Goal: Transaction & Acquisition: Purchase product/service

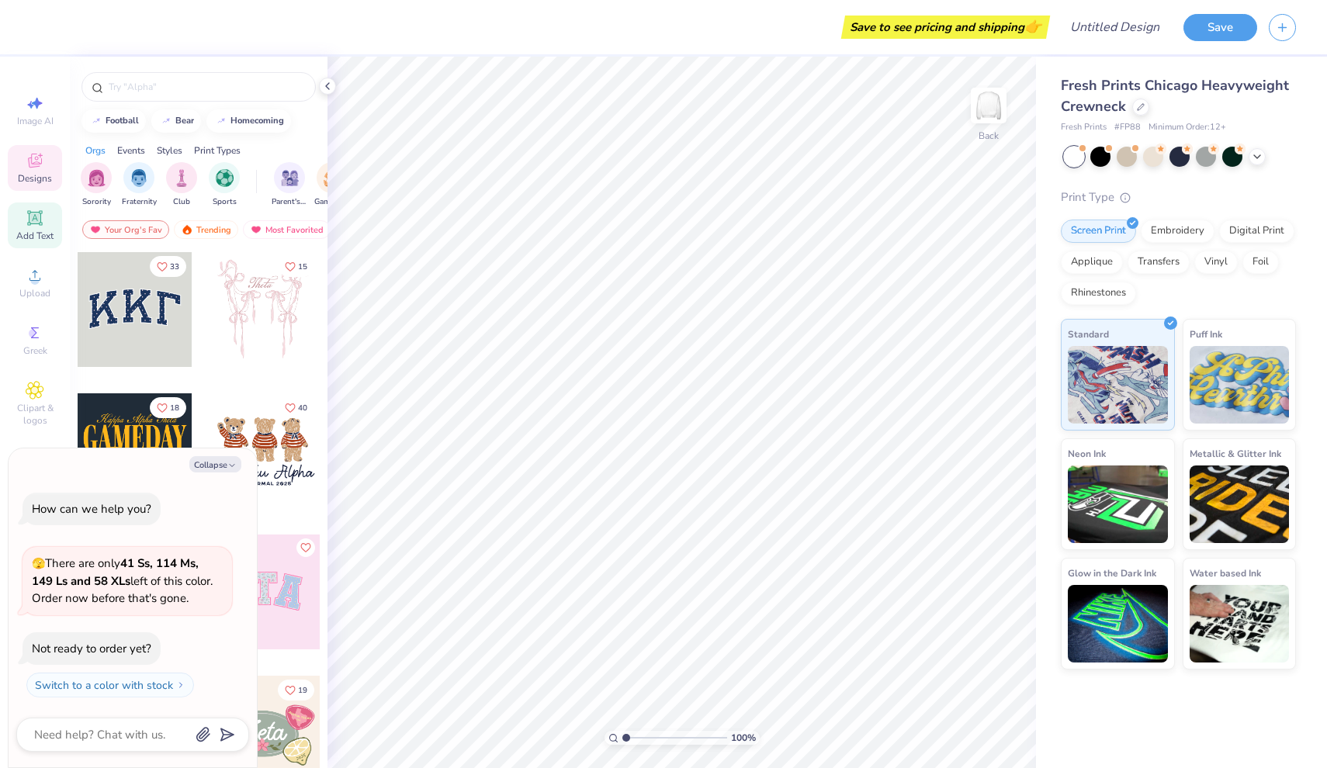
click at [33, 225] on icon at bounding box center [35, 218] width 19 height 19
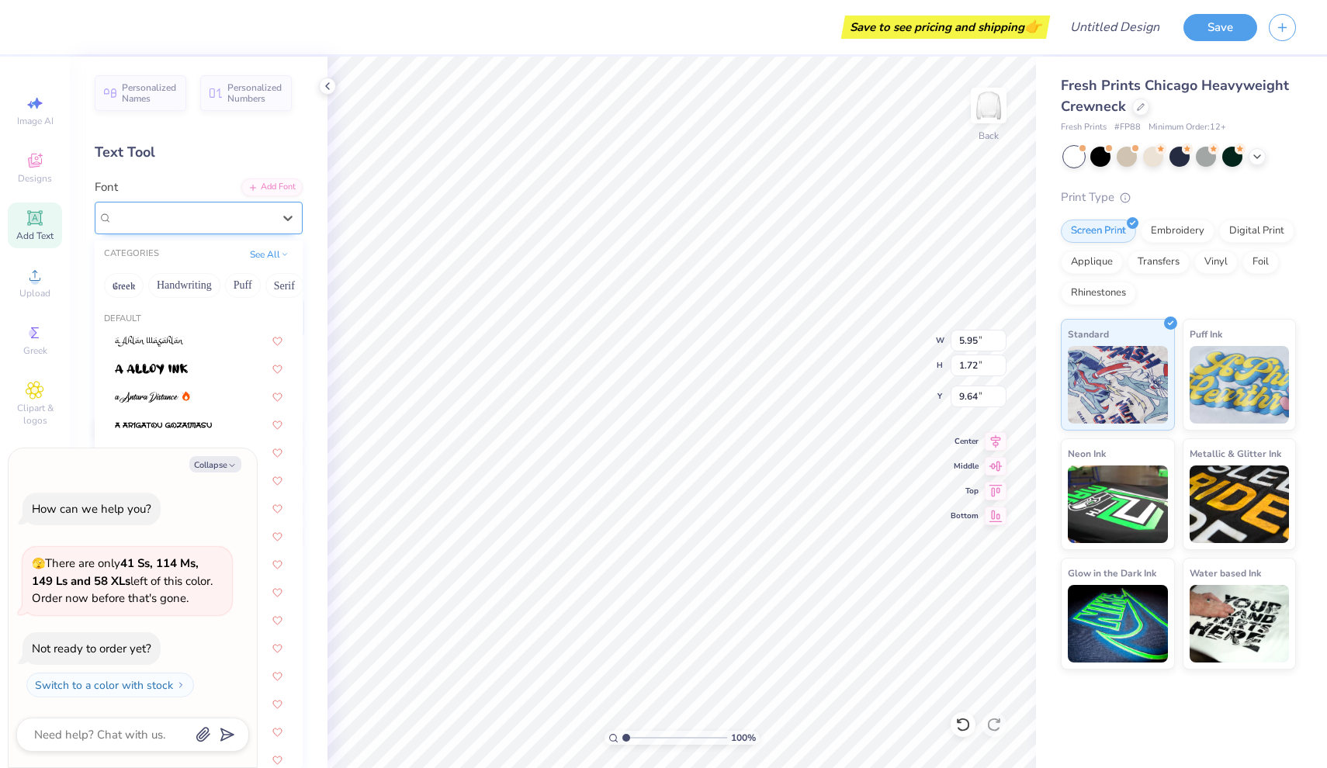
click at [233, 226] on div at bounding box center [193, 217] width 160 height 21
type textarea "x"
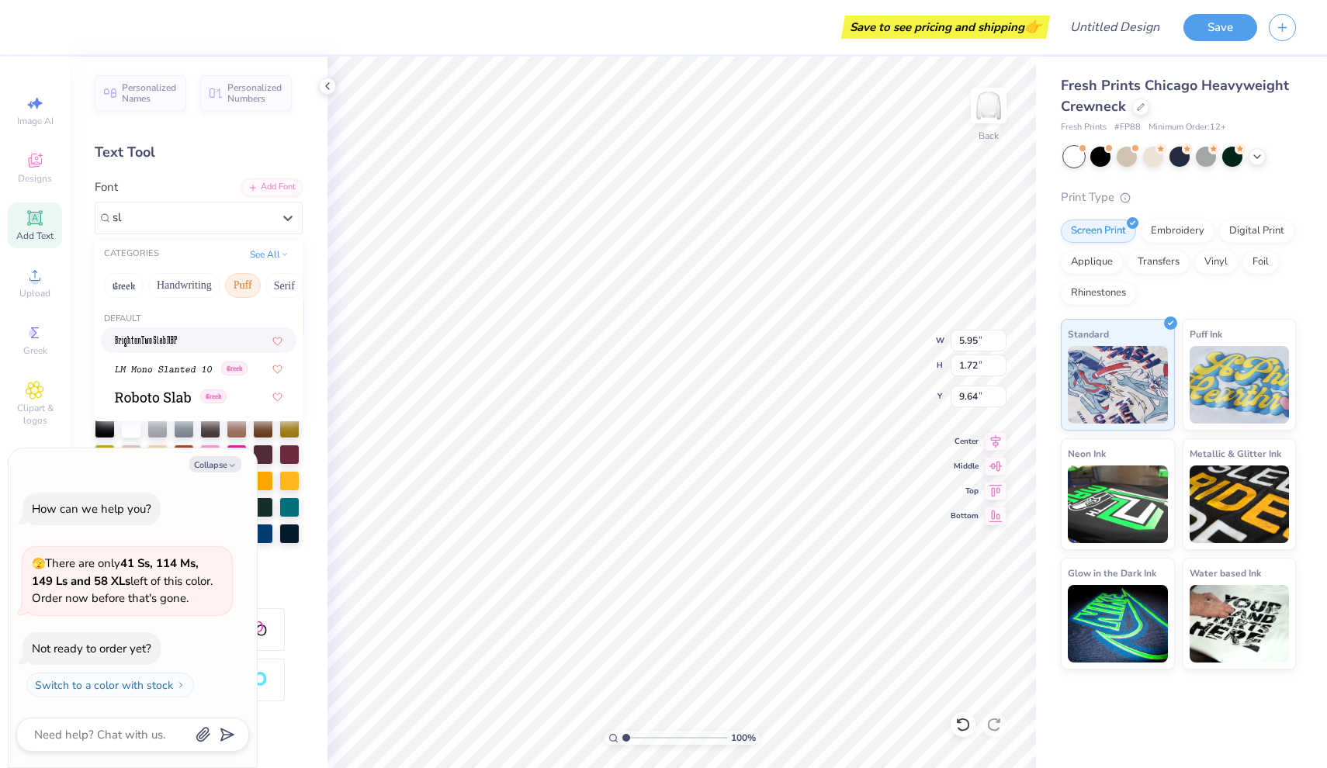
type input "s"
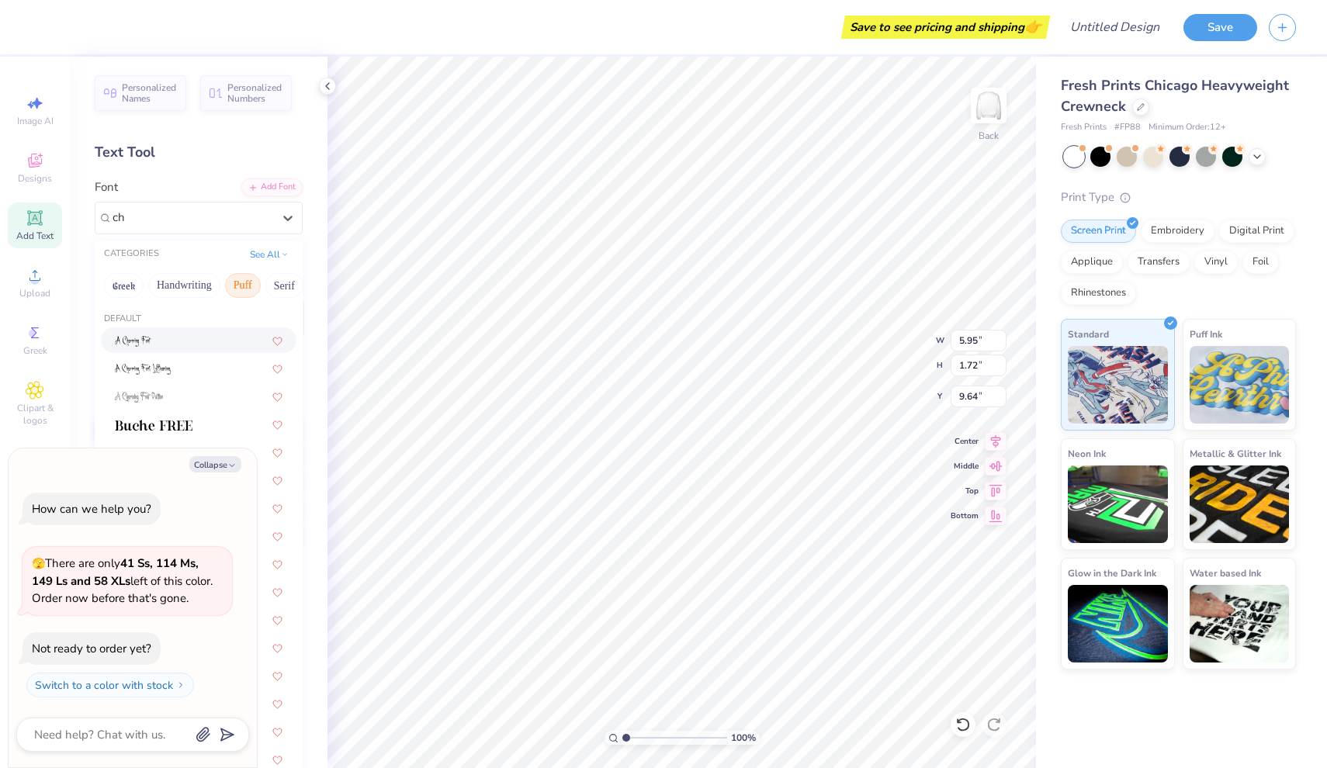
type input "c"
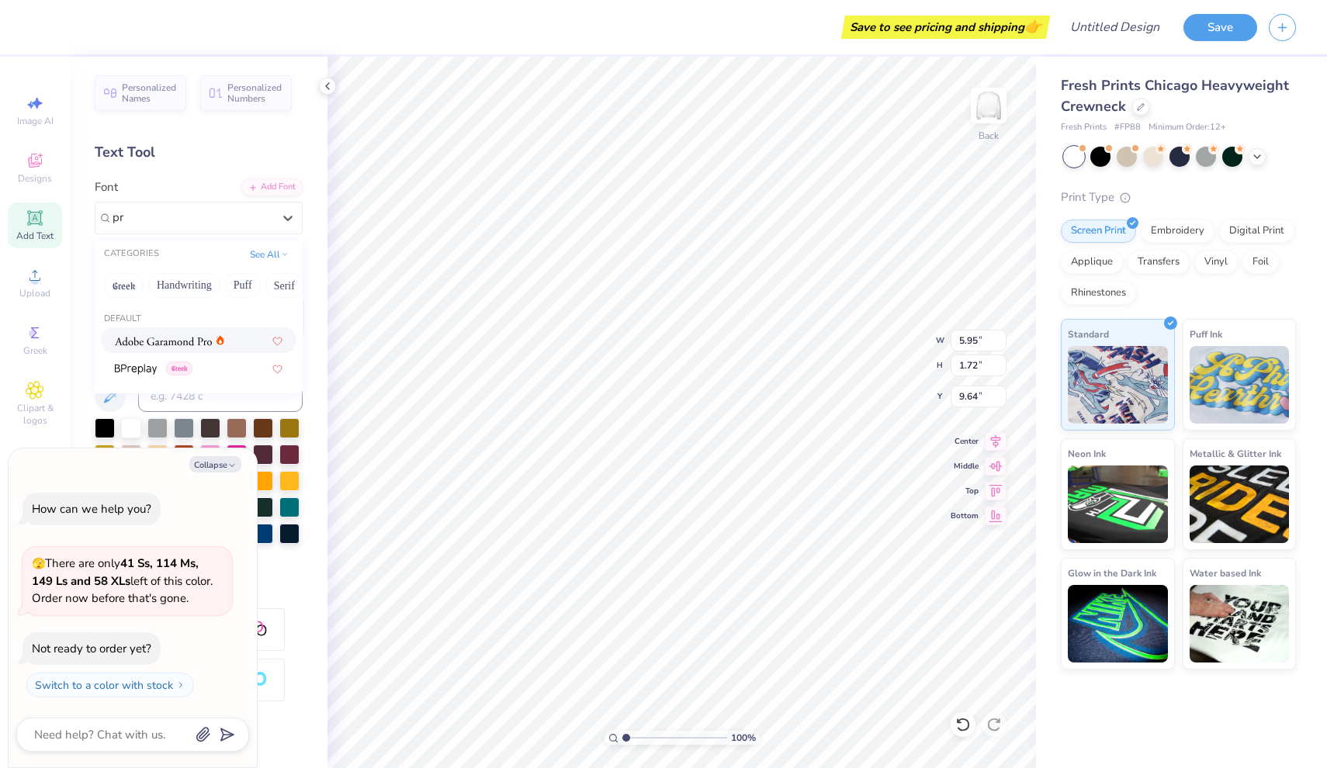
type input "p"
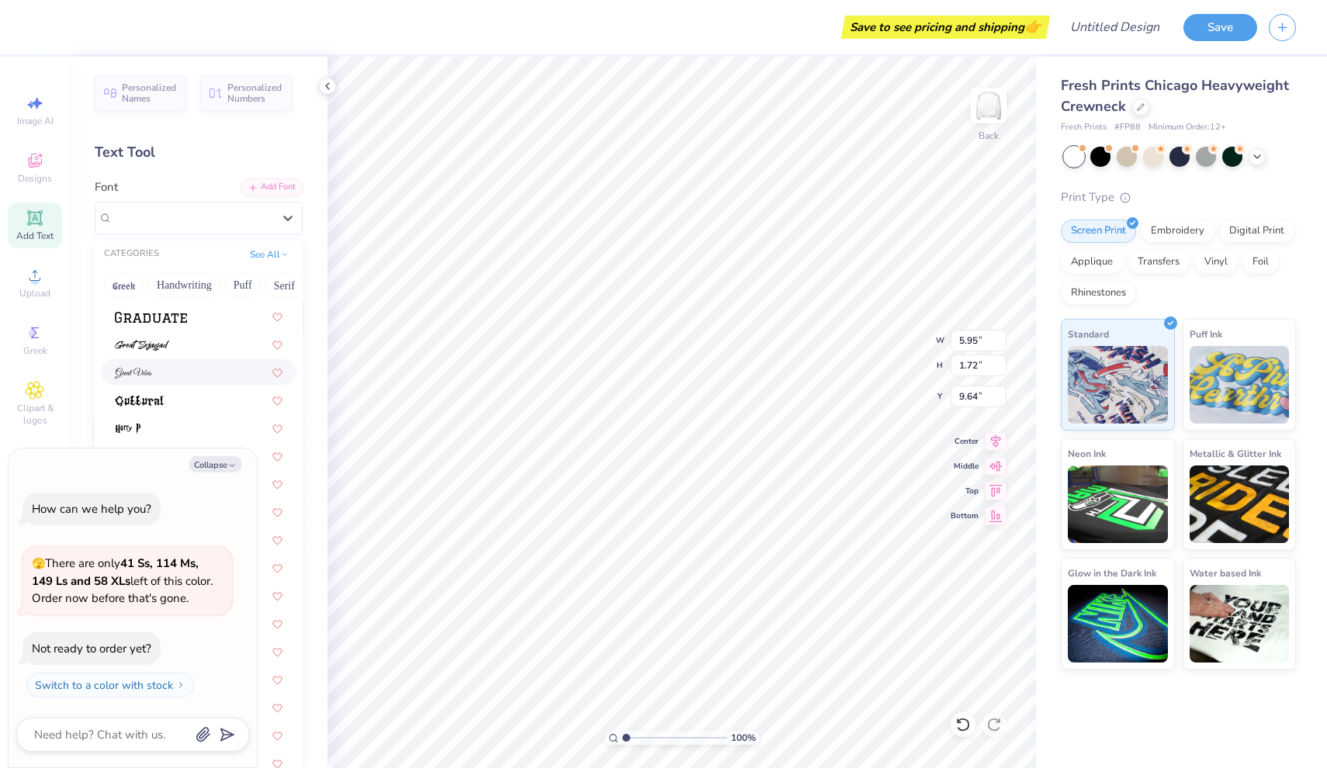
scroll to position [3670, 0]
click at [185, 335] on img at bounding box center [151, 331] width 72 height 11
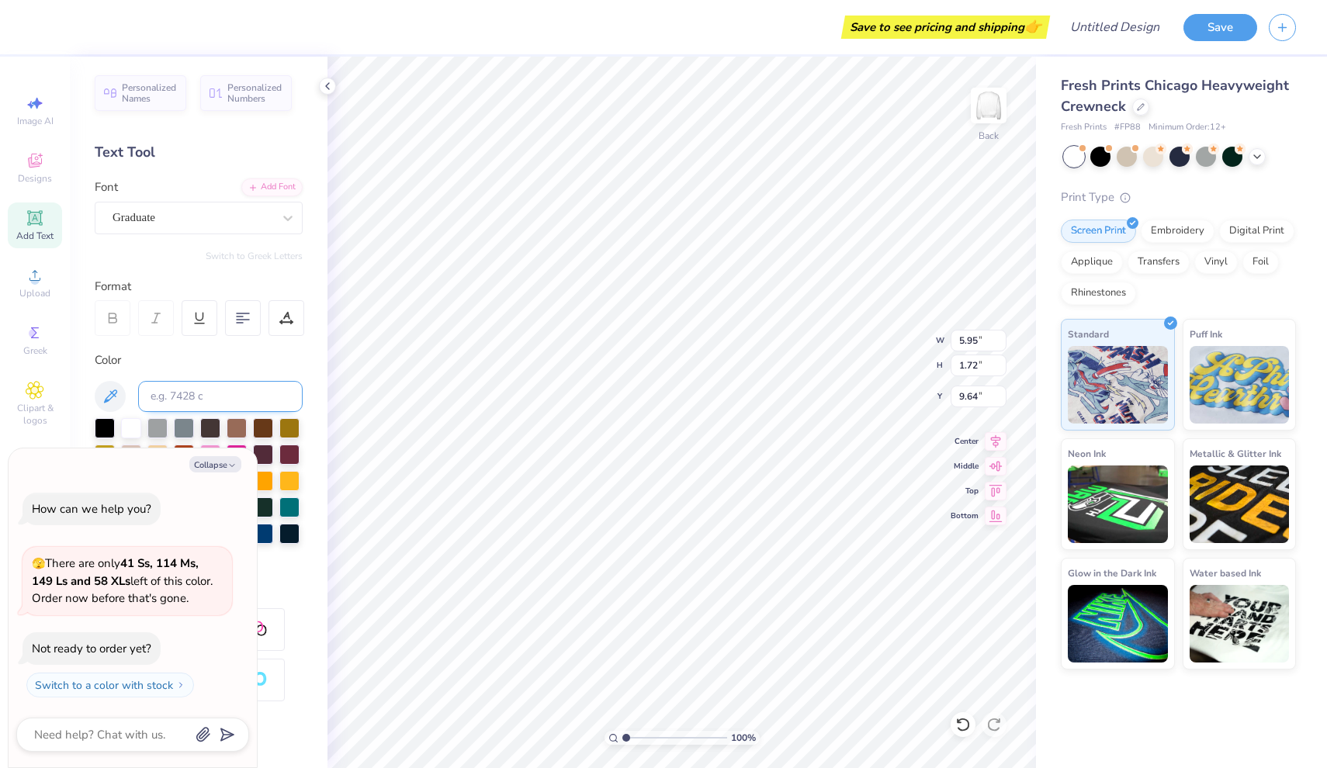
type textarea "x"
type input "5.92"
type input "1.84"
type input "9.58"
click at [186, 397] on input at bounding box center [220, 396] width 165 height 31
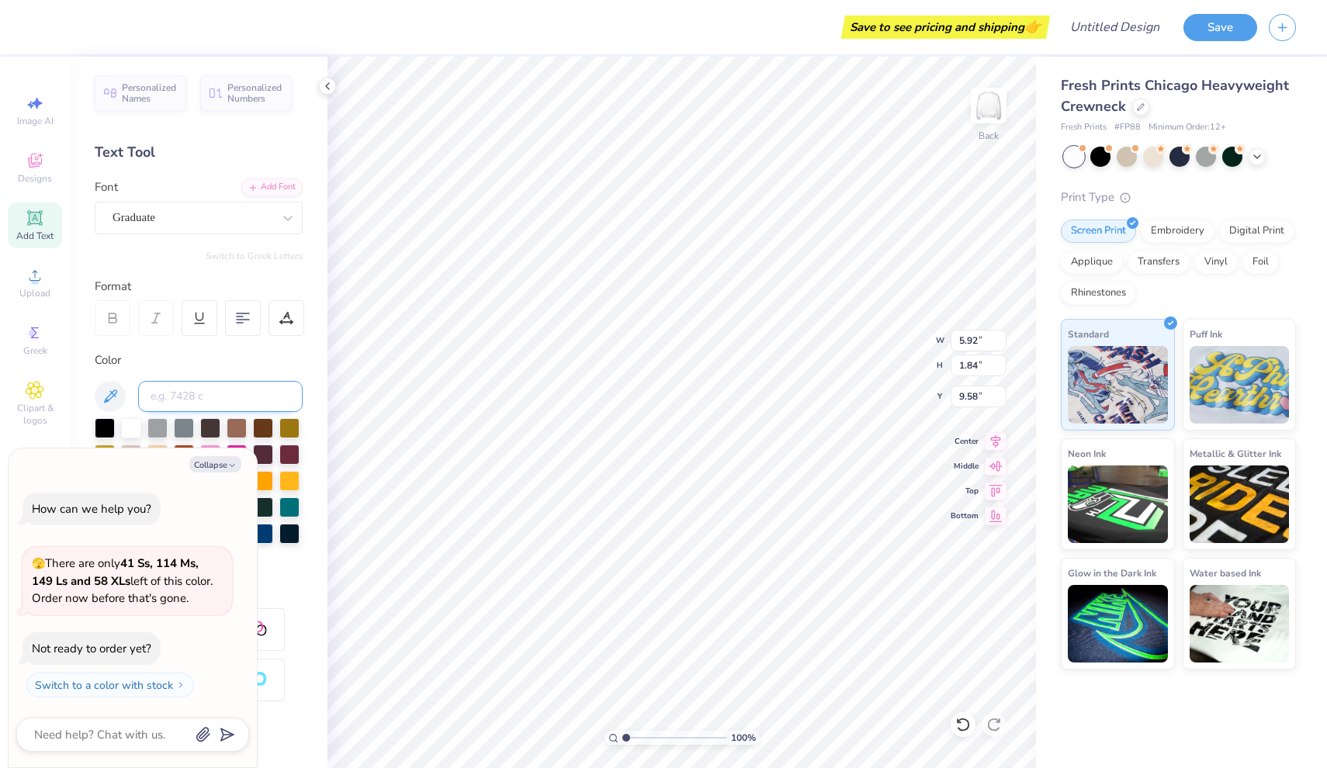
type input "P"
click at [107, 423] on div at bounding box center [105, 427] width 20 height 20
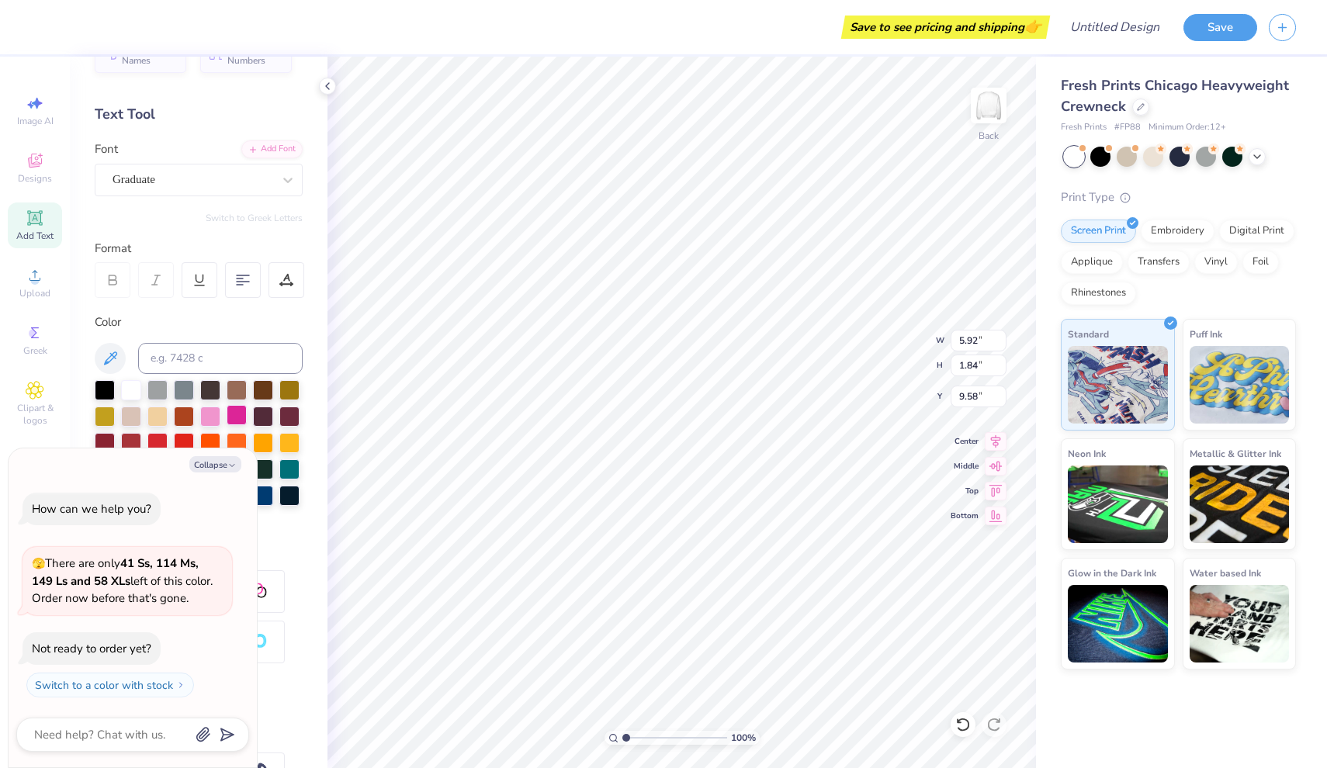
type textarea "x"
type textarea "TEPXT"
type textarea "x"
type textarea "TEXT"
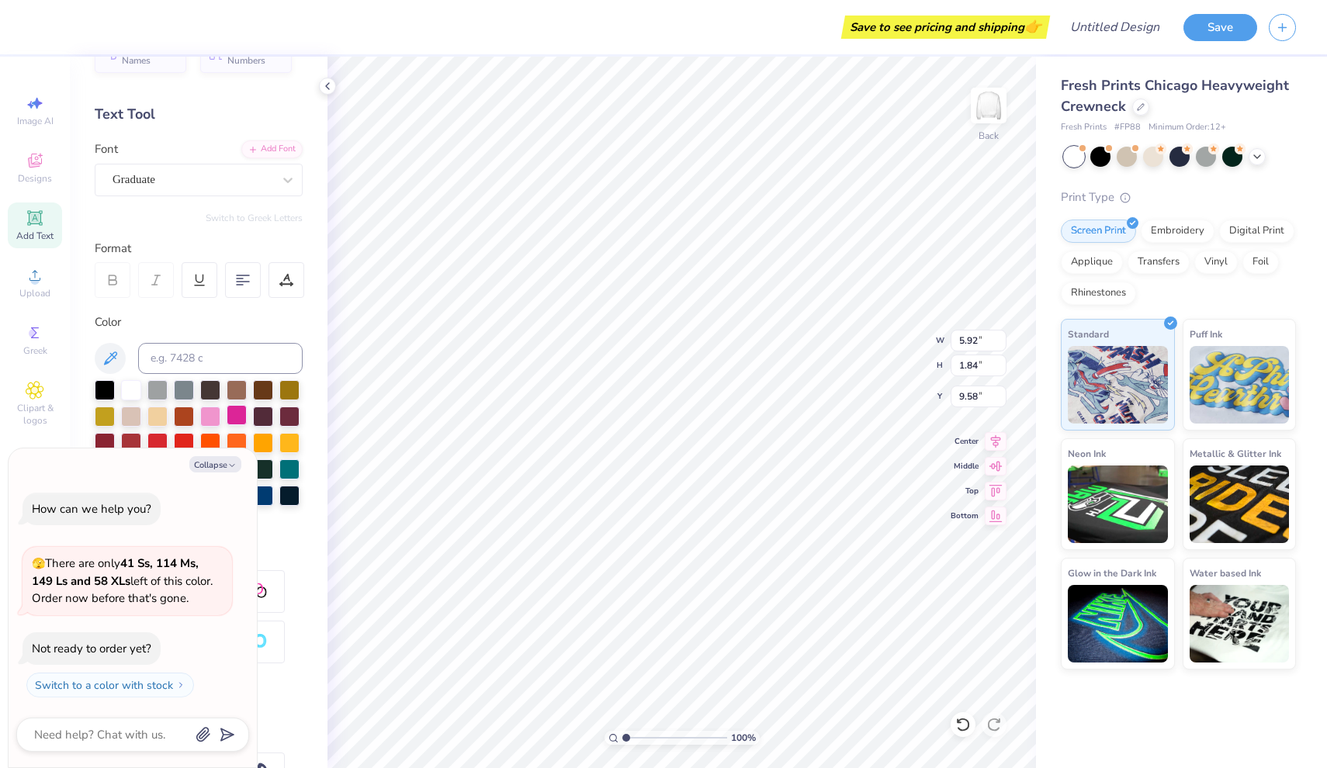
scroll to position [0, 0]
type textarea "x"
type textarea "TXT"
type textarea "x"
type textarea "XT"
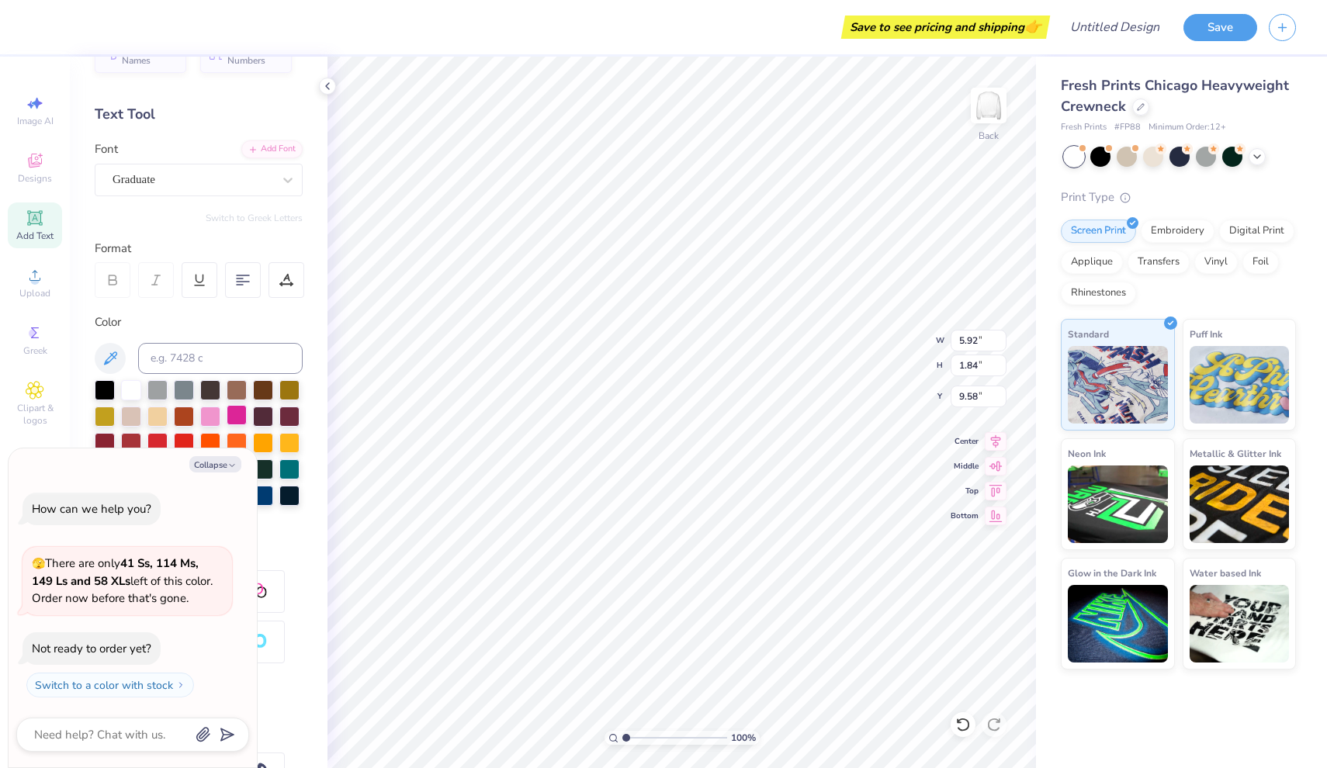
type textarea "x"
type textarea "X\T"
type textarea "x"
type textarea "X\"
type textarea "x"
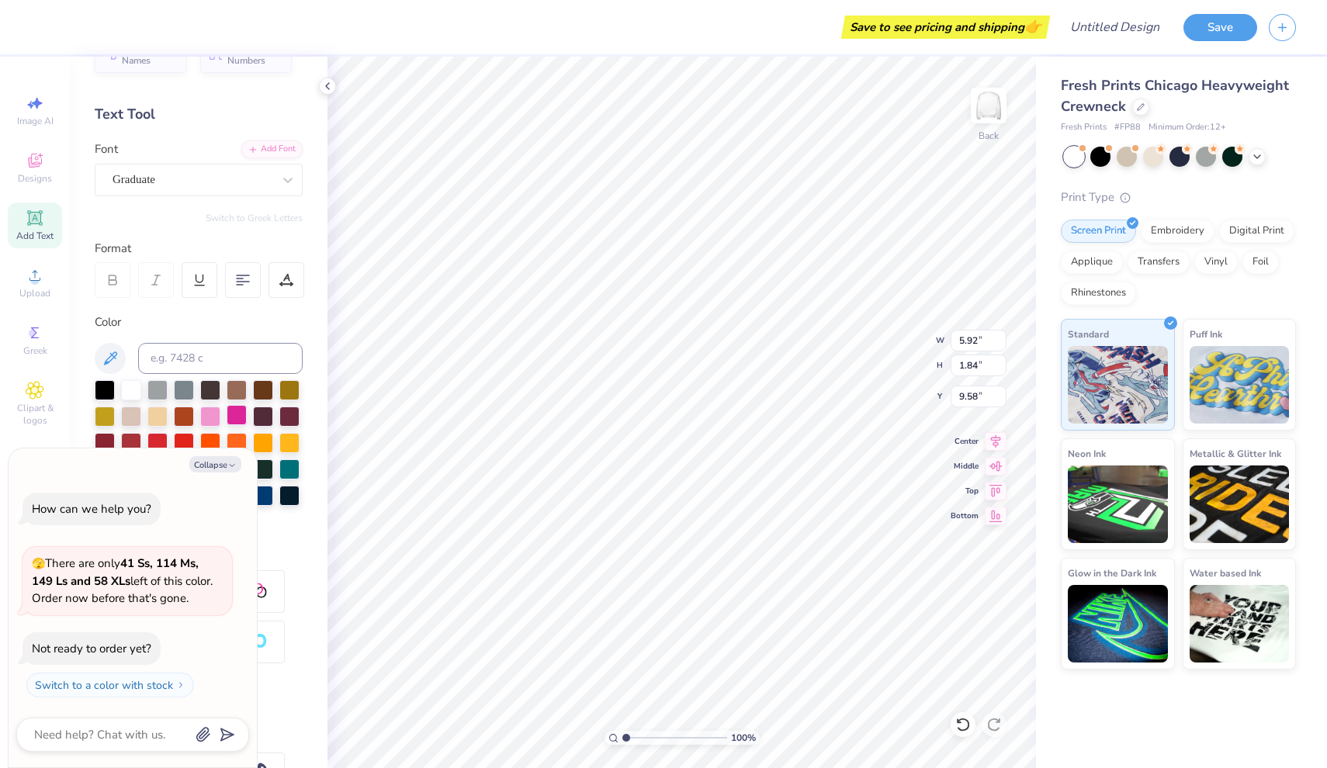
type textarea "X"
type textarea "x"
type textarea "P"
type textarea "x"
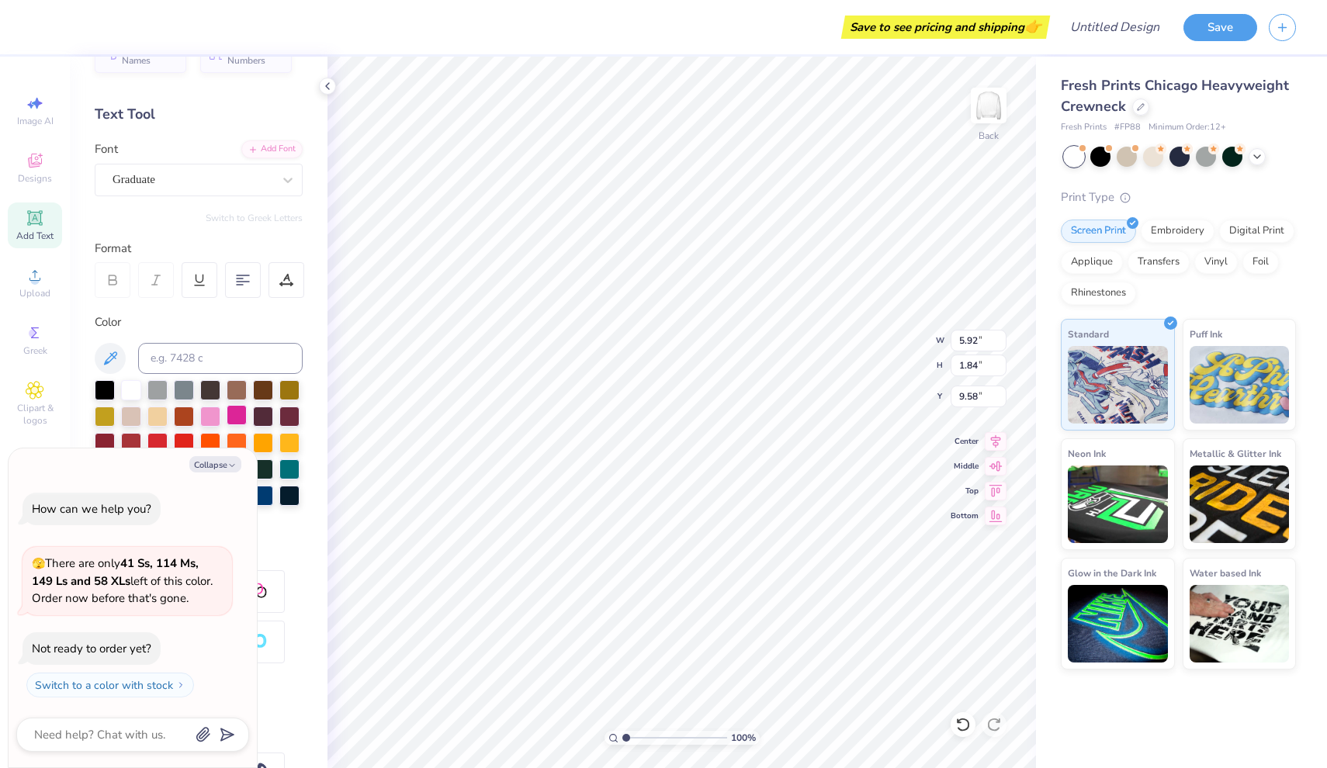
type textarea "PH"
type textarea "x"
type textarea "PHA"
type textarea "x"
type textarea "PHAR"
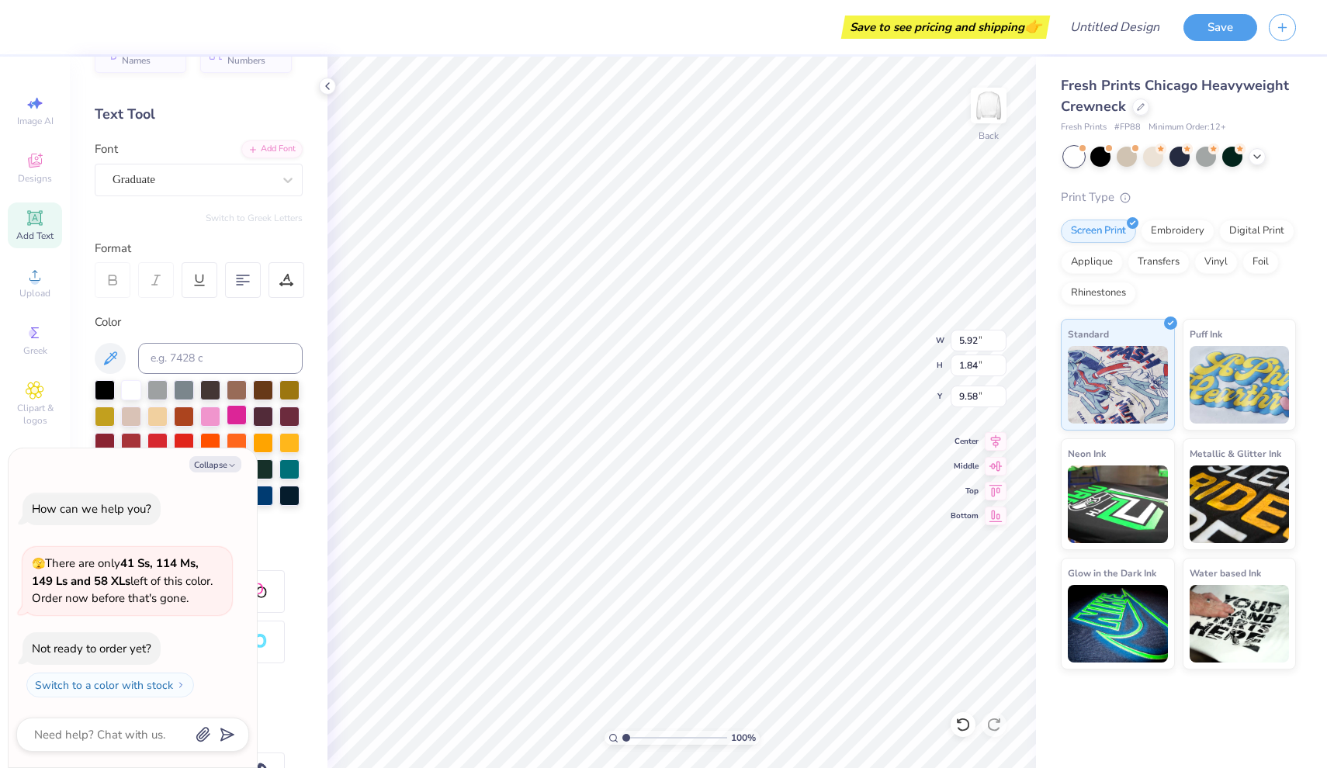
type textarea "x"
type textarea "PHARM"
type textarea "x"
type textarea "PHARMA"
type textarea "x"
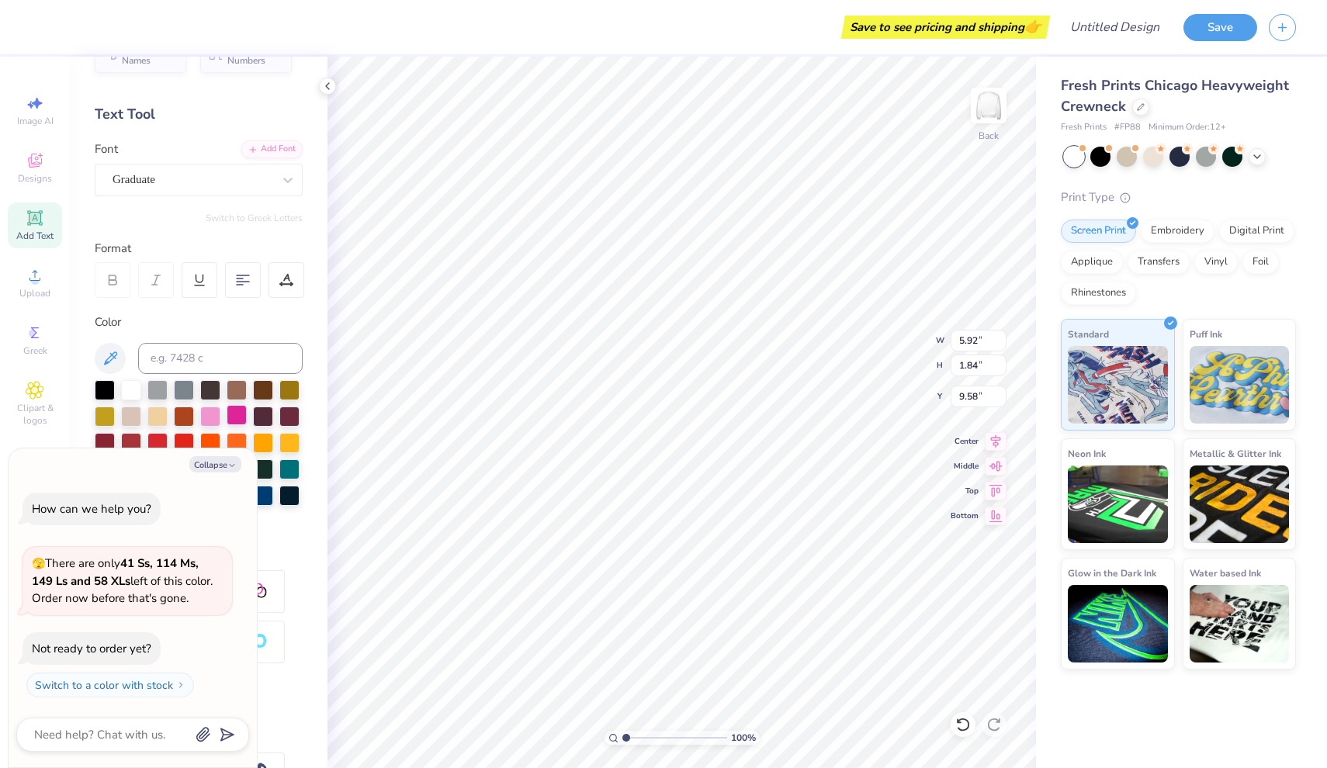
type textarea "PHARMAC"
type textarea "x"
type textarea "PHARMACY"
click at [218, 185] on div "Graduate" at bounding box center [192, 180] width 163 height 24
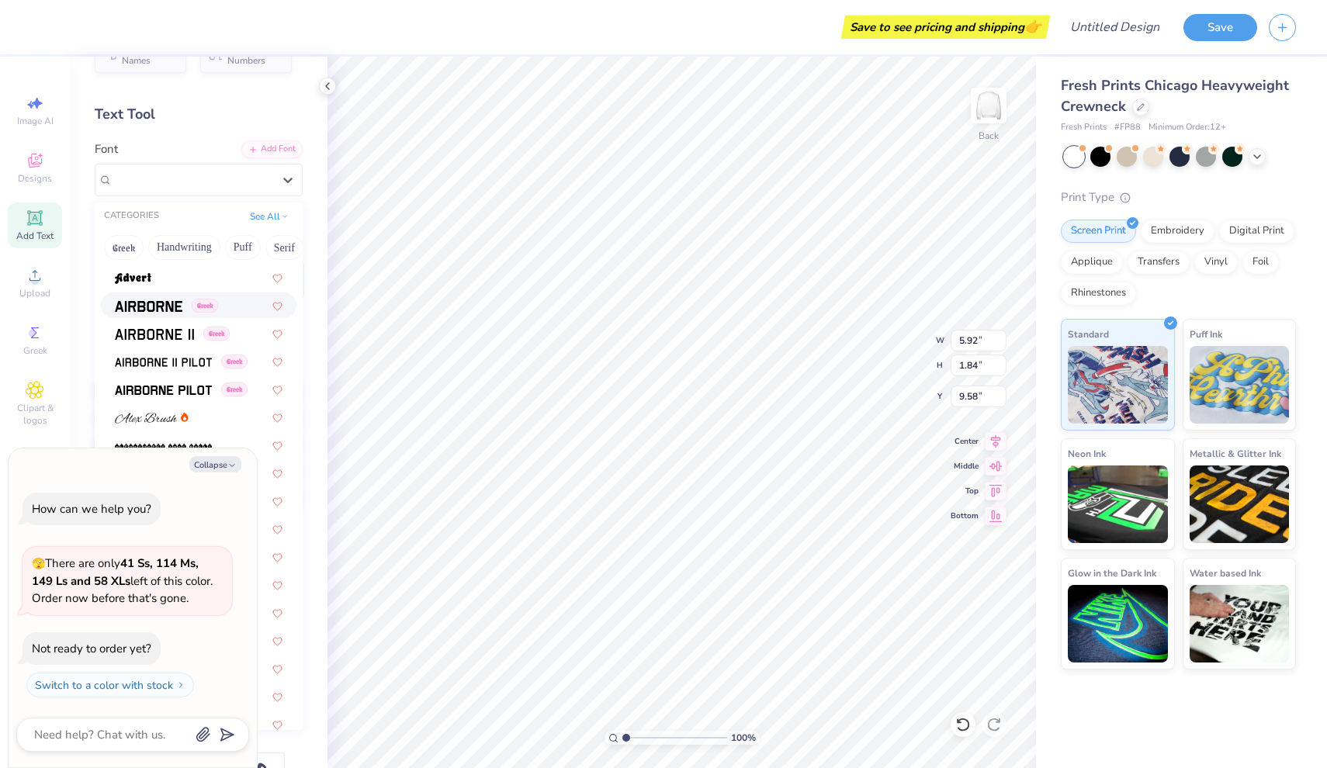
scroll to position [250, 0]
click at [151, 300] on span at bounding box center [149, 304] width 68 height 16
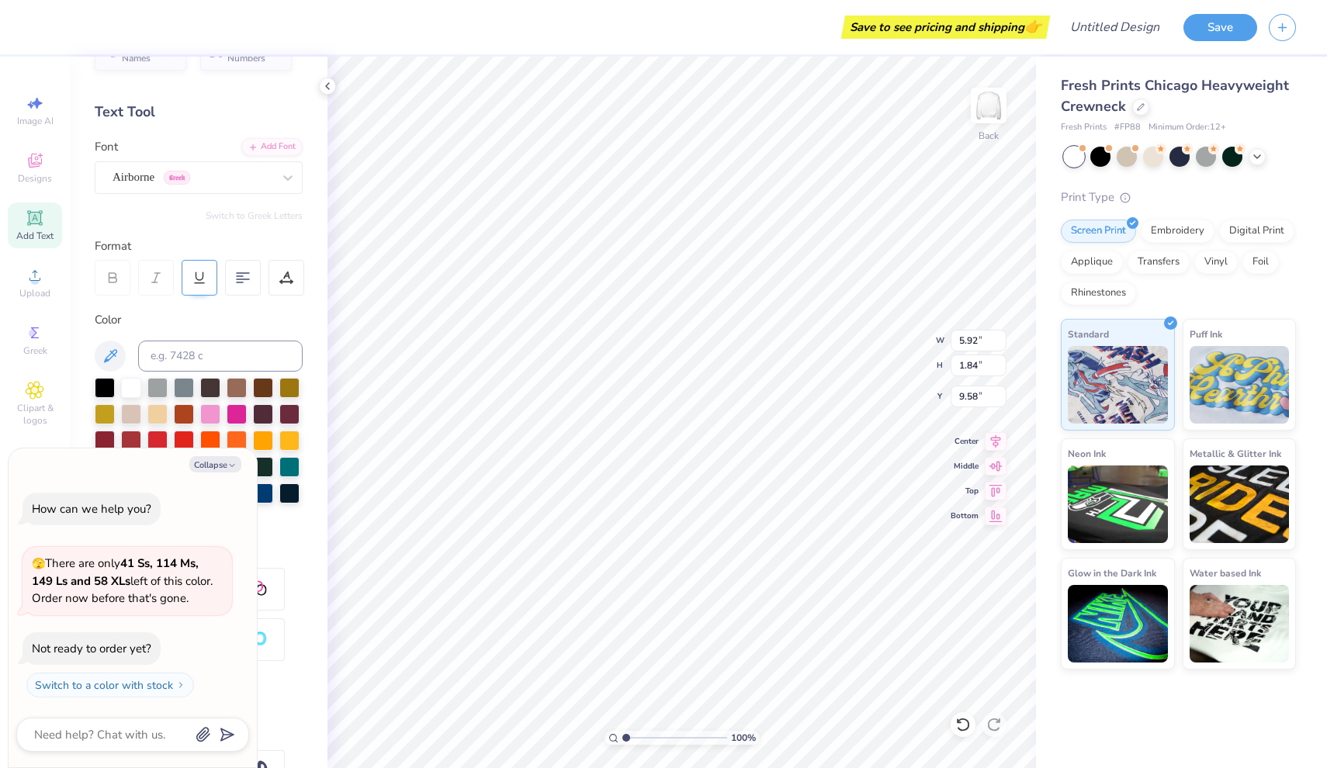
scroll to position [36, 0]
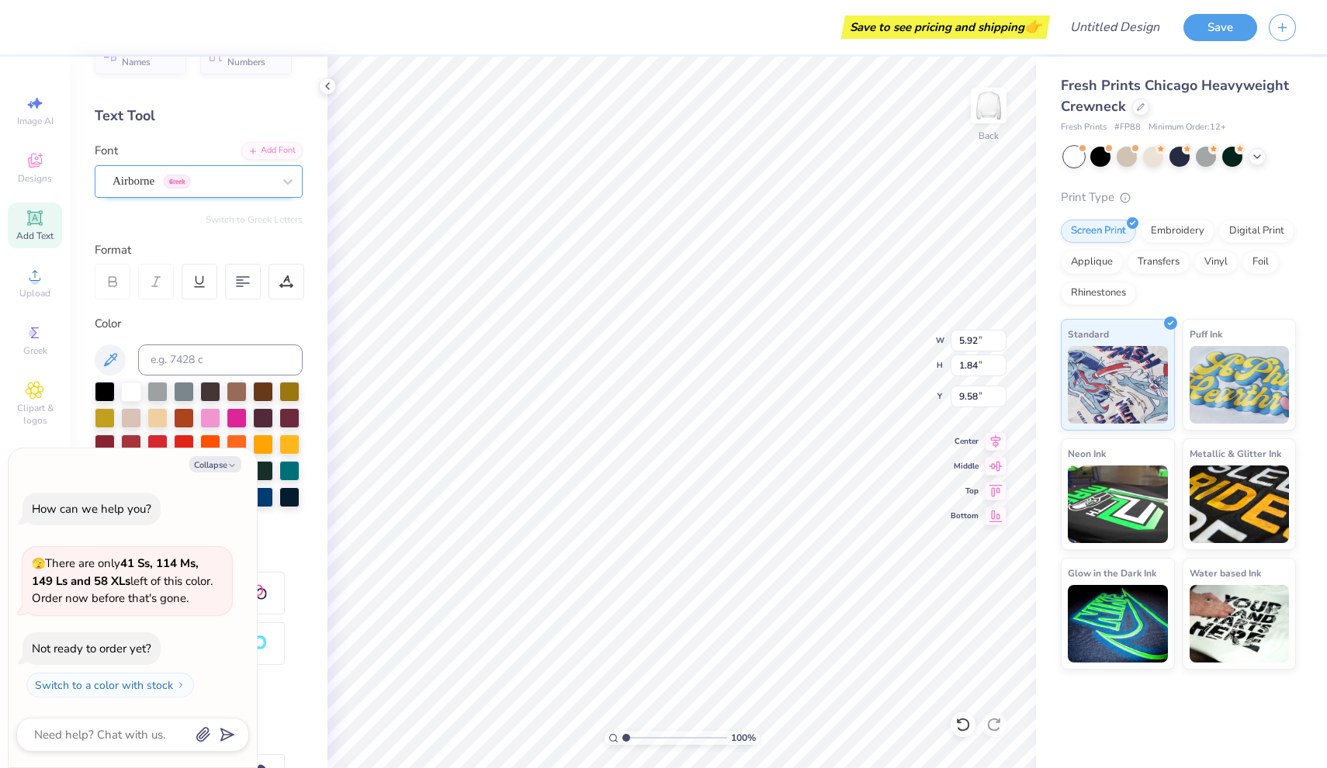
click at [190, 183] on span "Greek" at bounding box center [177, 182] width 26 height 14
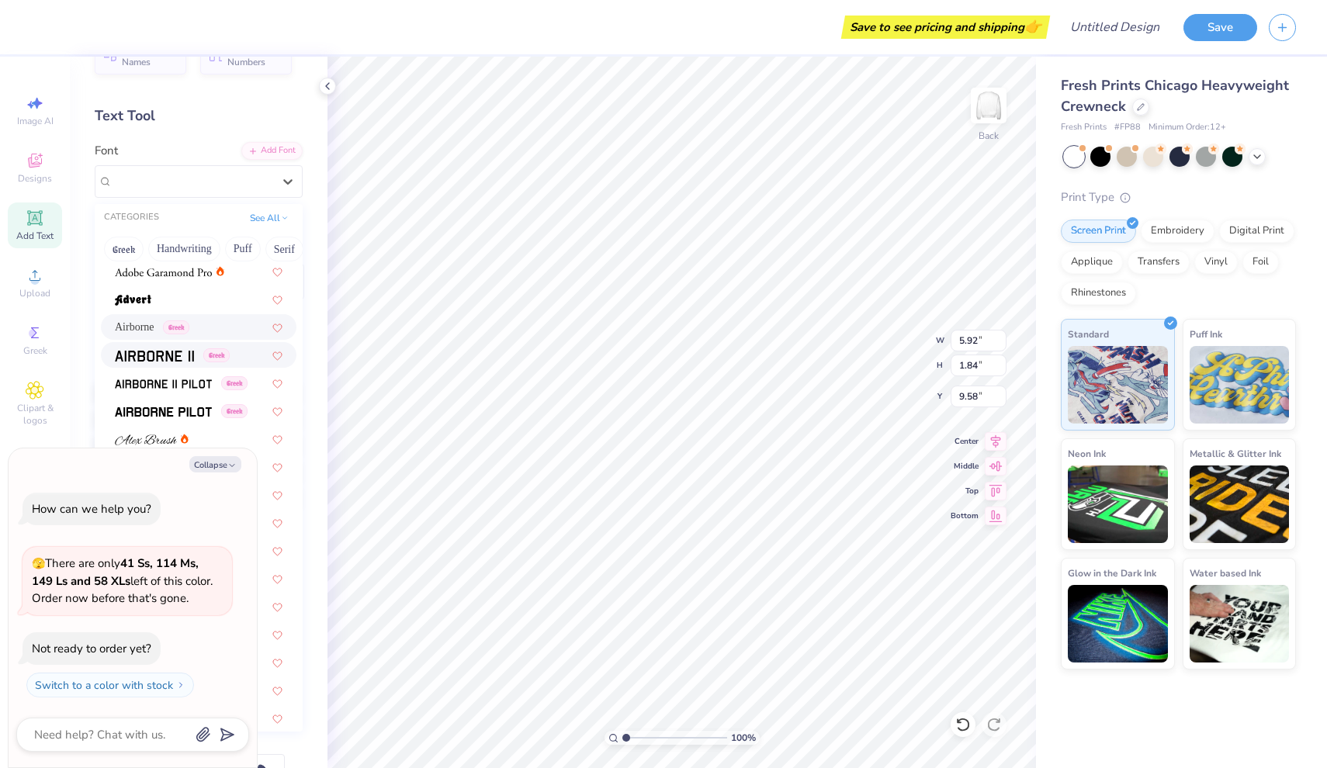
scroll to position [233, 0]
click at [285, 248] on button "Serif" at bounding box center [284, 249] width 38 height 25
type textarea "x"
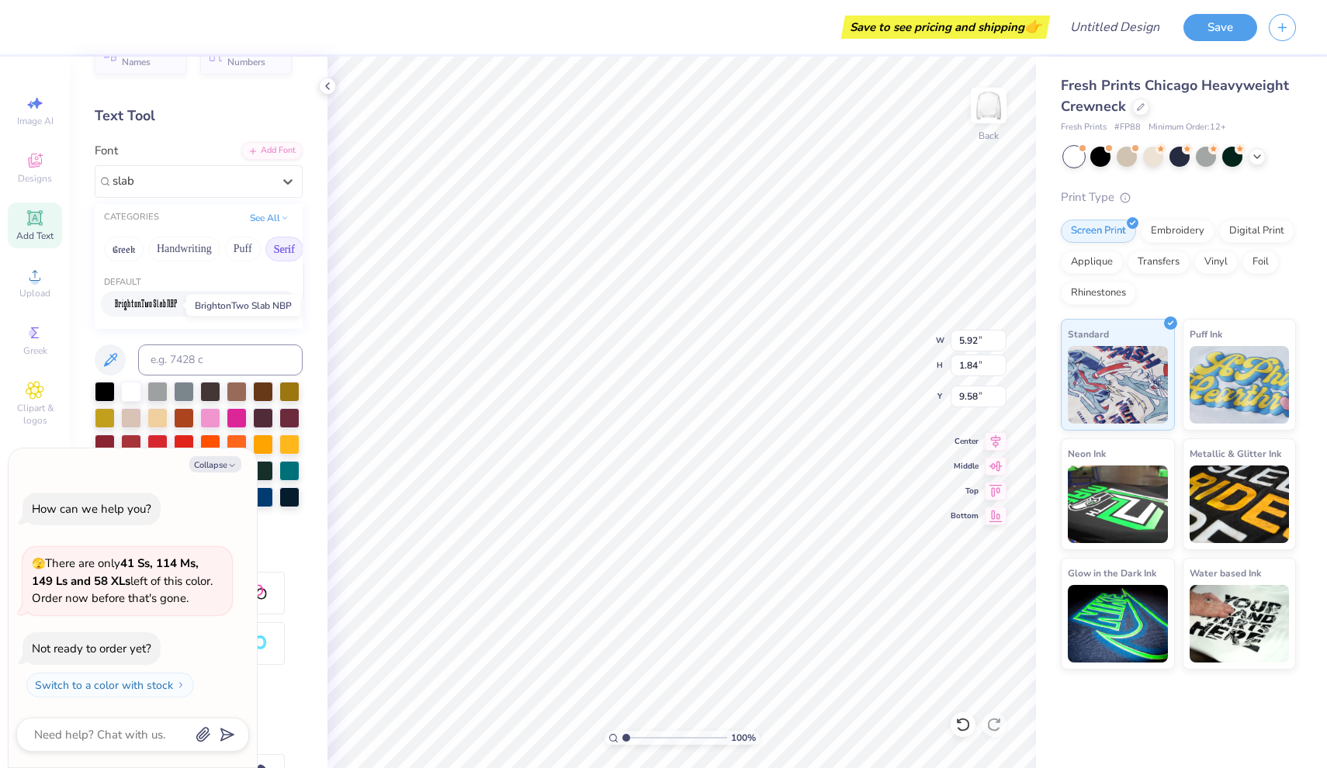
click at [155, 308] on img at bounding box center [146, 305] width 62 height 11
type input "slab"
type textarea "x"
click at [204, 189] on div "BrightonTwo Slab NBP" at bounding box center [192, 181] width 163 height 24
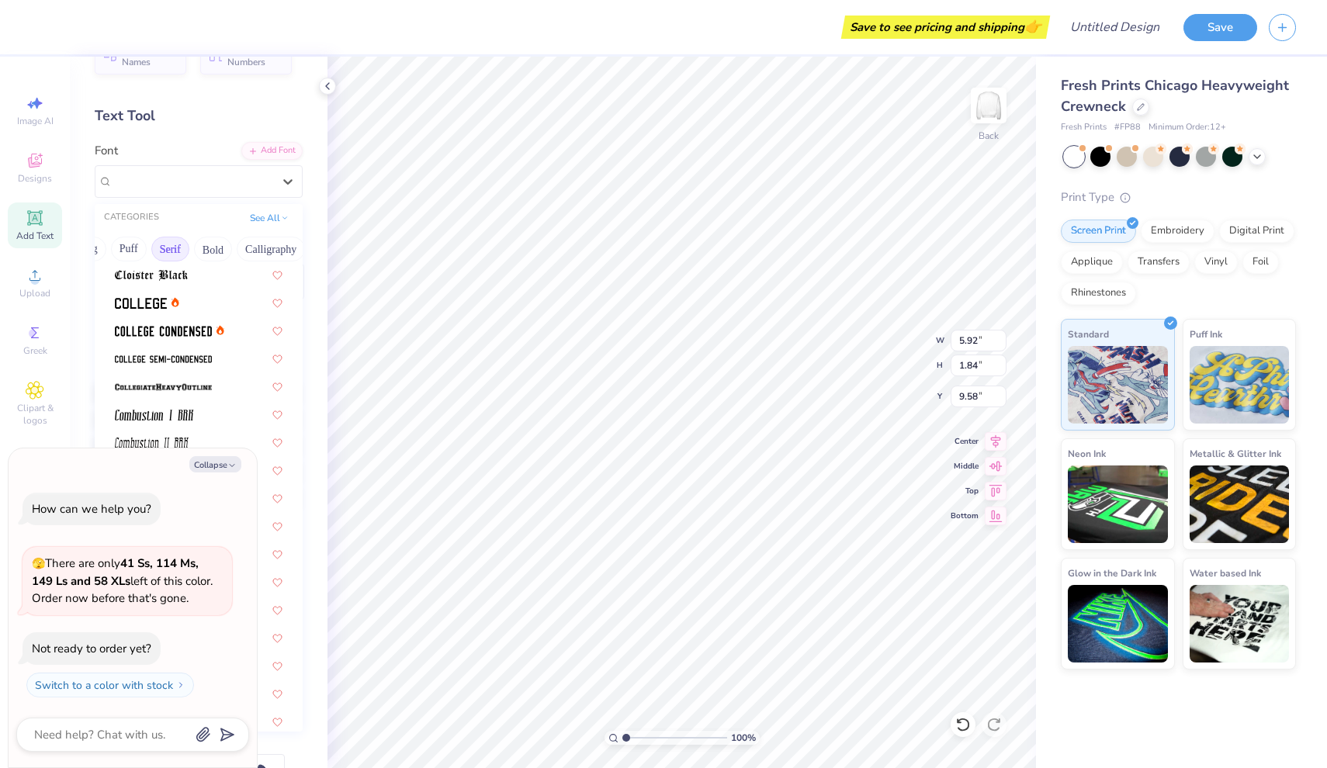
scroll to position [422, 0]
click at [224, 307] on div at bounding box center [199, 301] width 168 height 16
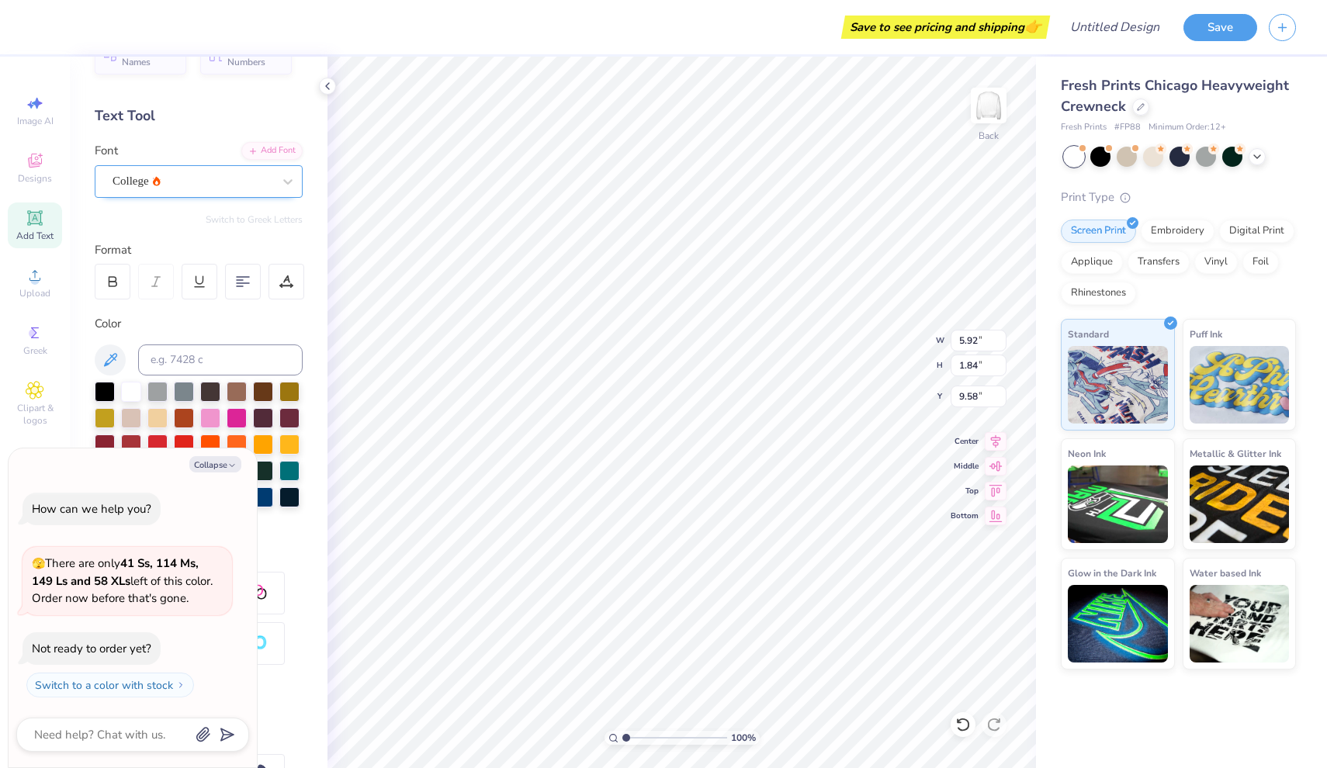
click at [229, 185] on div "College" at bounding box center [192, 181] width 163 height 24
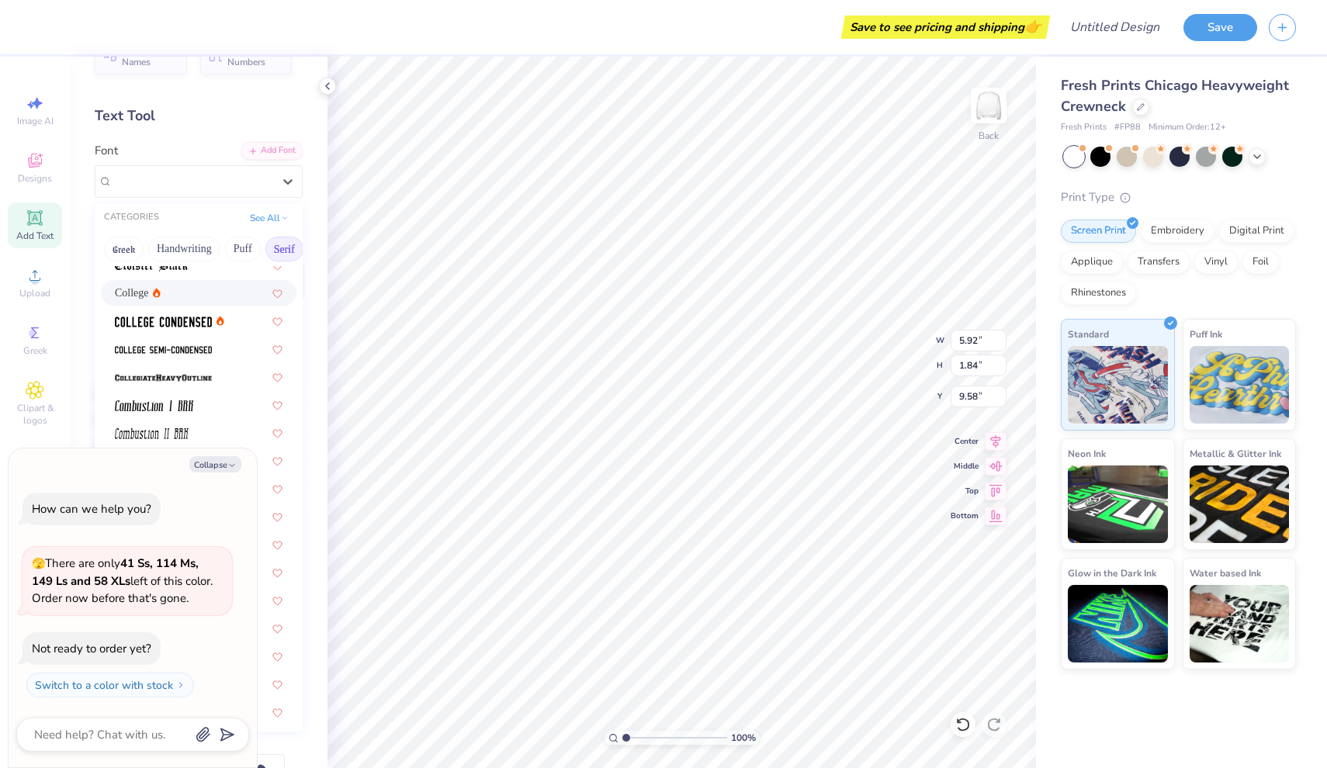
scroll to position [432, 0]
type textarea "x"
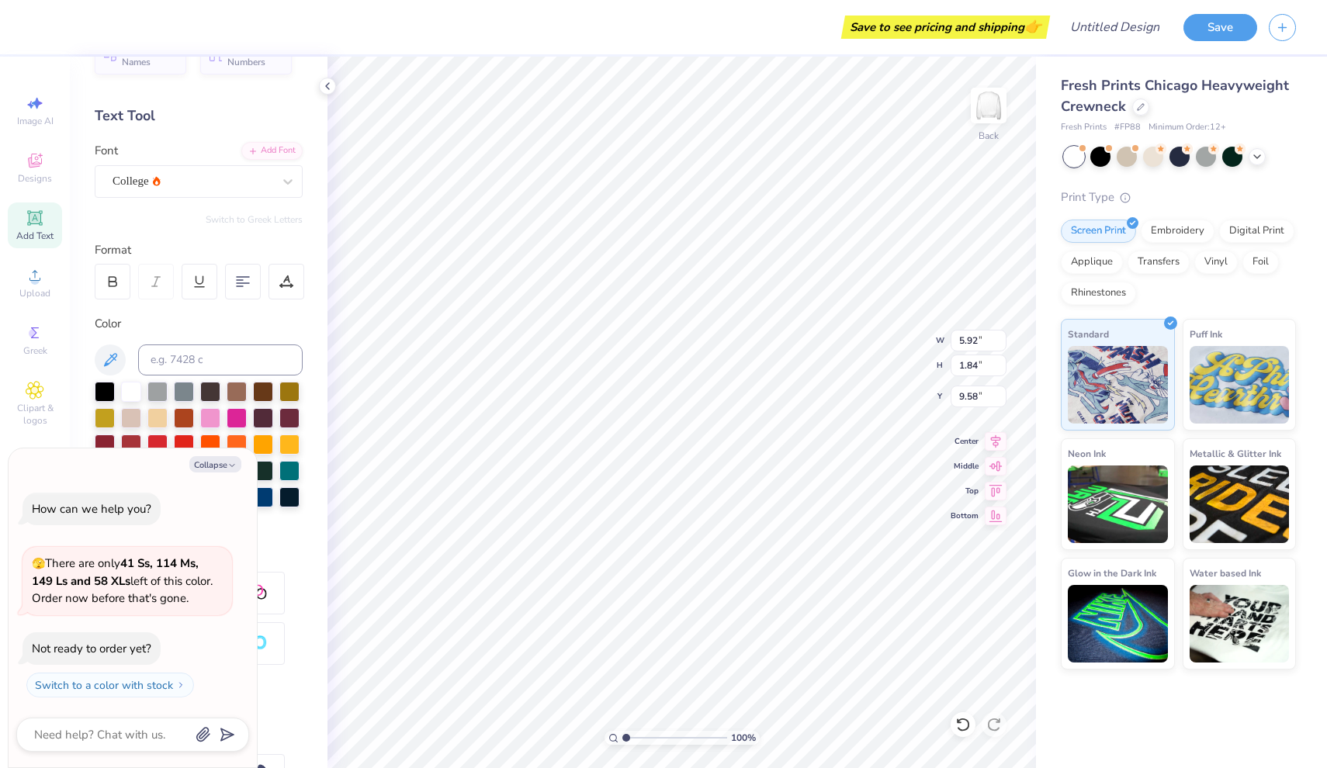
type input "1.04"
type textarea "x"
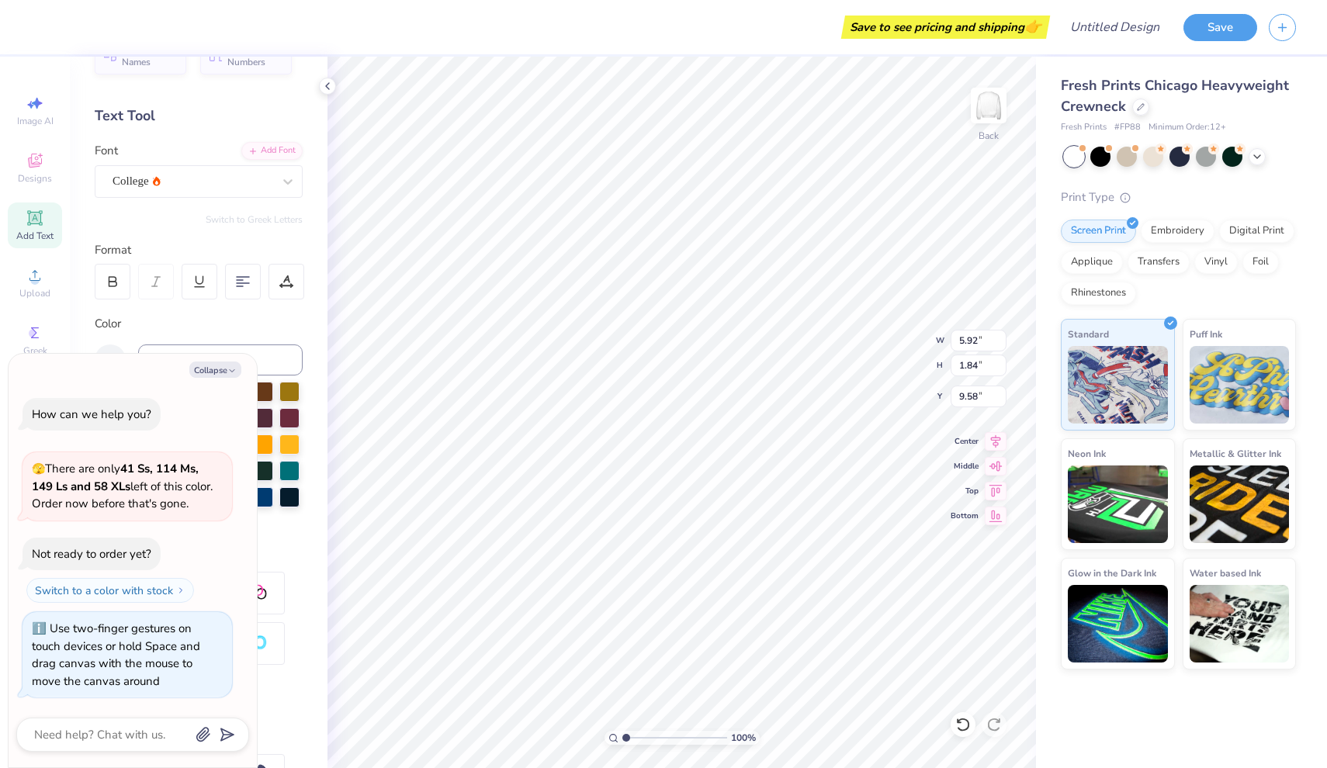
type input "1"
click at [619, 736] on div "100 %" at bounding box center [682, 738] width 155 height 14
click at [222, 371] on button "Collapse" at bounding box center [215, 370] width 52 height 16
type textarea "x"
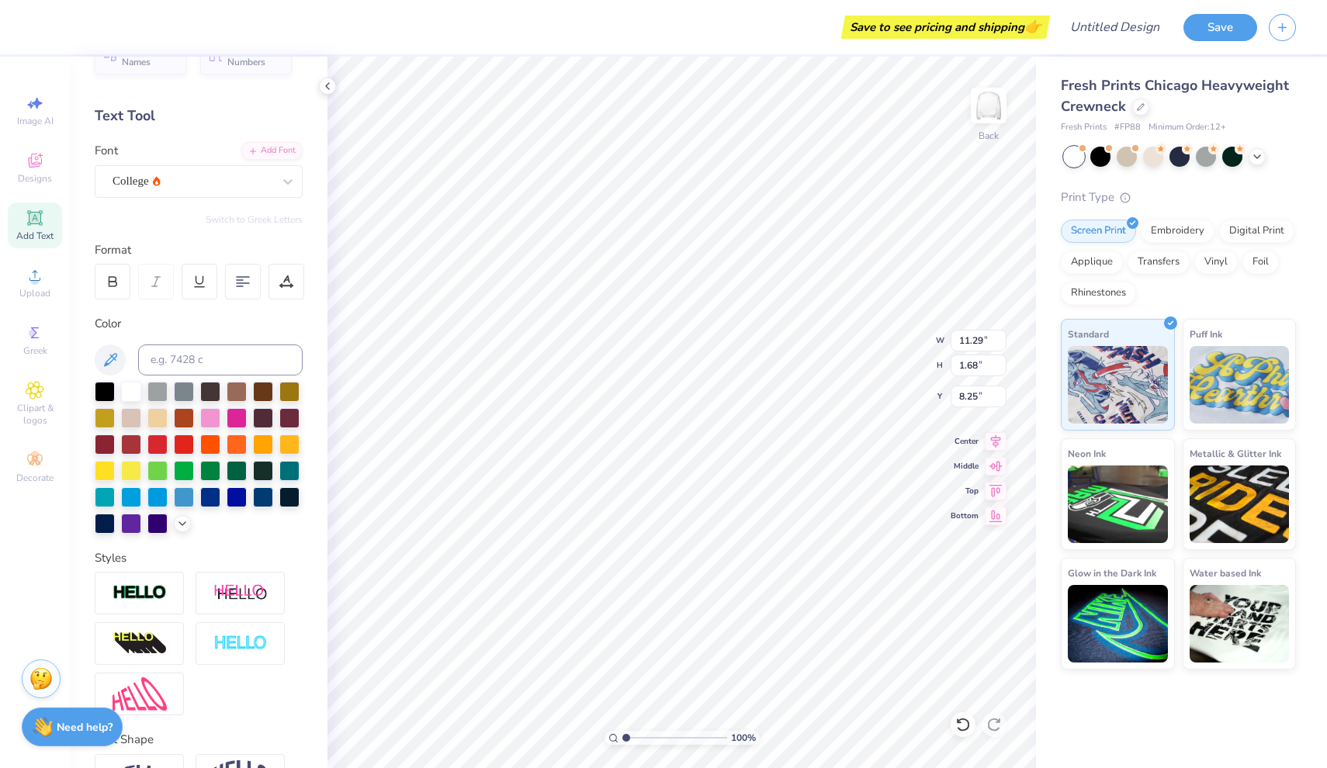
type input "8.82"
type textarea "P"
click at [26, 286] on div "Upload" at bounding box center [35, 283] width 54 height 46
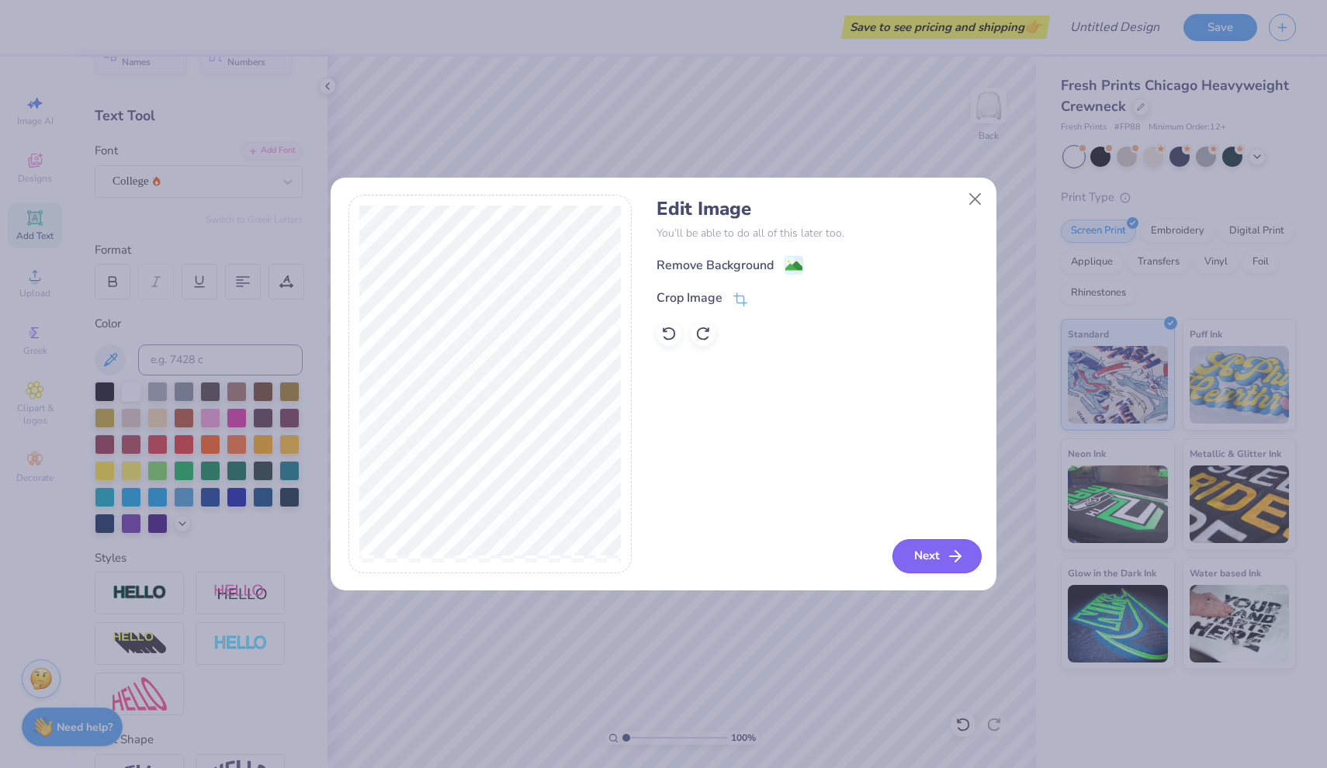
click at [928, 554] on button "Next" at bounding box center [936, 556] width 89 height 34
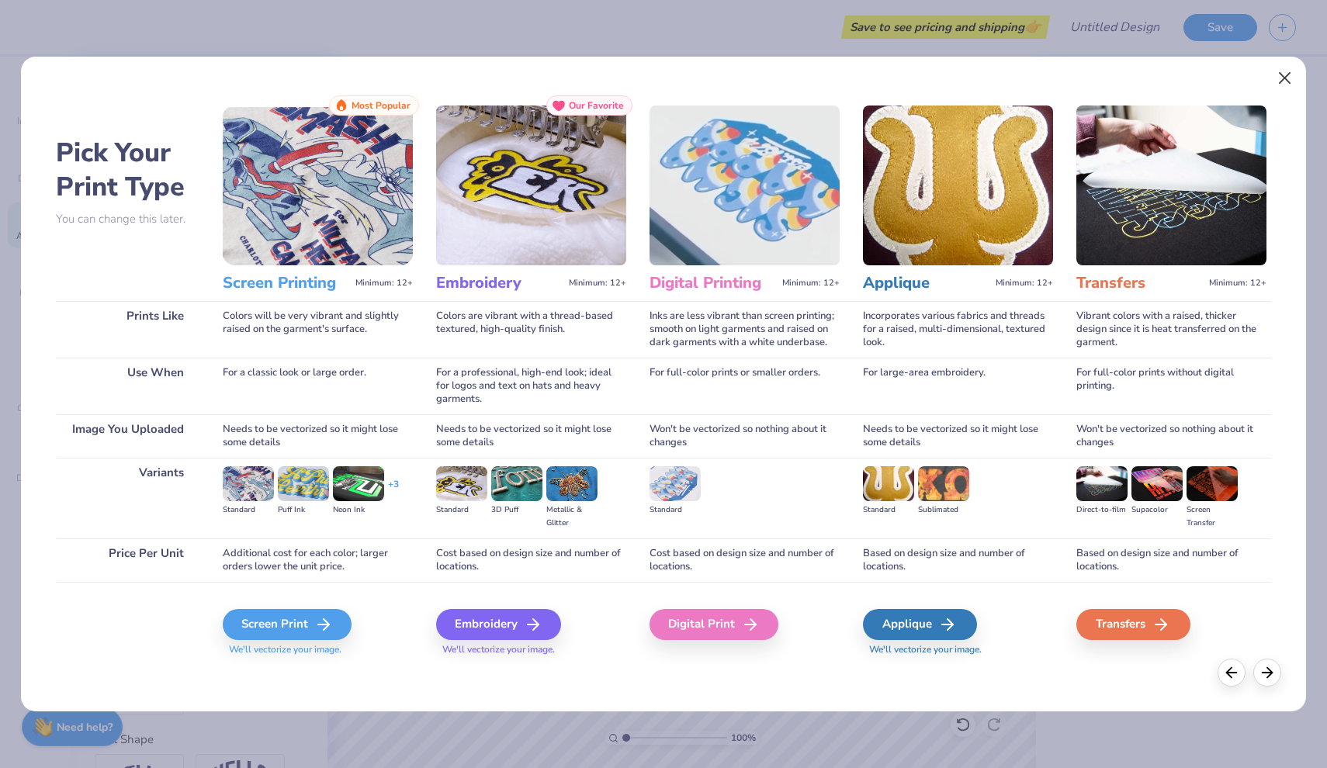
click at [1289, 75] on button "Close" at bounding box center [1284, 78] width 29 height 29
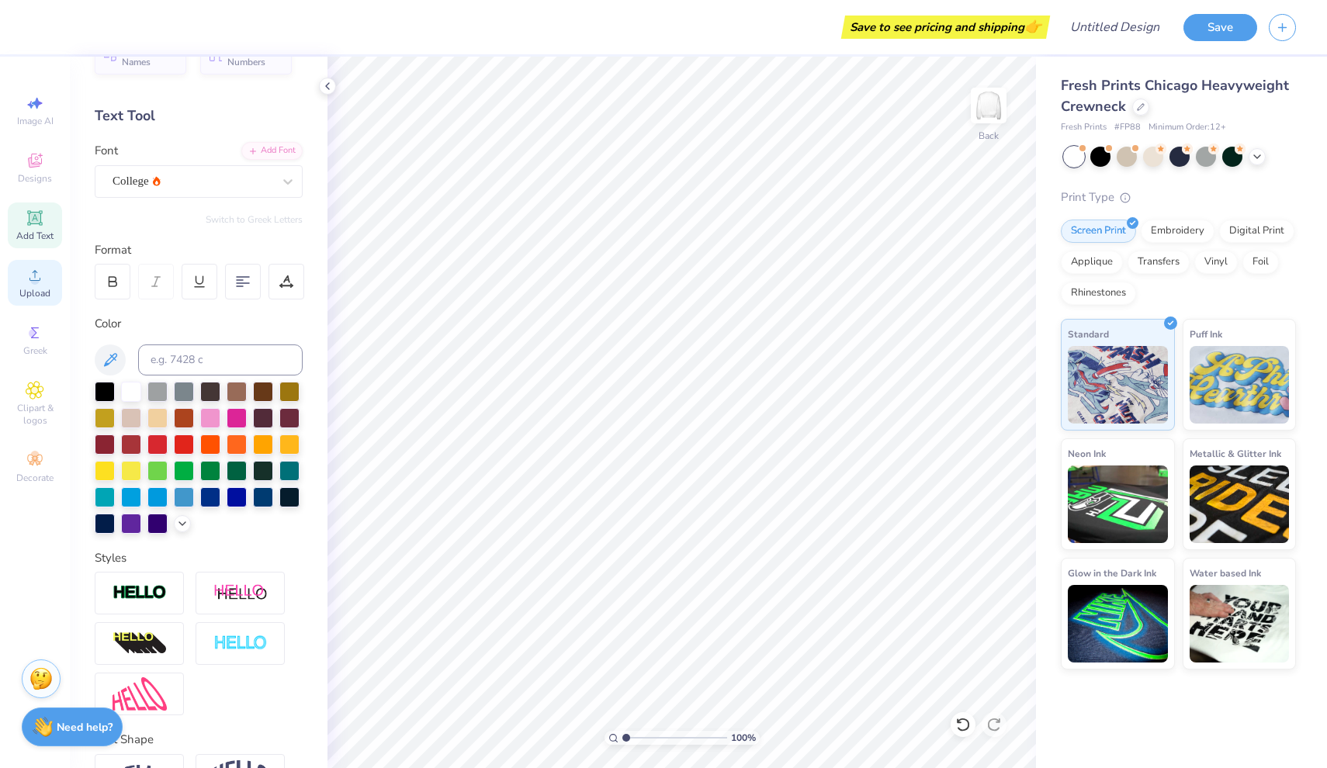
click at [27, 293] on span "Upload" at bounding box center [34, 293] width 31 height 12
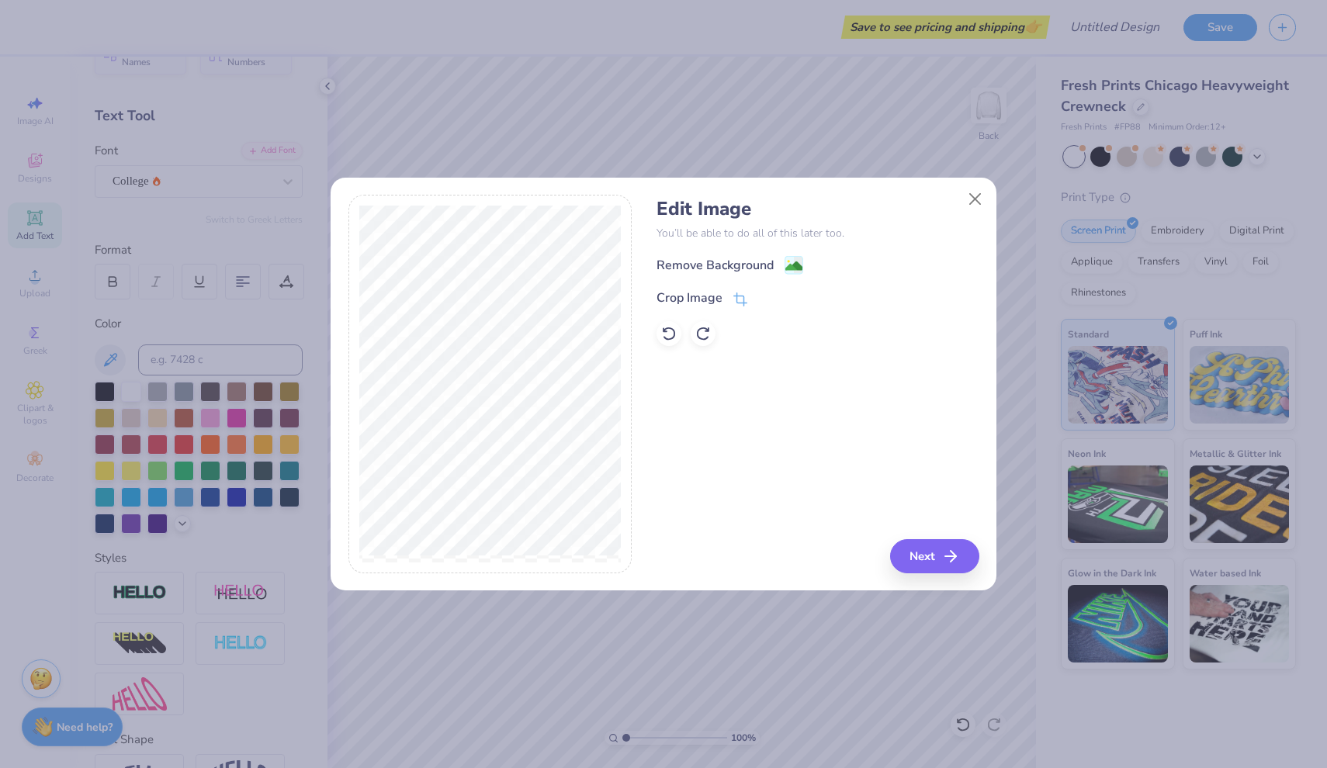
click at [742, 253] on div "Edit Image You’ll be able to do all of this later too. Remove Background Crop I…" at bounding box center [818, 272] width 322 height 148
click at [737, 263] on div "Remove Background" at bounding box center [715, 267] width 117 height 19
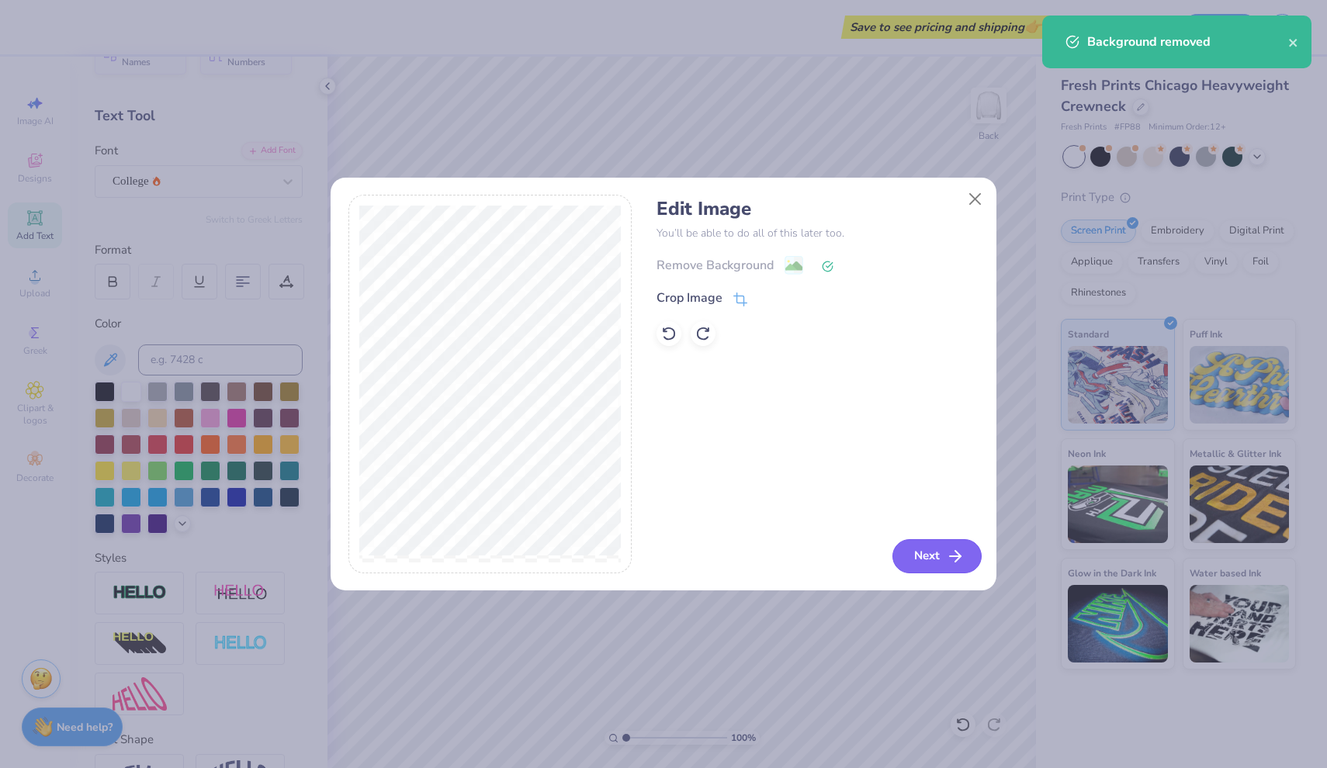
click at [926, 560] on button "Next" at bounding box center [936, 556] width 89 height 34
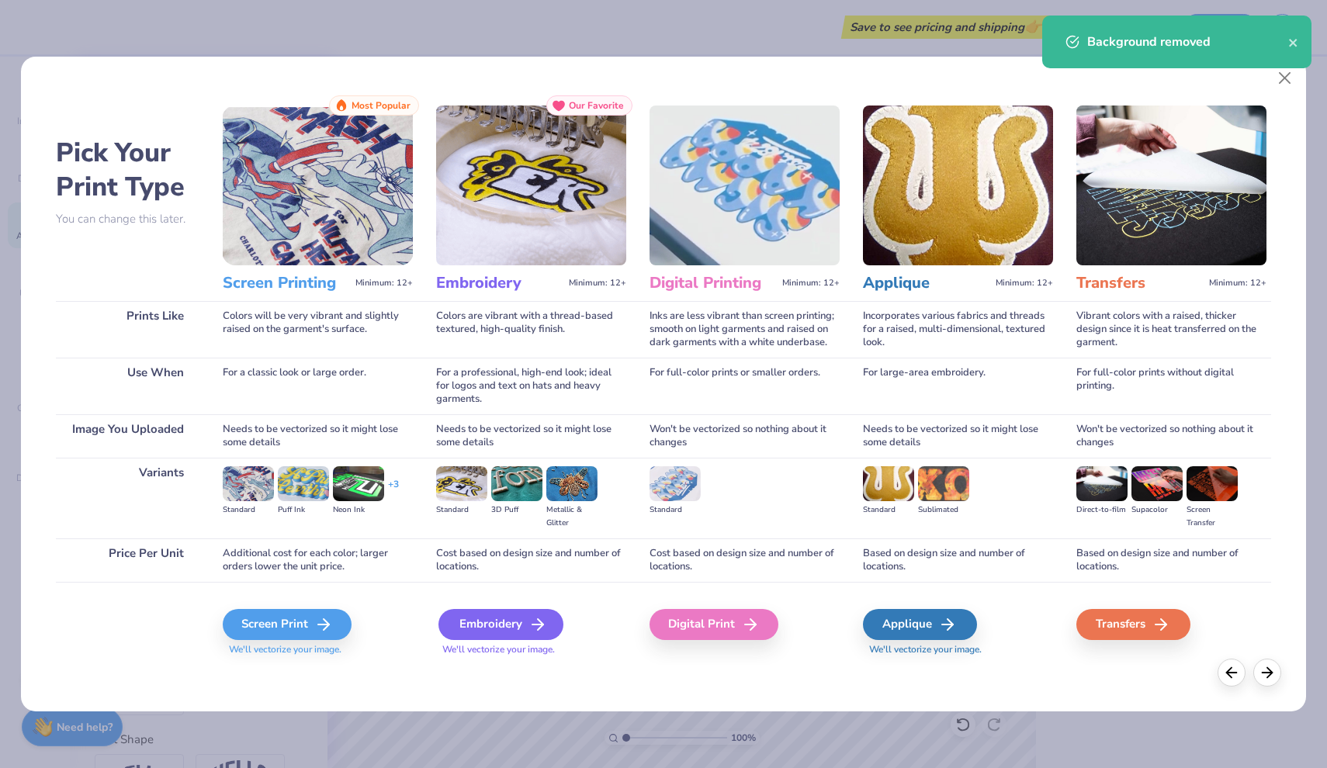
click at [507, 619] on div "Embroidery" at bounding box center [500, 624] width 125 height 31
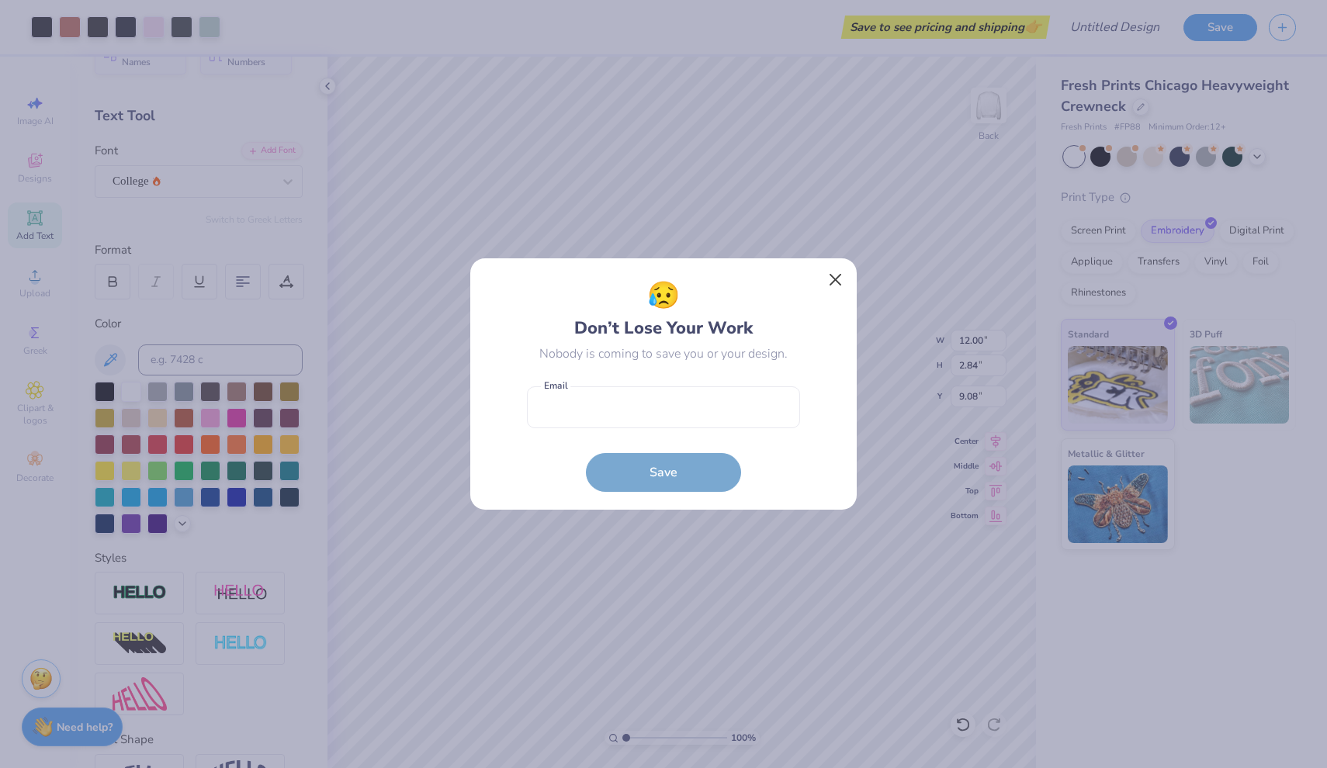
click at [839, 278] on button "Close" at bounding box center [835, 279] width 29 height 29
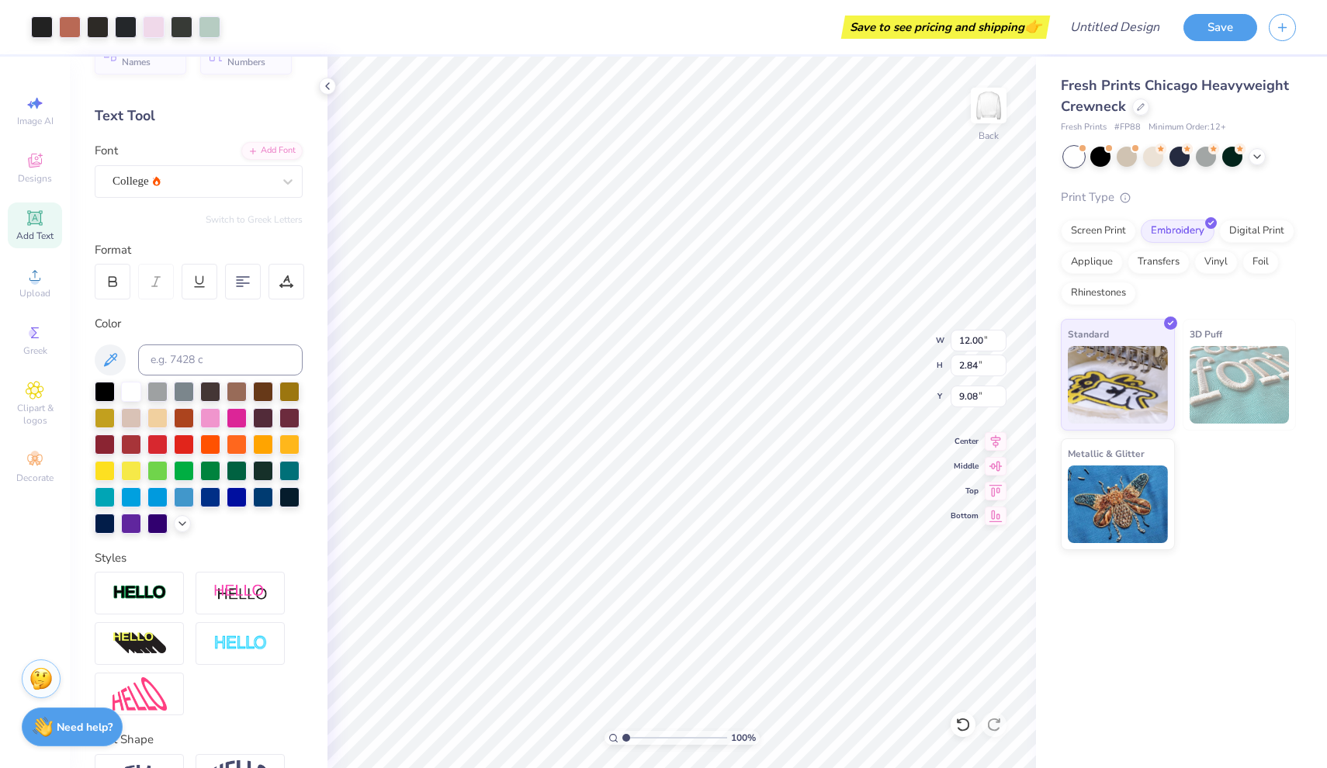
type input "6.79"
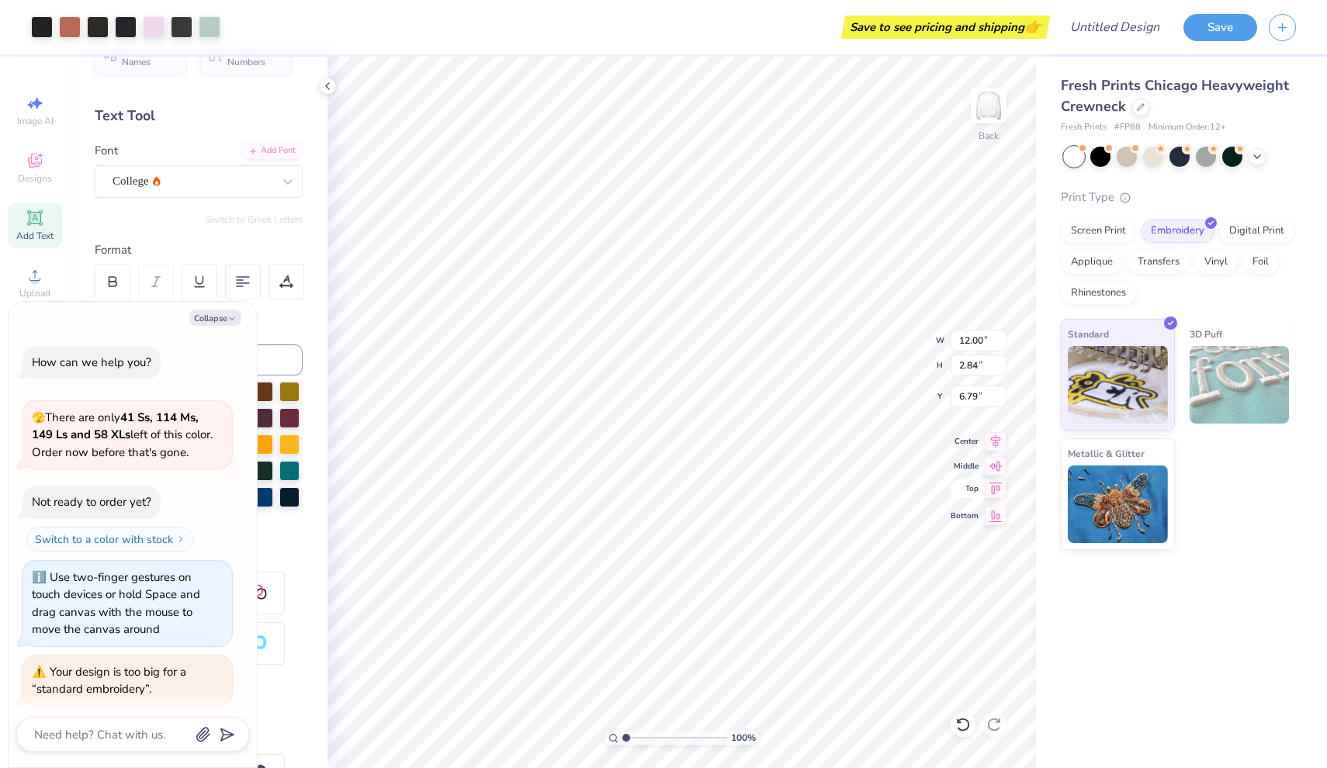
scroll to position [73, 0]
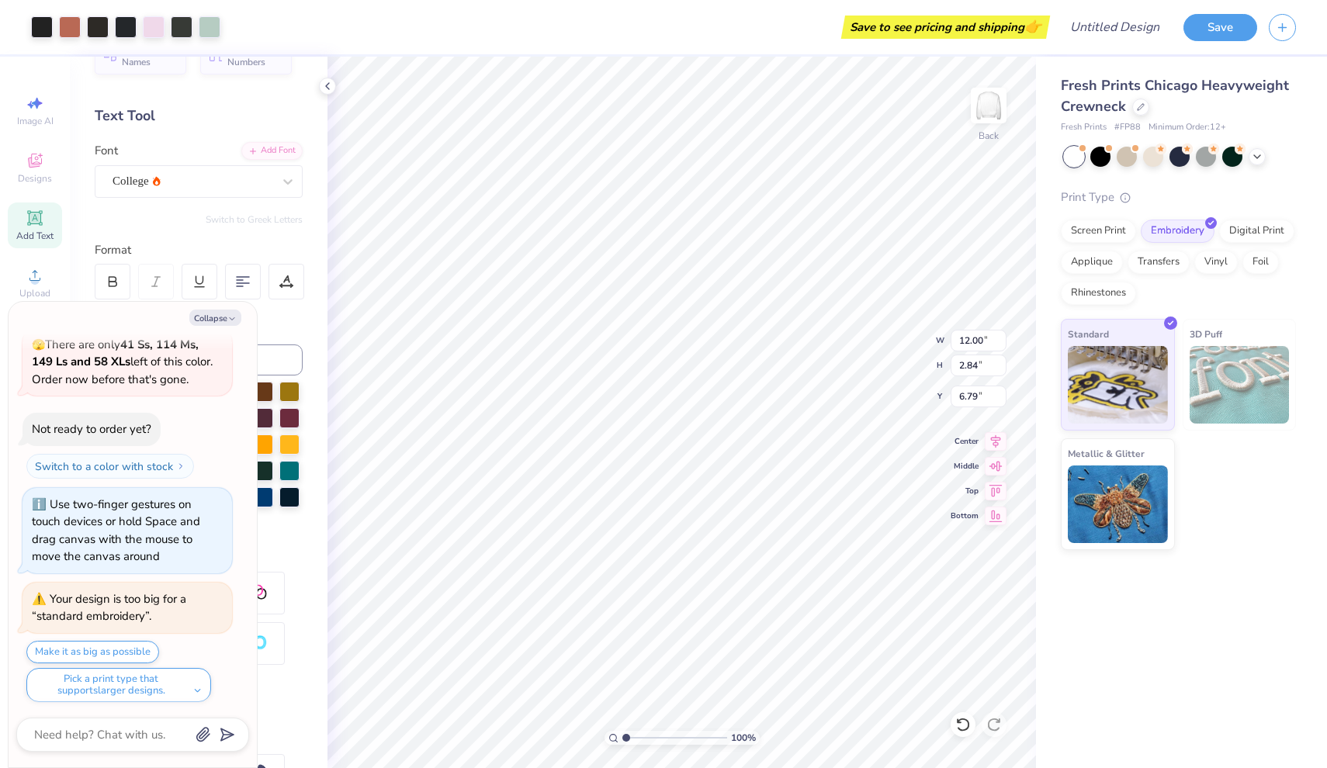
type textarea "x"
type input "7.17"
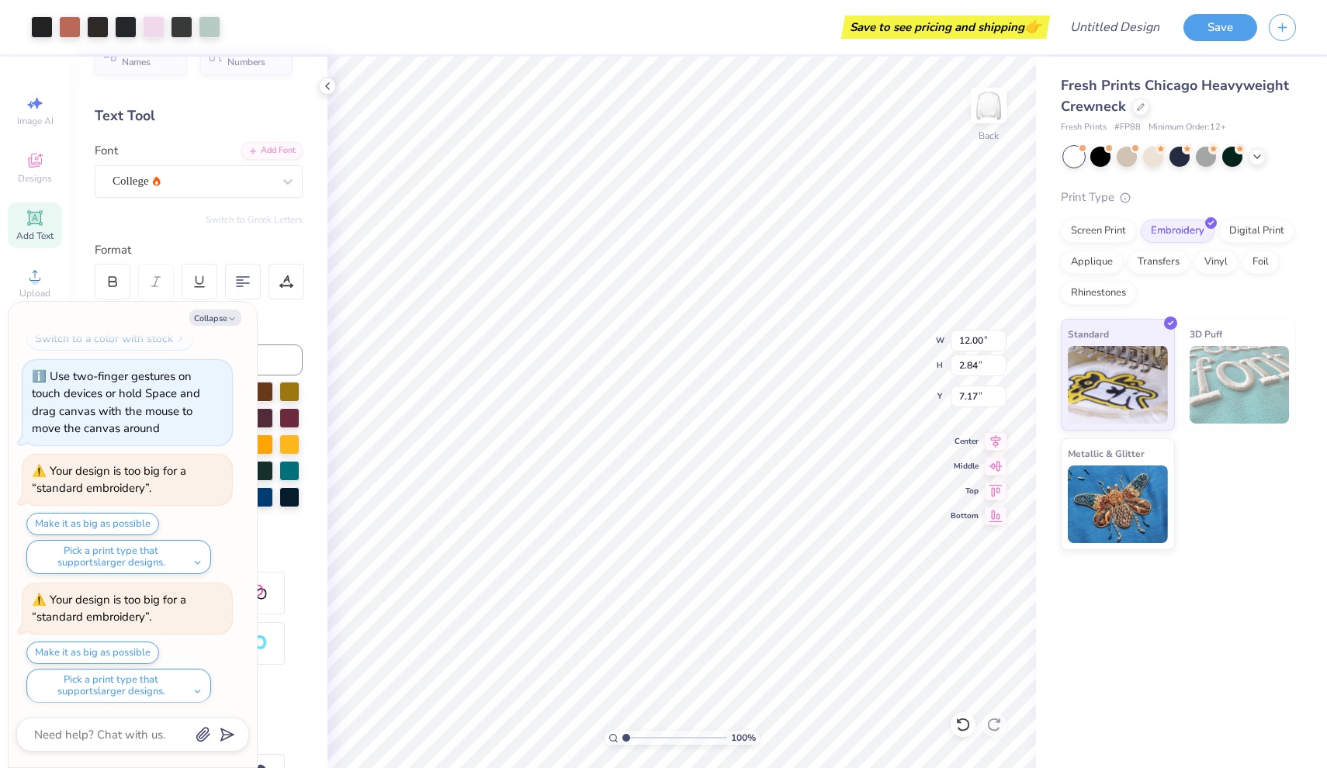
scroll to position [329, 0]
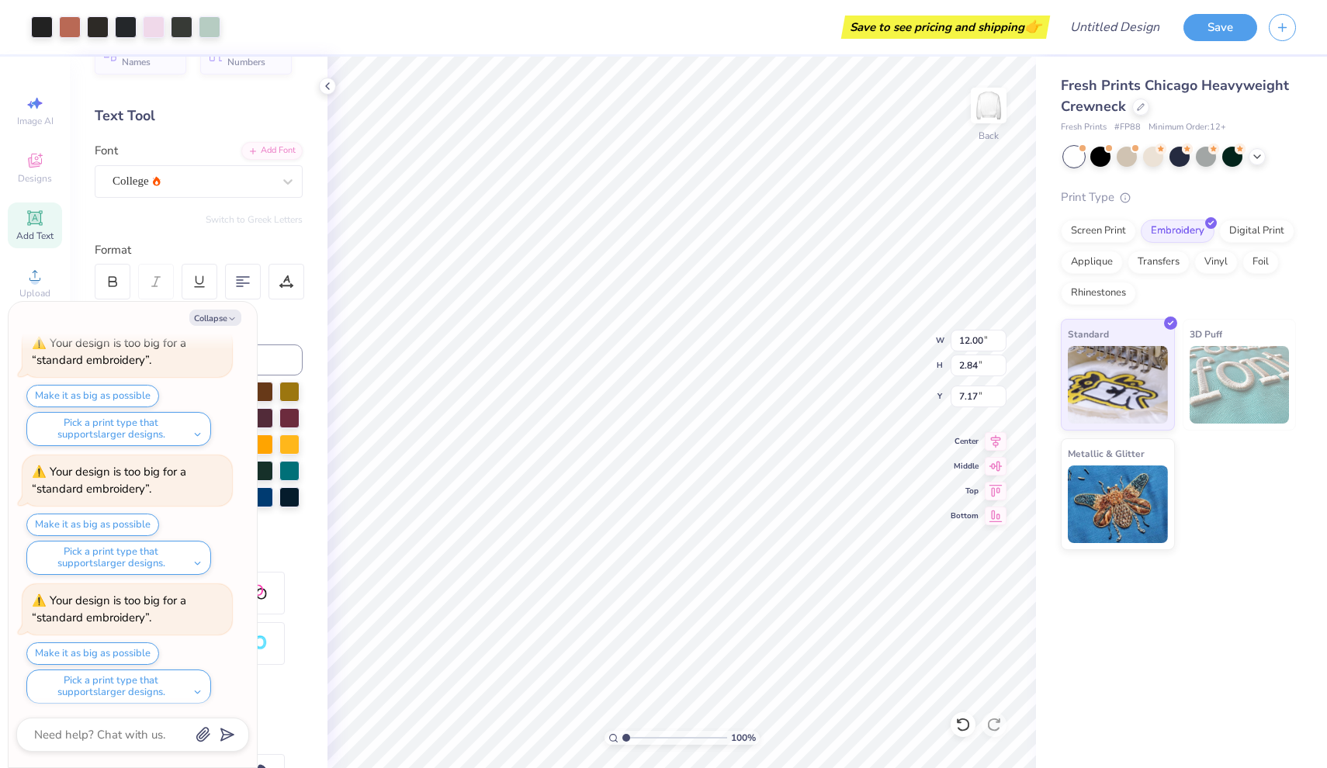
click at [1045, 576] on div "Fresh Prints Chicago Heavyweight Crewneck Fresh Prints # FP88 Minimum Order: 12…" at bounding box center [1181, 413] width 291 height 712
click at [1045, 580] on div "Fresh Prints Chicago Heavyweight Crewneck Fresh Prints # FP88 Minimum Order: 12…" at bounding box center [1181, 413] width 291 height 712
click at [224, 314] on button "Collapse" at bounding box center [215, 318] width 52 height 16
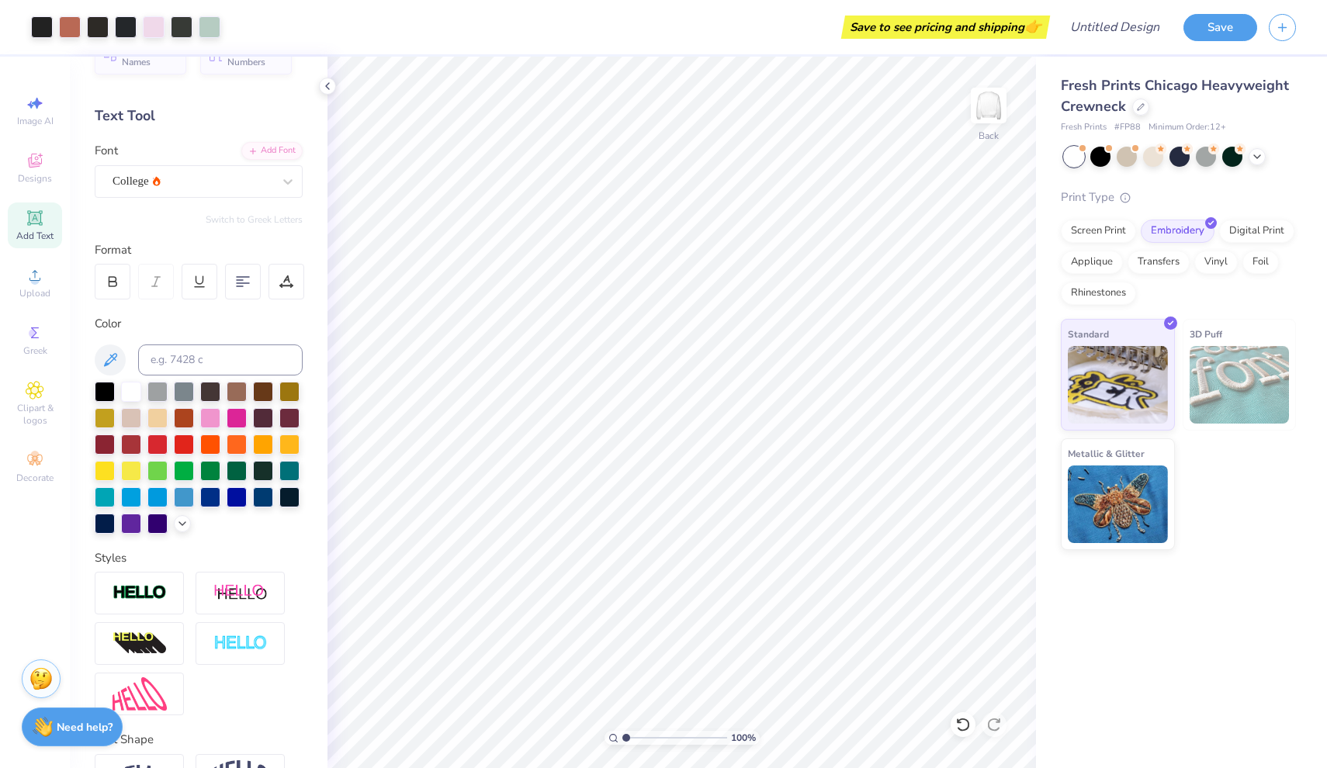
type textarea "x"
type input "7.11"
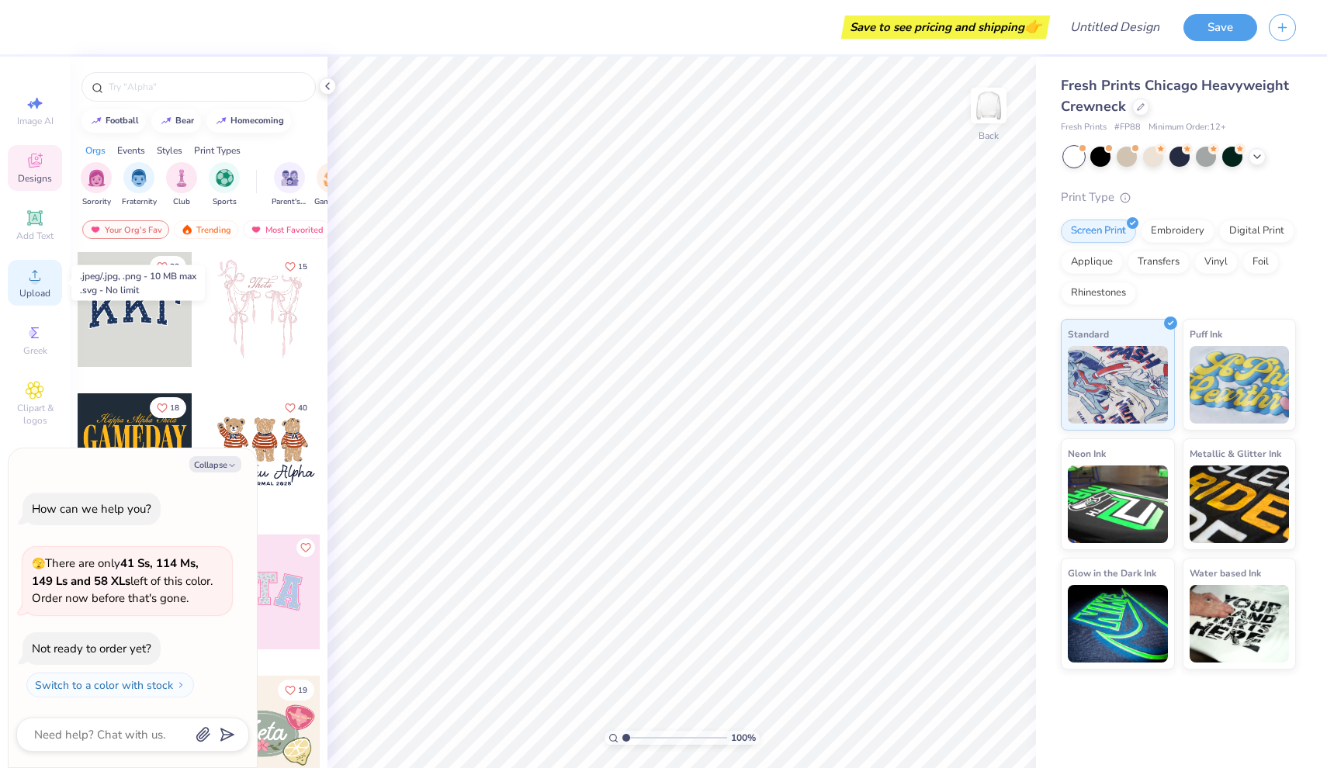
click at [36, 295] on span "Upload" at bounding box center [34, 293] width 31 height 12
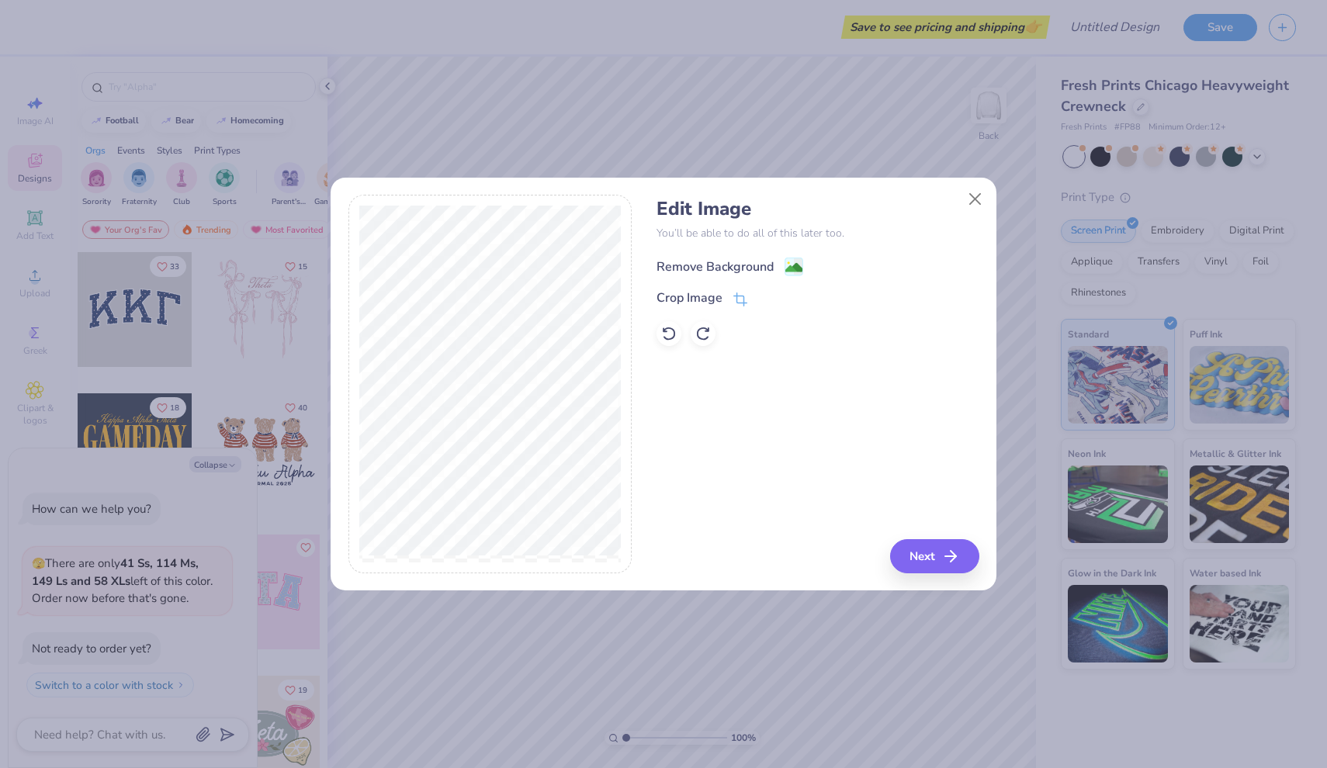
click at [742, 258] on div "Remove Background" at bounding box center [715, 267] width 117 height 19
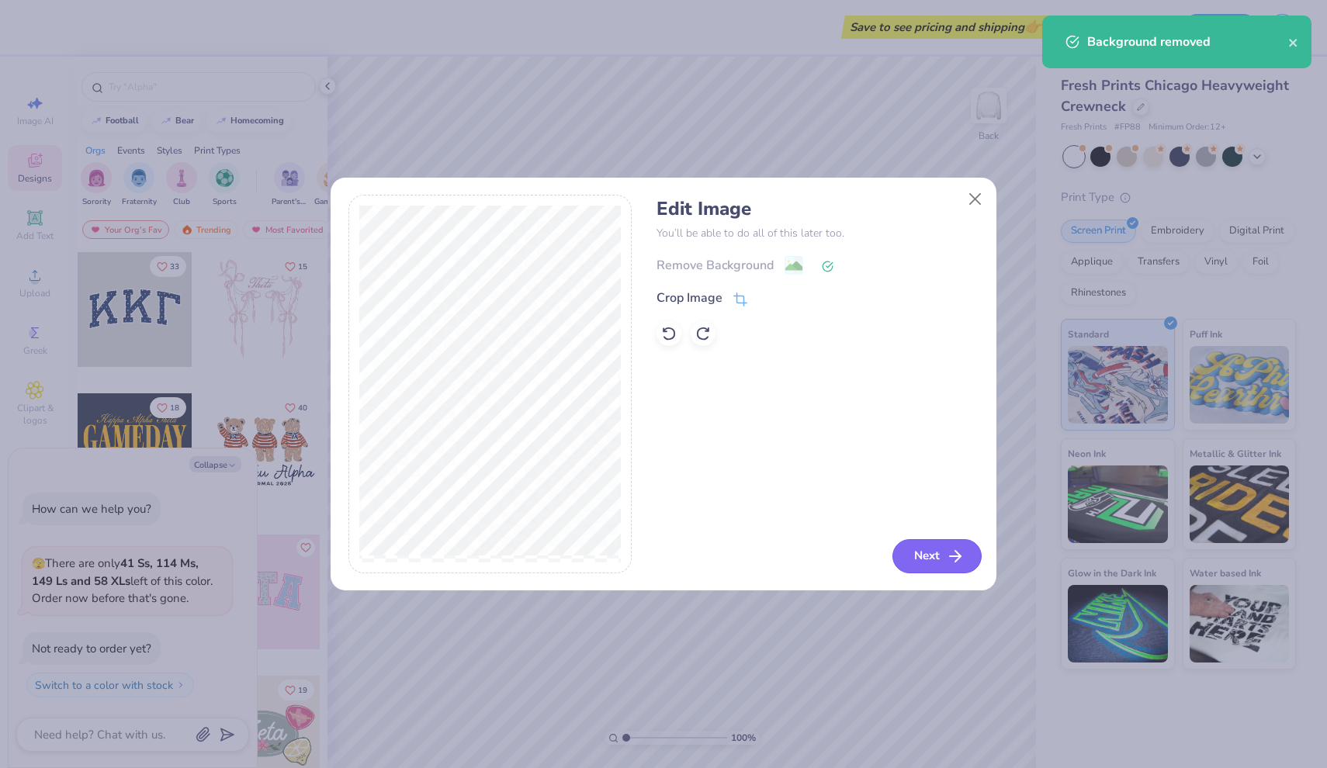
click at [944, 557] on button "Next" at bounding box center [936, 556] width 89 height 34
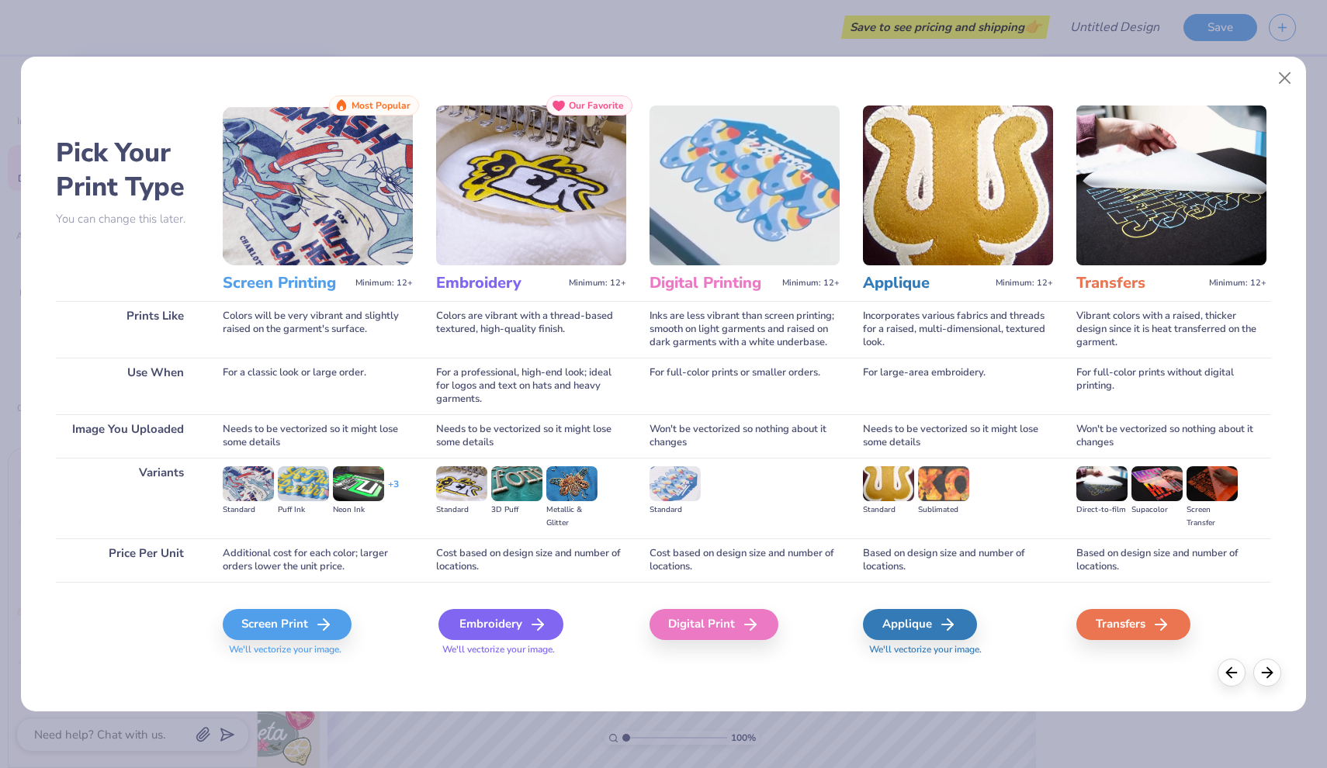
click at [464, 619] on div "Embroidery" at bounding box center [500, 624] width 125 height 31
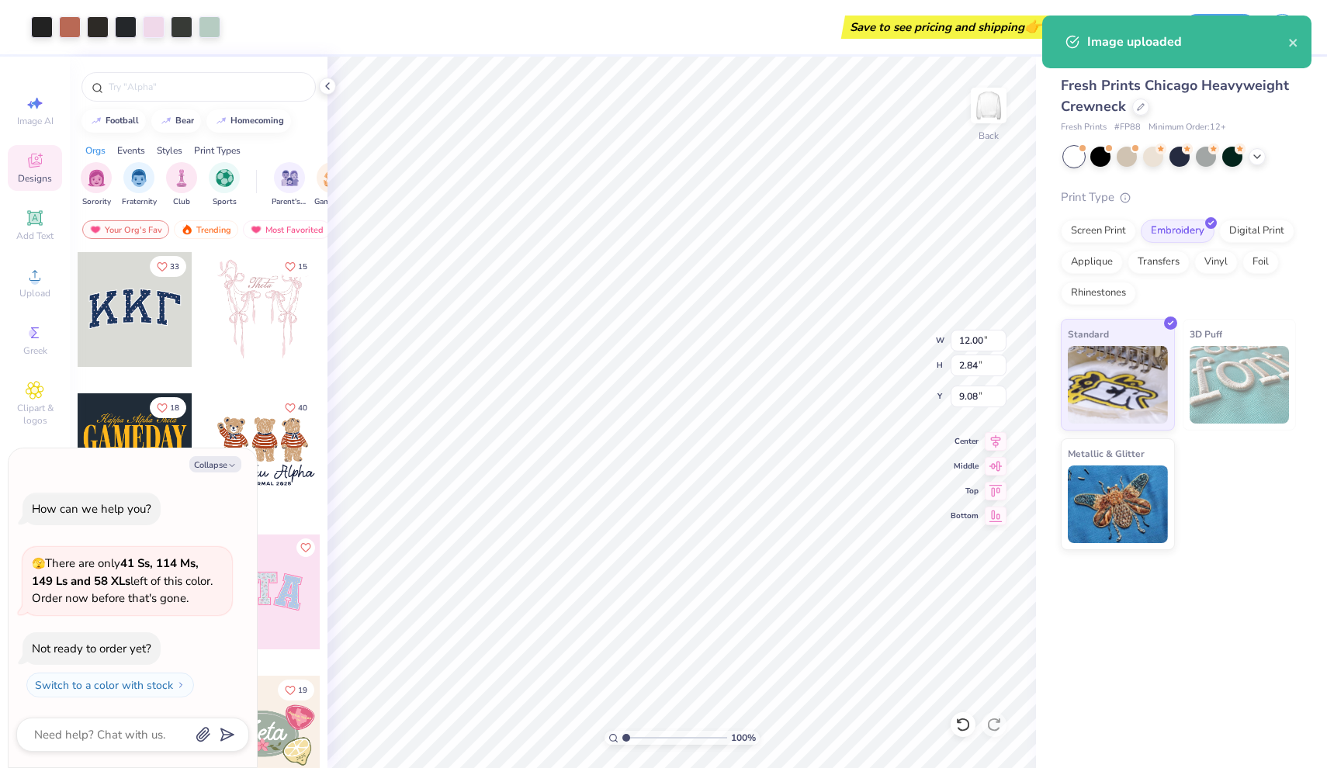
type textarea "x"
type input "7.42"
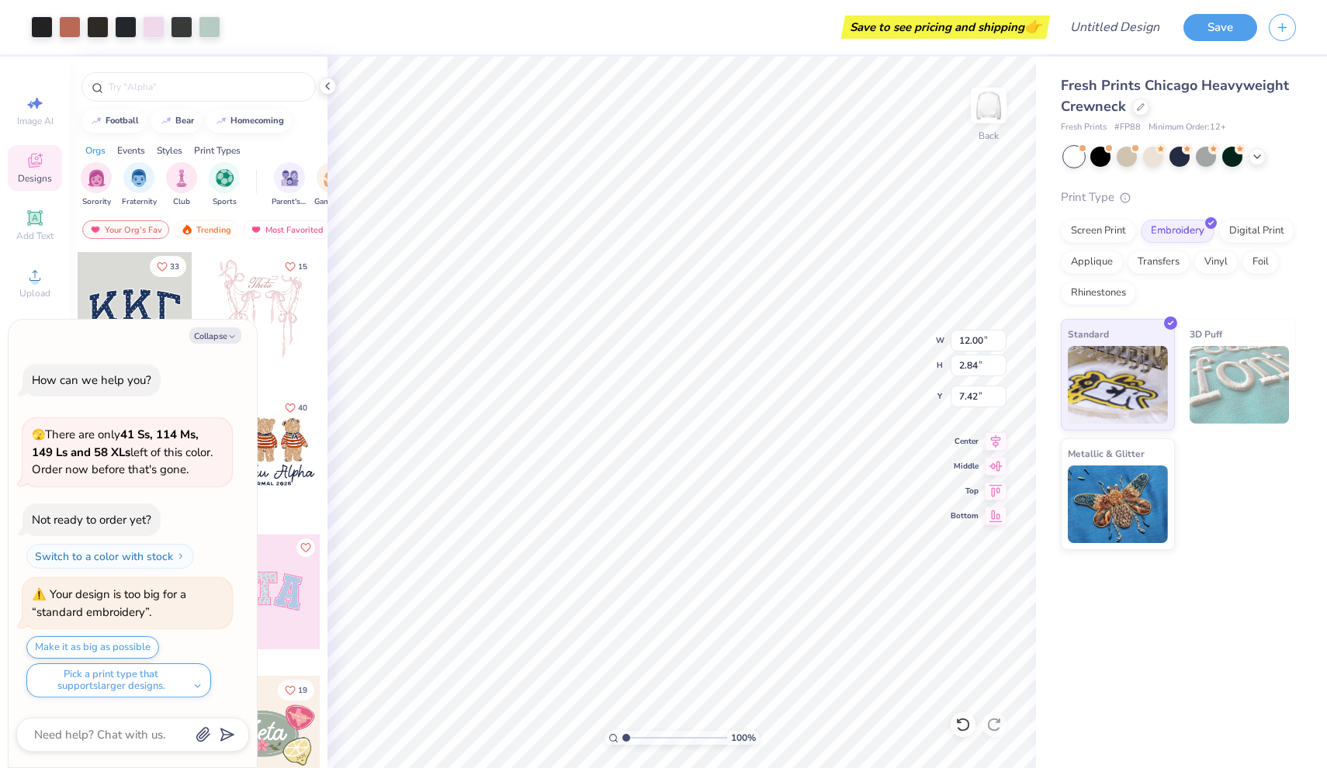
type textarea "x"
type input "7.14"
type textarea "x"
type input "7.10"
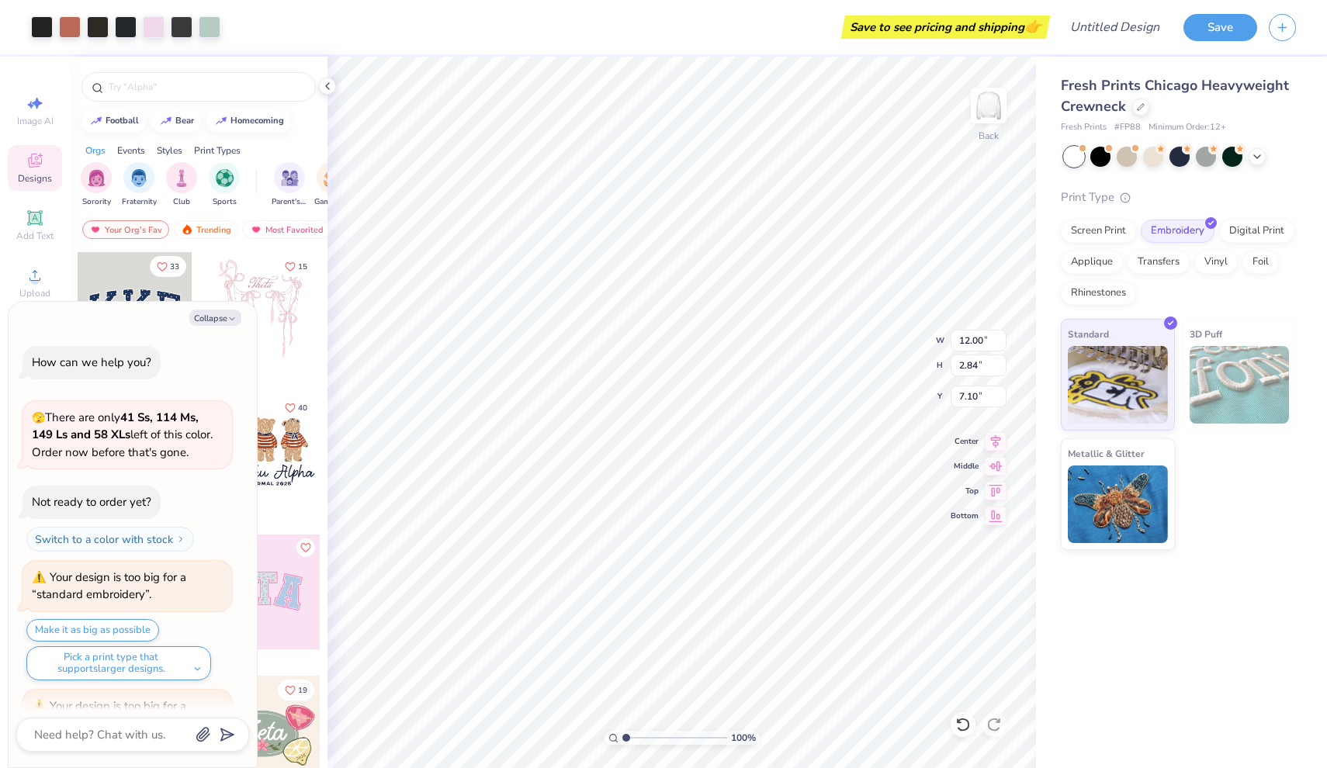
scroll to position [108, 0]
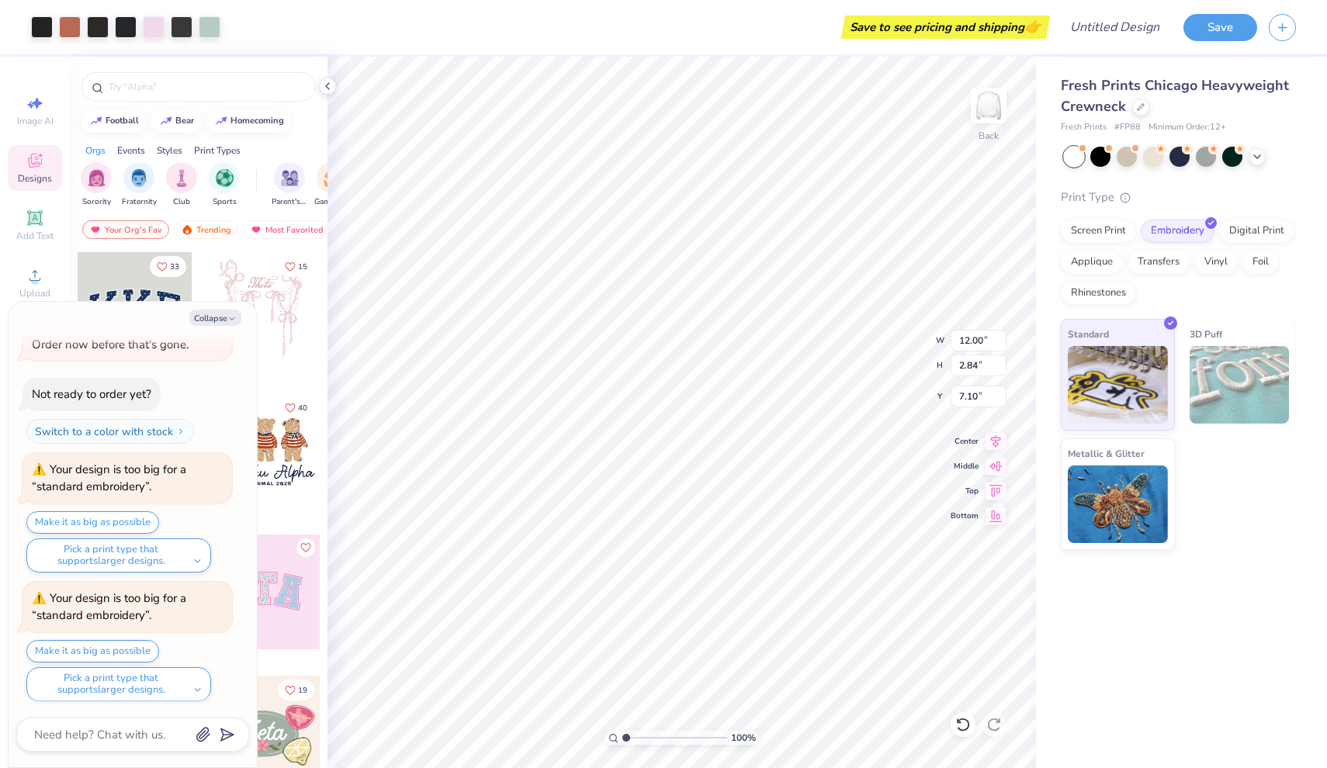
type textarea "x"
type input "7.07"
type textarea "x"
type input "7.03"
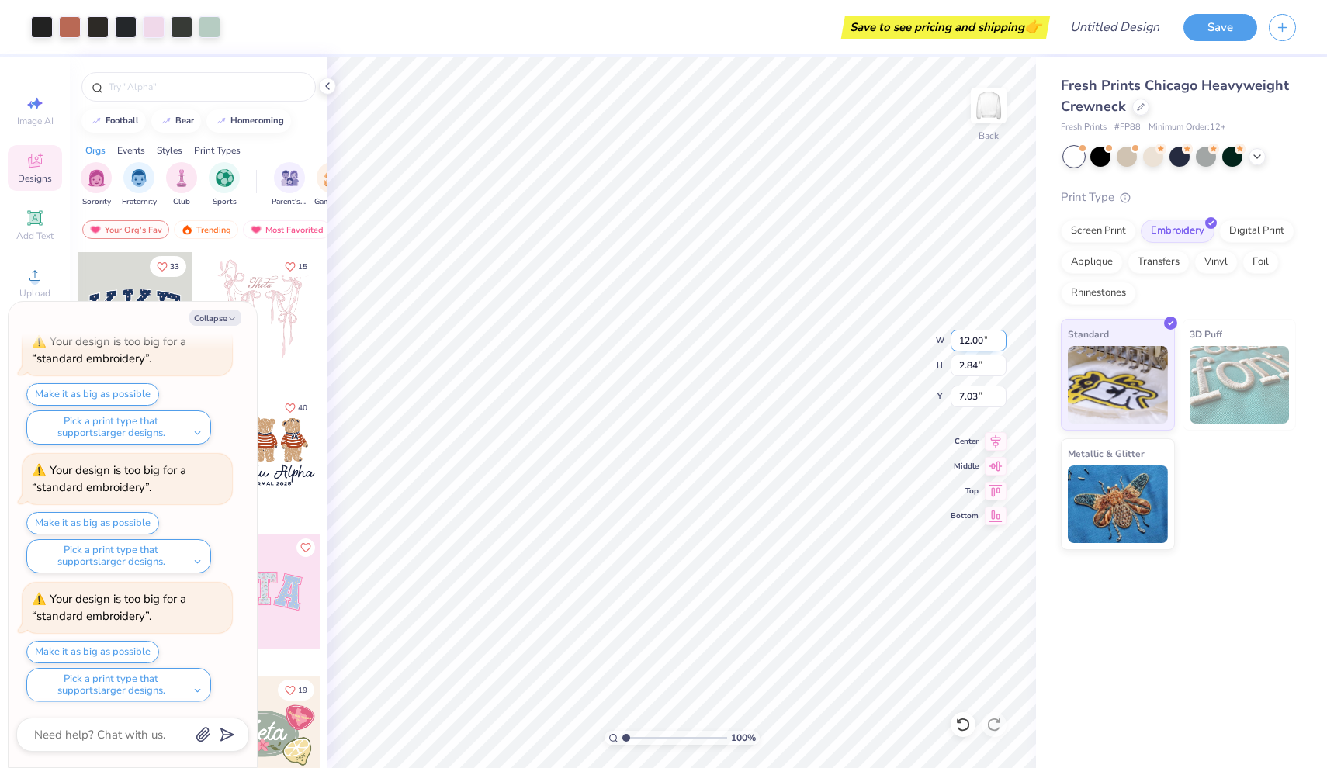
click at [982, 340] on input "12.00" at bounding box center [979, 341] width 56 height 22
type input "12.0"
type input "1"
type input "15"
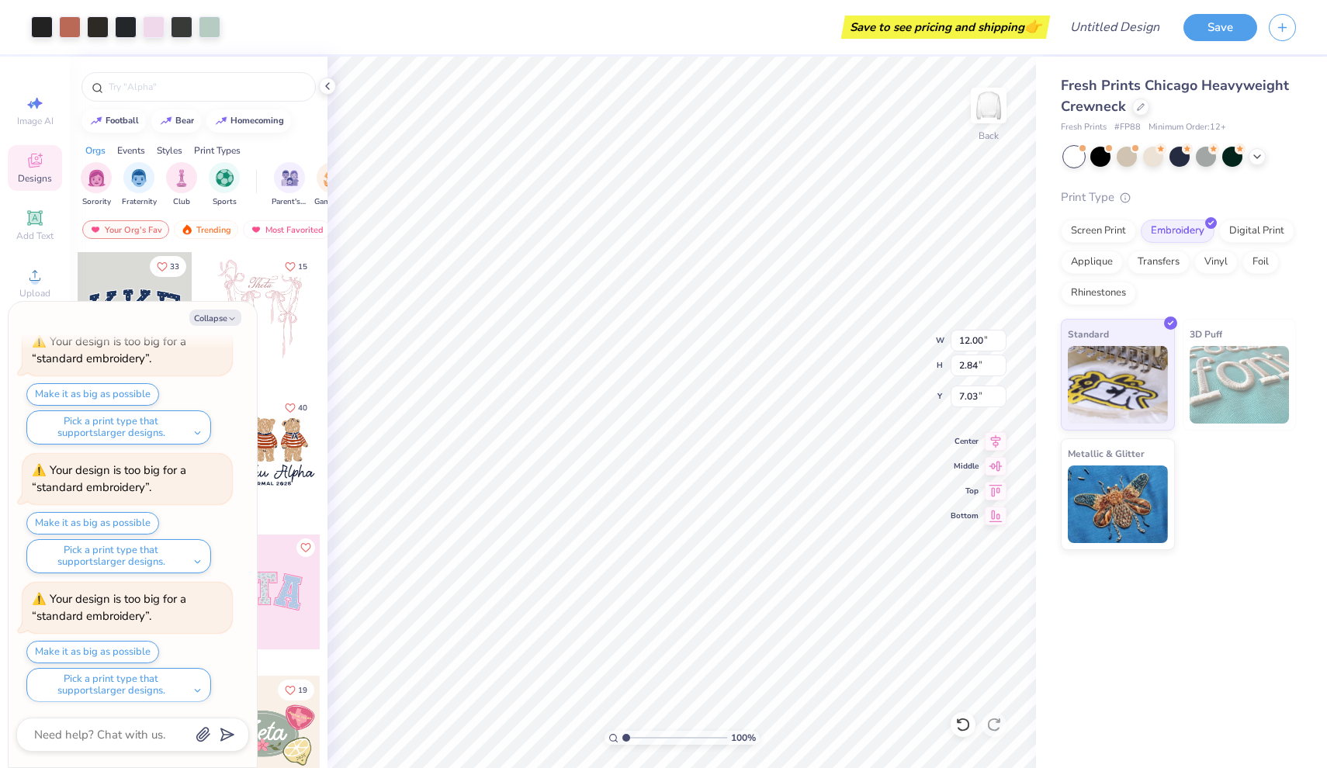
type textarea "x"
type input "7.10"
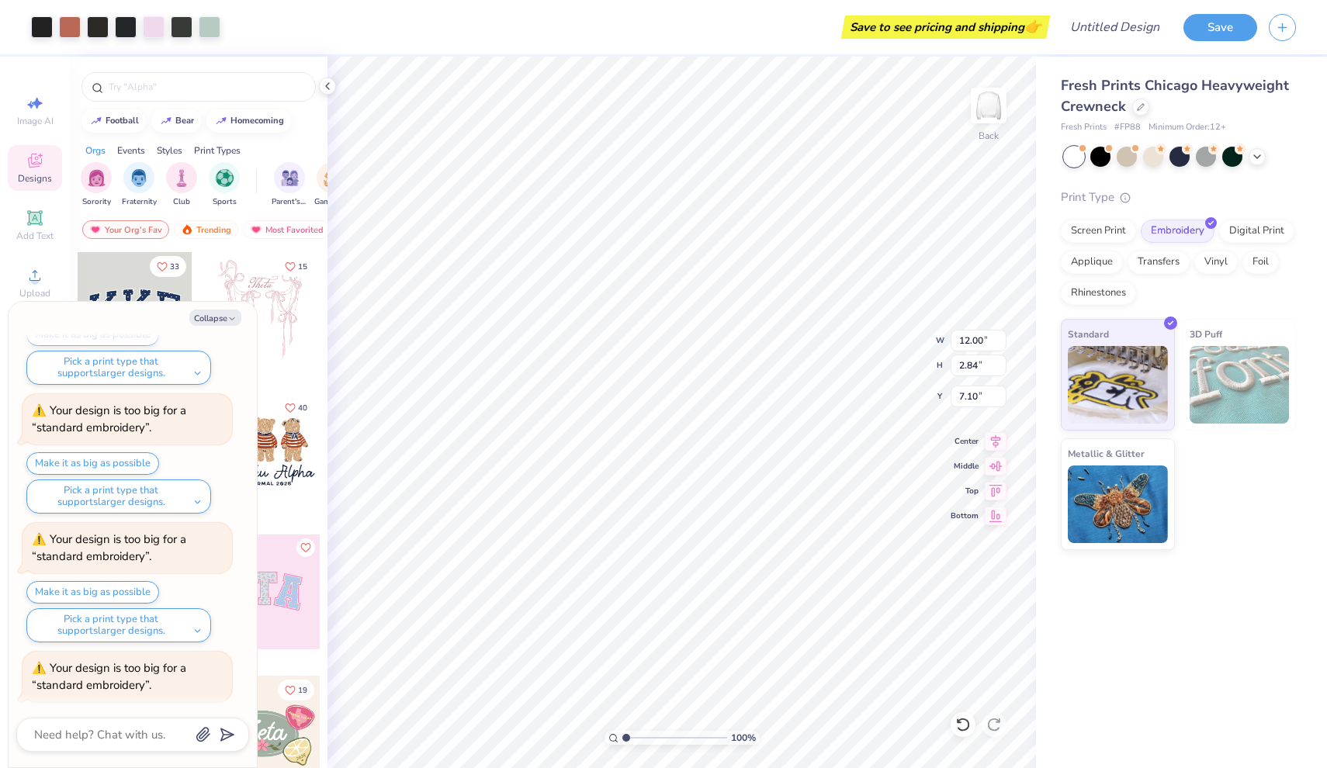
scroll to position [294, 0]
click at [178, 373] on button "Pick a print type that supports larger designs." at bounding box center [118, 369] width 185 height 34
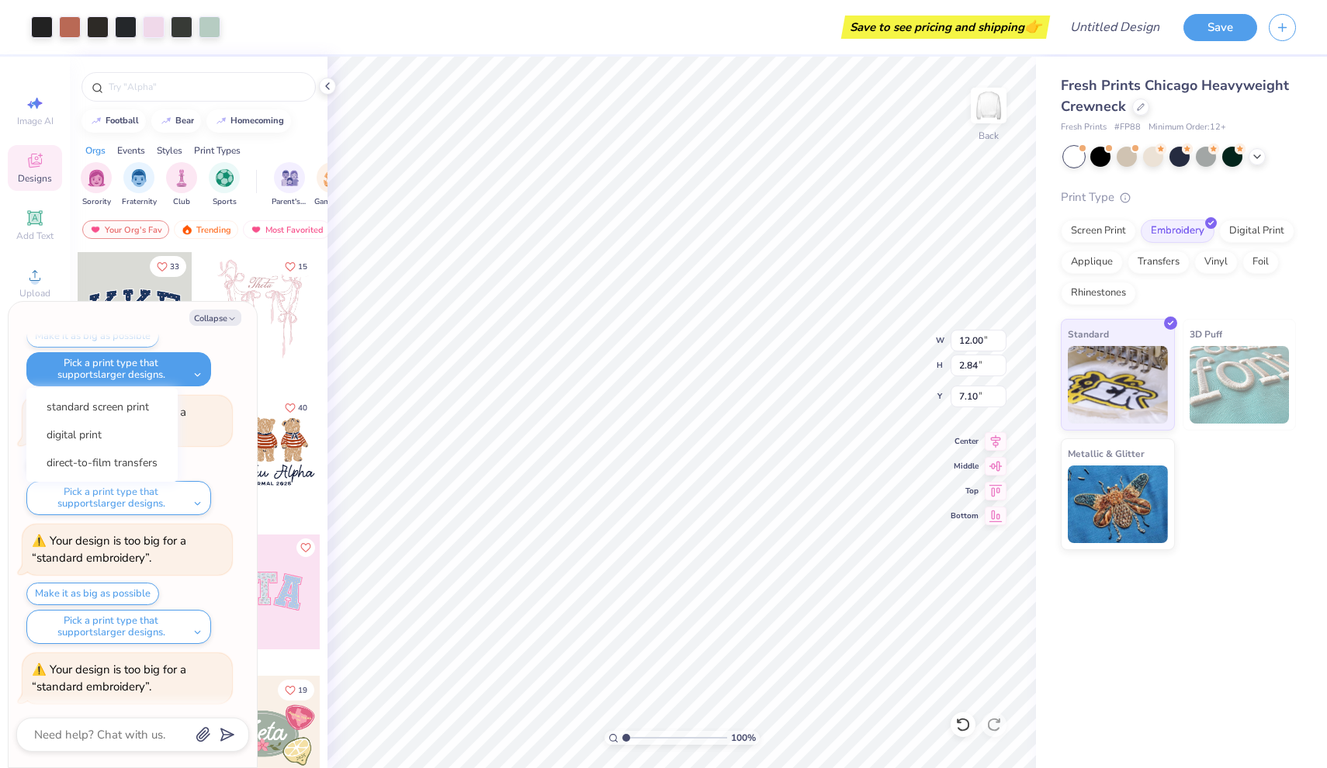
click at [211, 454] on div "Make it as big as possible Pick a print type that supports larger designs." at bounding box center [129, 484] width 206 height 61
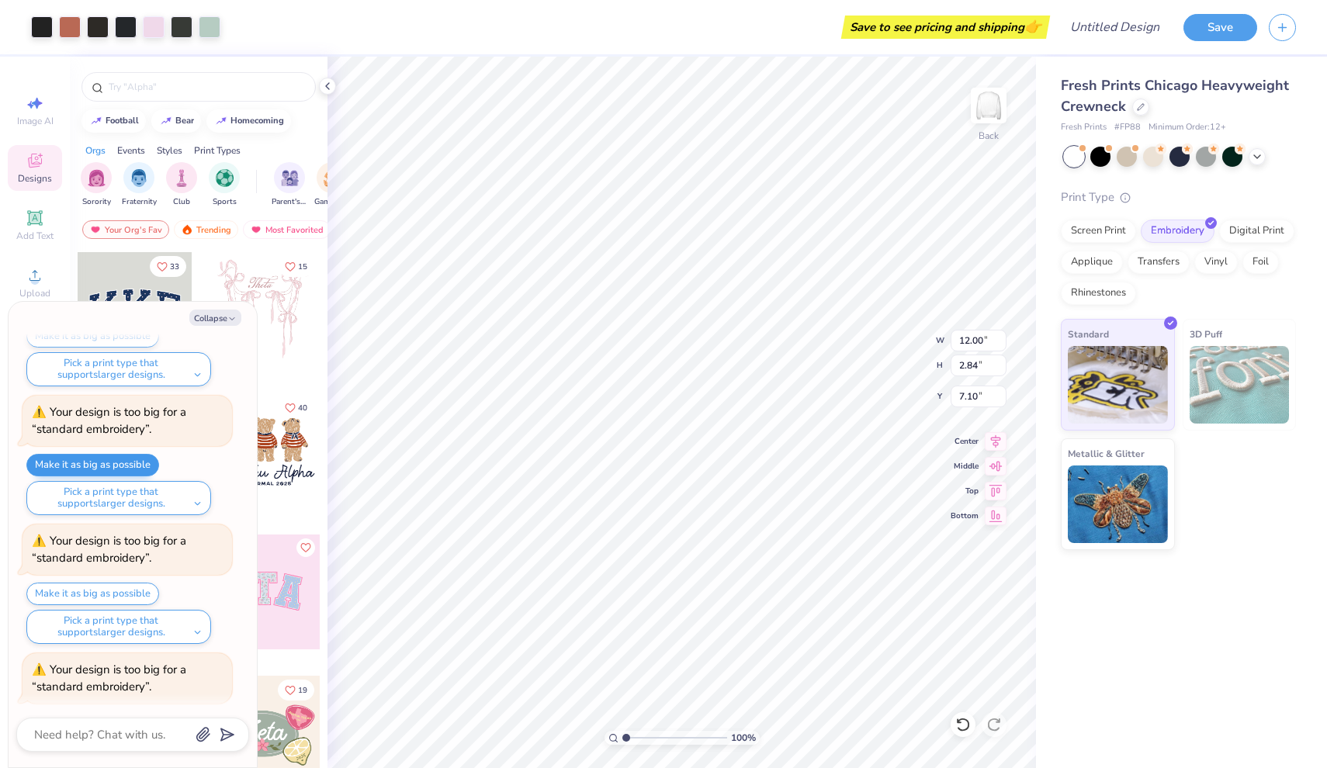
click at [133, 454] on button "Make it as big as possible" at bounding box center [92, 465] width 133 height 23
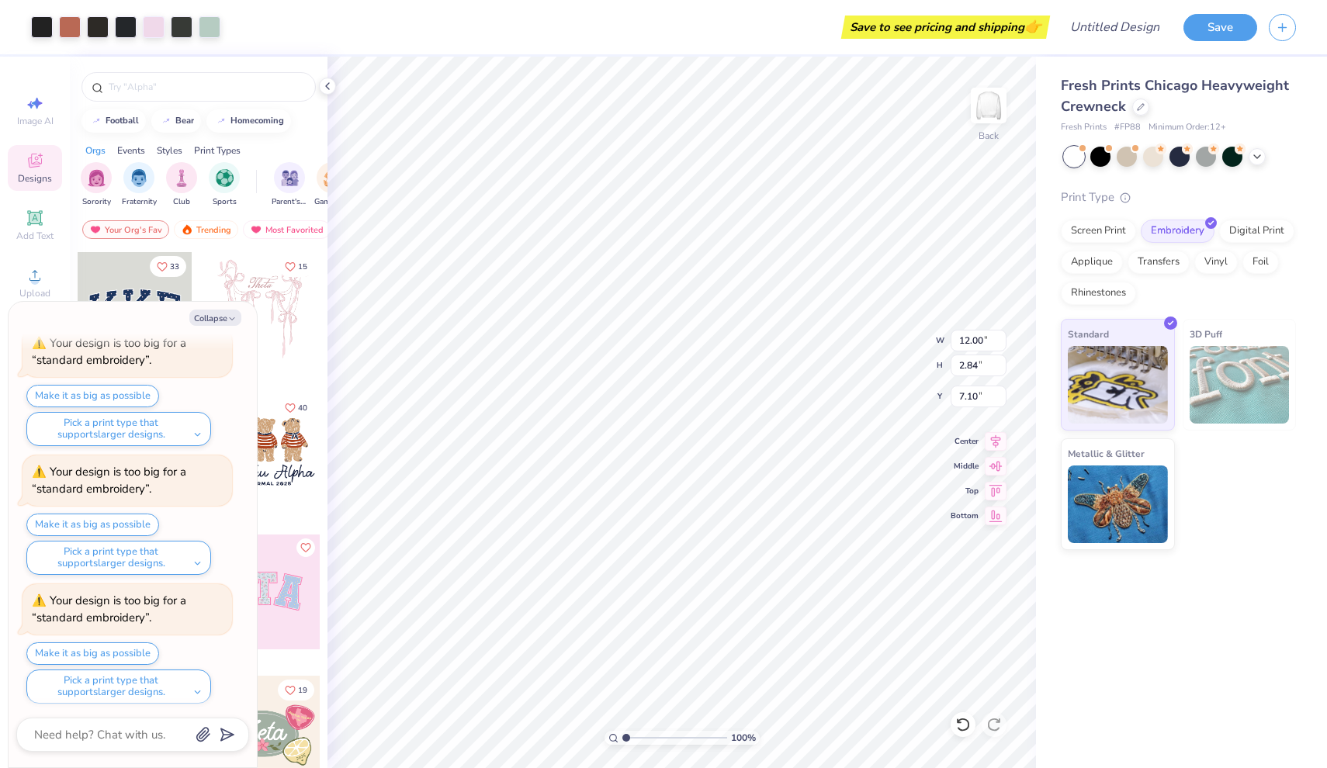
type textarea "x"
type input "6.75"
type textarea "x"
type input "6.72"
click at [1100, 230] on div "Screen Print" at bounding box center [1098, 228] width 75 height 23
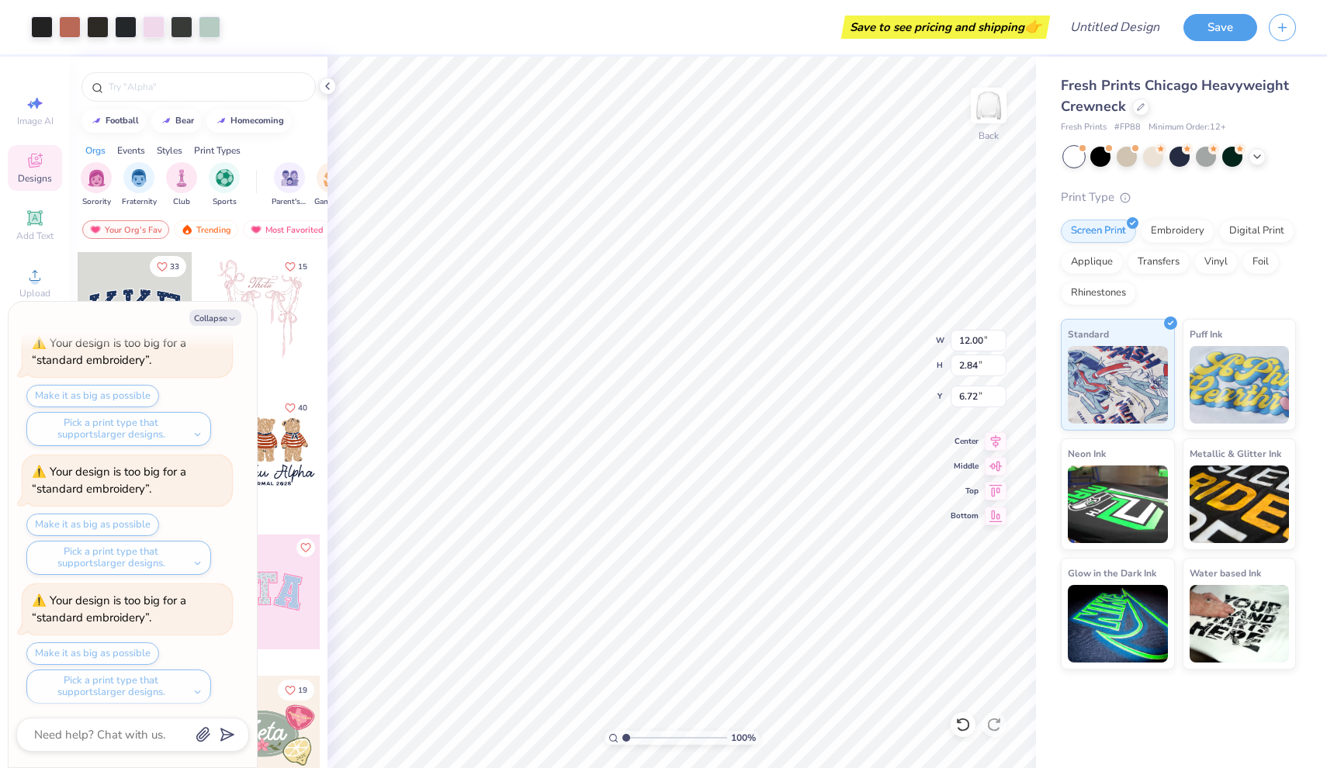
type textarea "x"
type input "6.57"
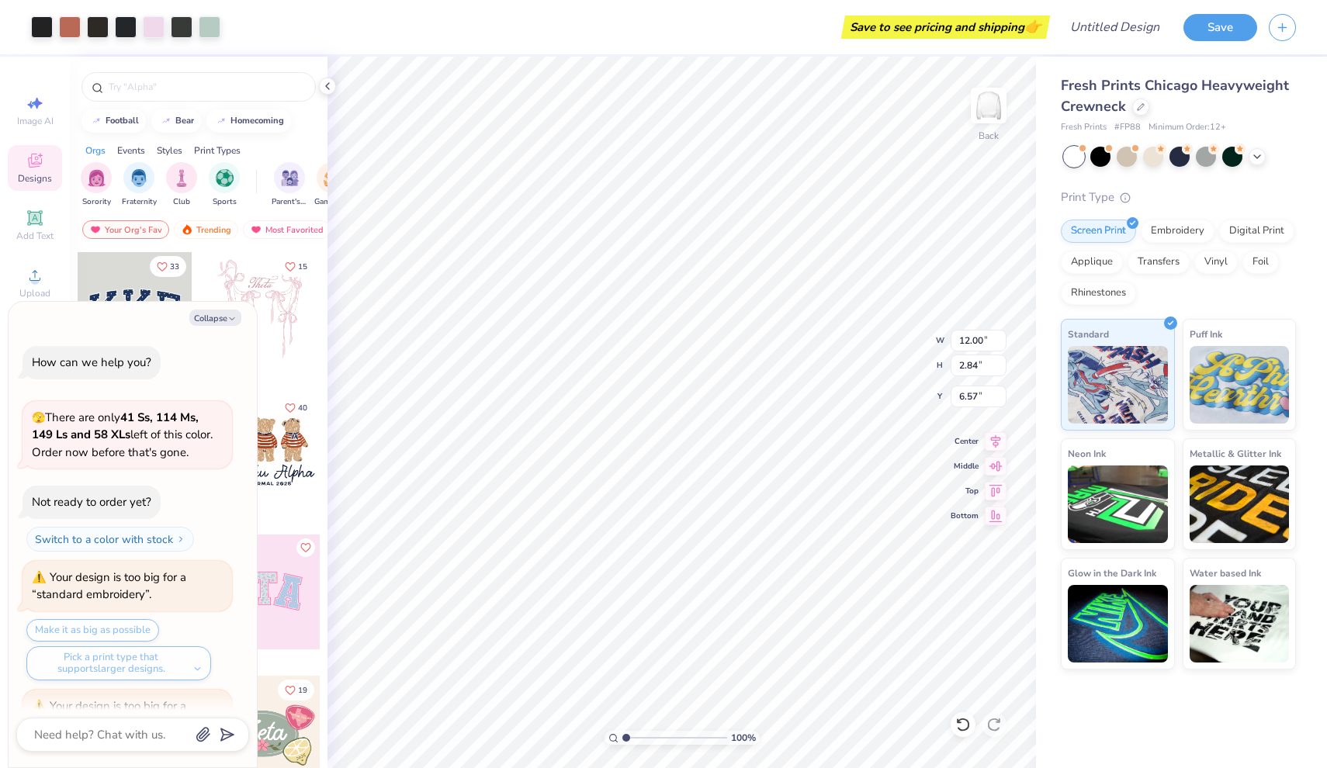
scroll to position [0, 0]
click at [1100, 230] on div "Screen Print" at bounding box center [1098, 228] width 75 height 23
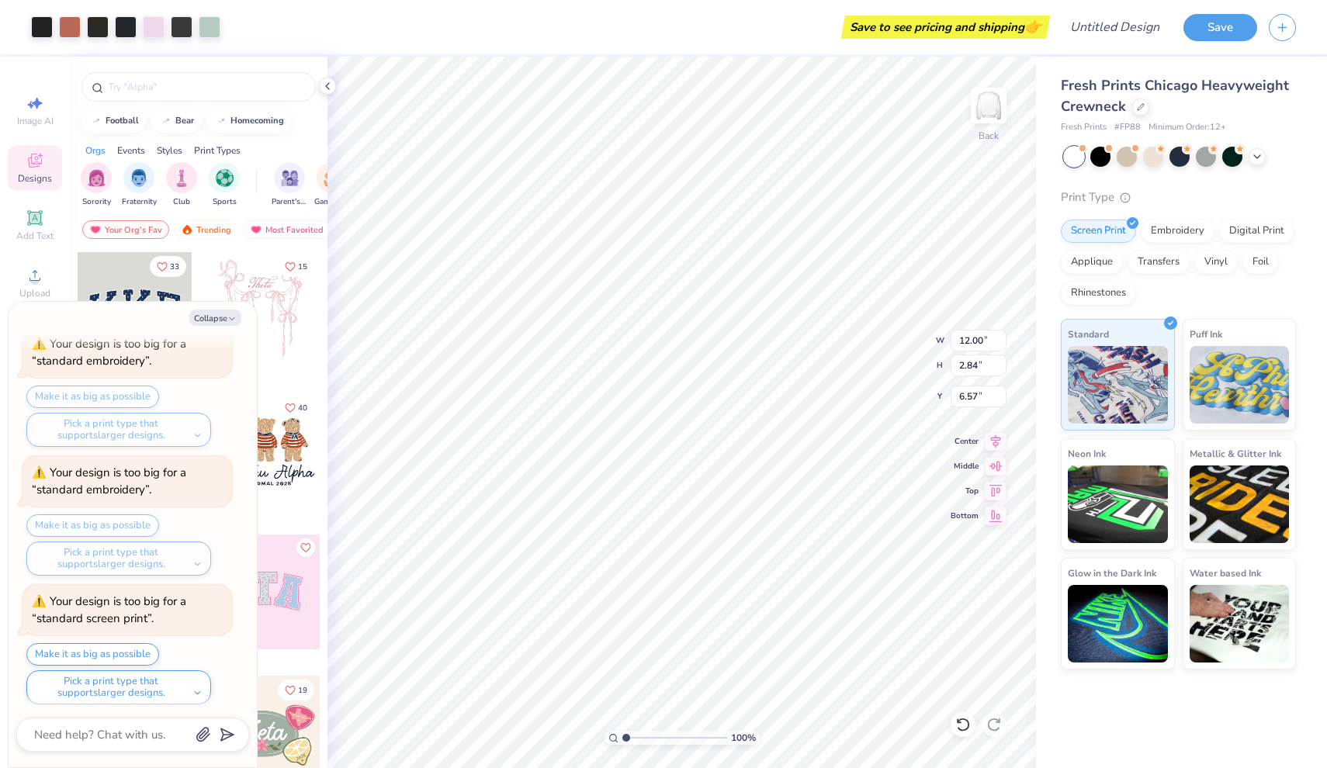
type textarea "x"
type input "6.54"
click at [1265, 230] on div "Digital Print" at bounding box center [1256, 228] width 75 height 23
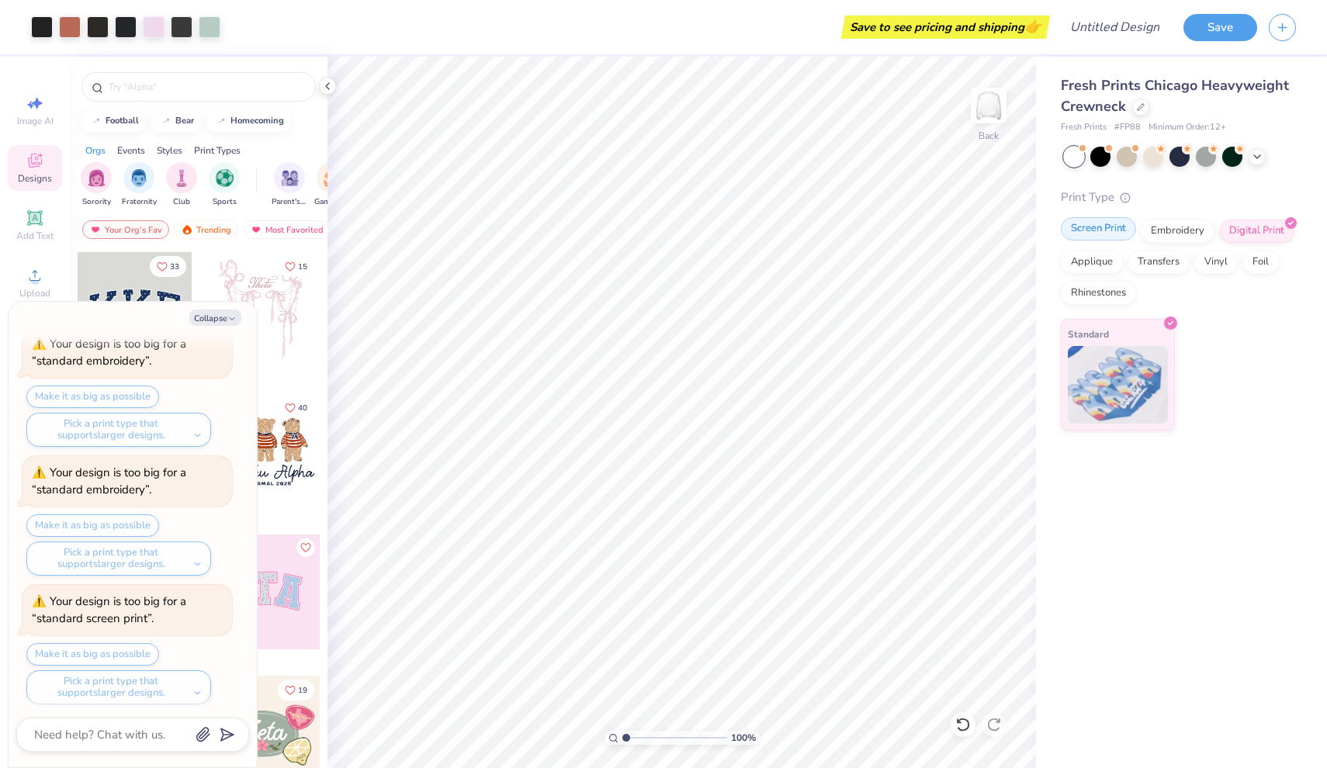
click at [1108, 230] on div "Screen Print" at bounding box center [1098, 228] width 75 height 23
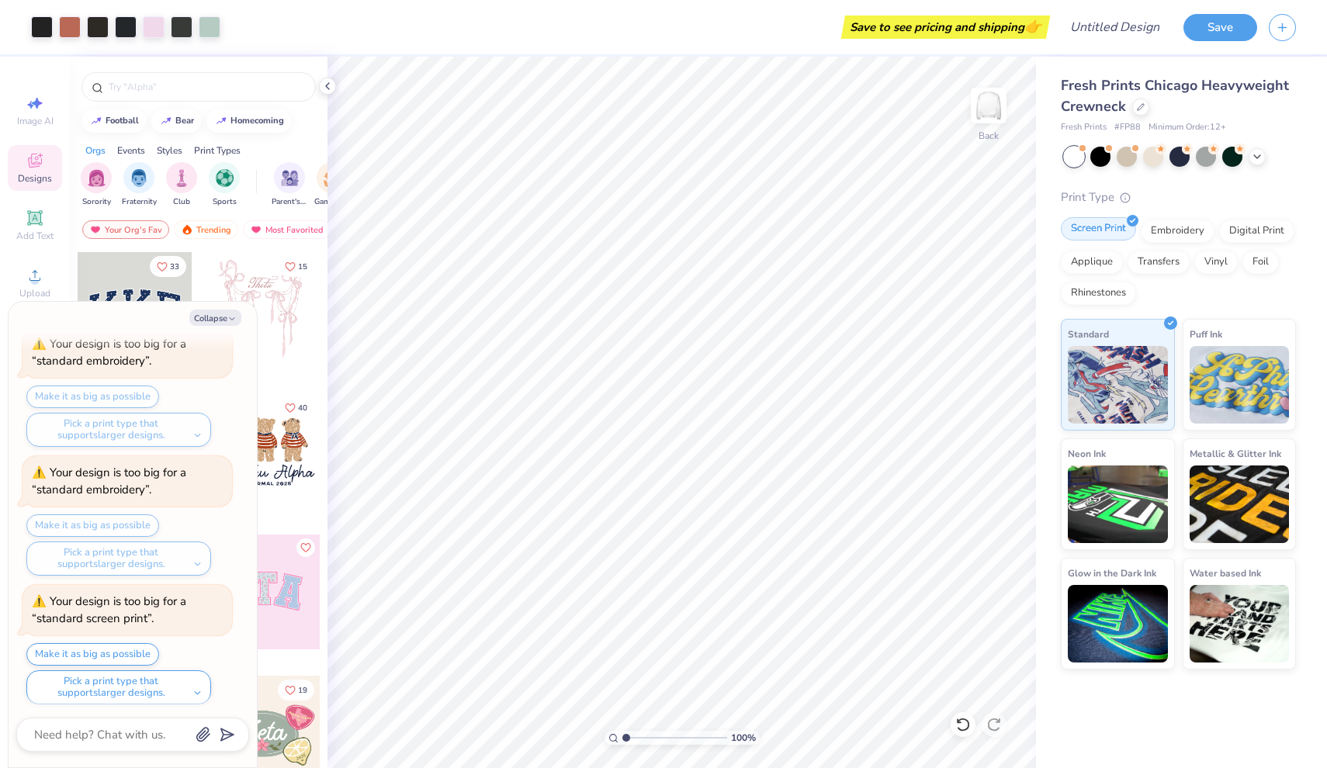
click at [1109, 233] on div "Screen Print" at bounding box center [1098, 228] width 75 height 23
type textarea "x"
type input "6.75"
click at [188, 684] on button "Pick a print type that supports larger designs." at bounding box center [118, 688] width 185 height 34
click at [150, 643] on button "screen transfer transfers" at bounding box center [106, 650] width 147 height 26
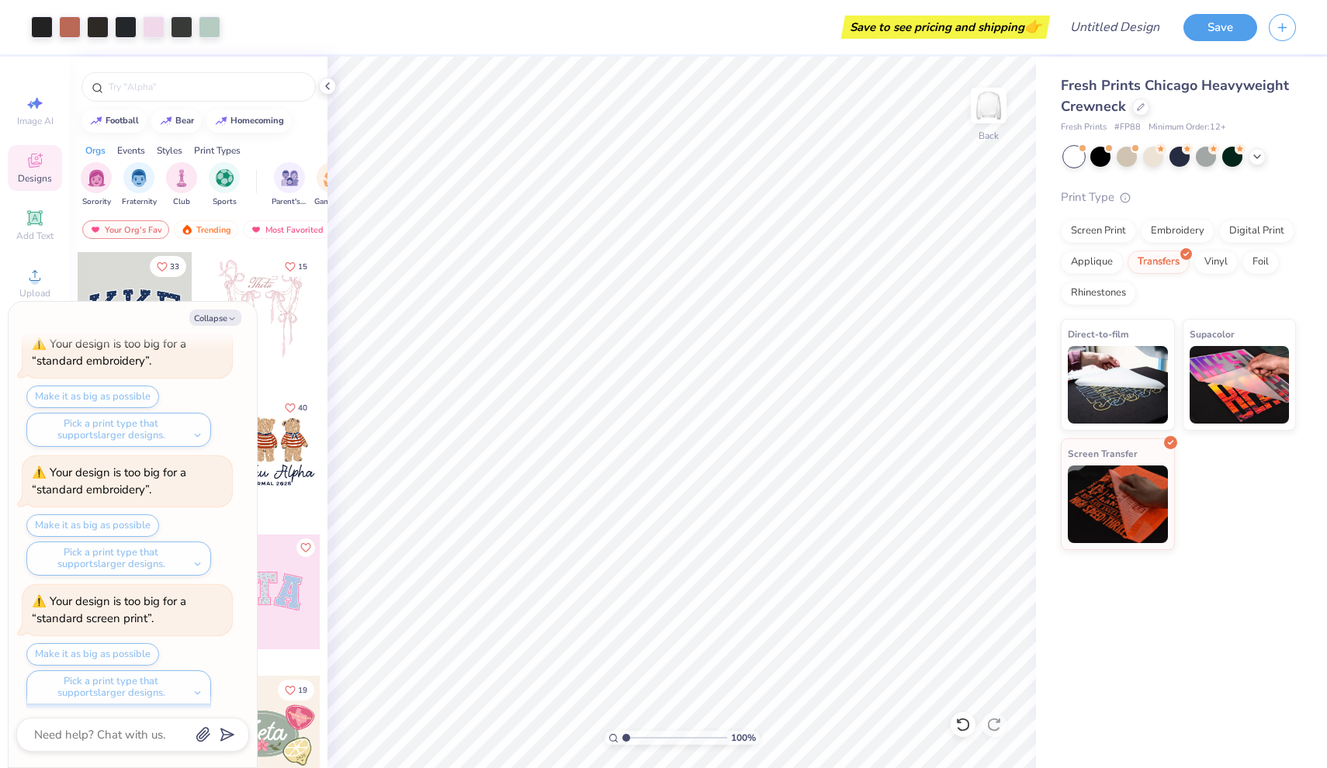
scroll to position [794, 0]
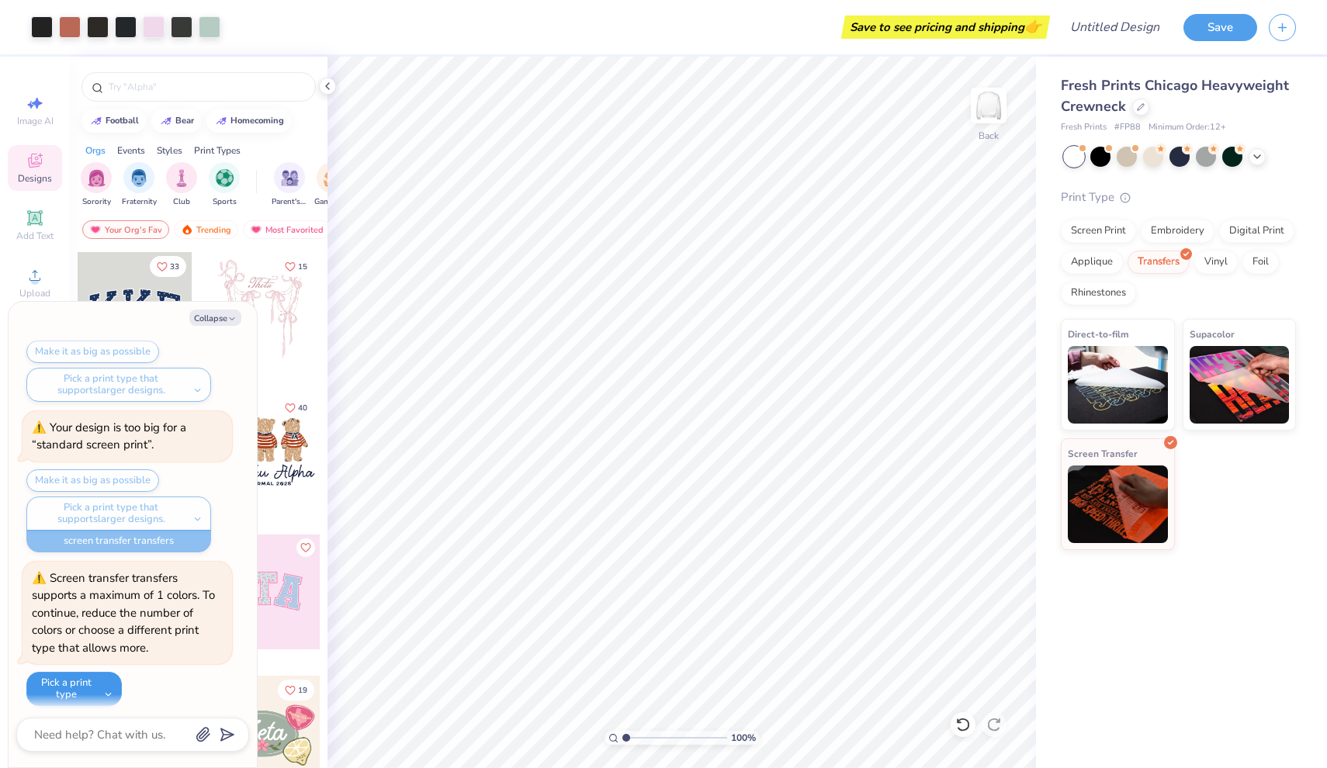
click at [103, 678] on button "Pick a print type" at bounding box center [73, 689] width 95 height 34
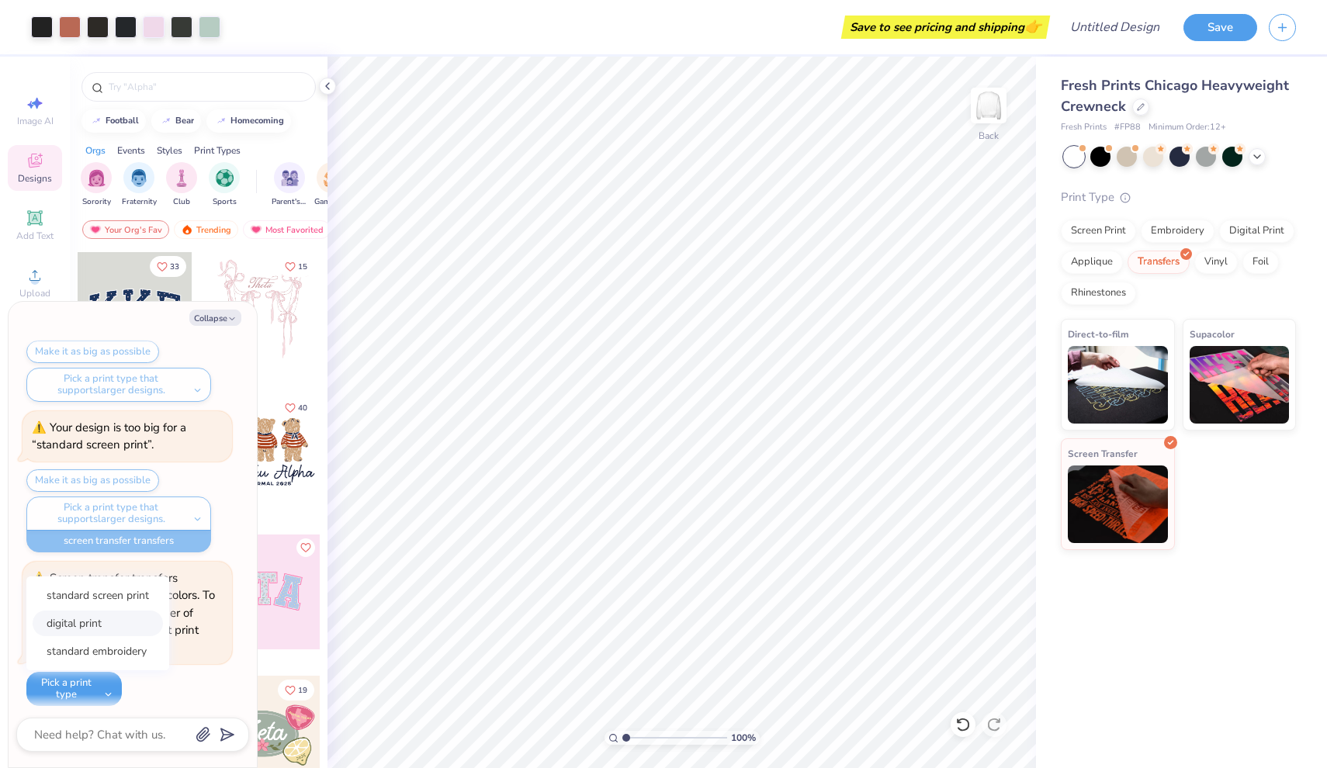
click at [111, 619] on button "digital print" at bounding box center [98, 624] width 130 height 26
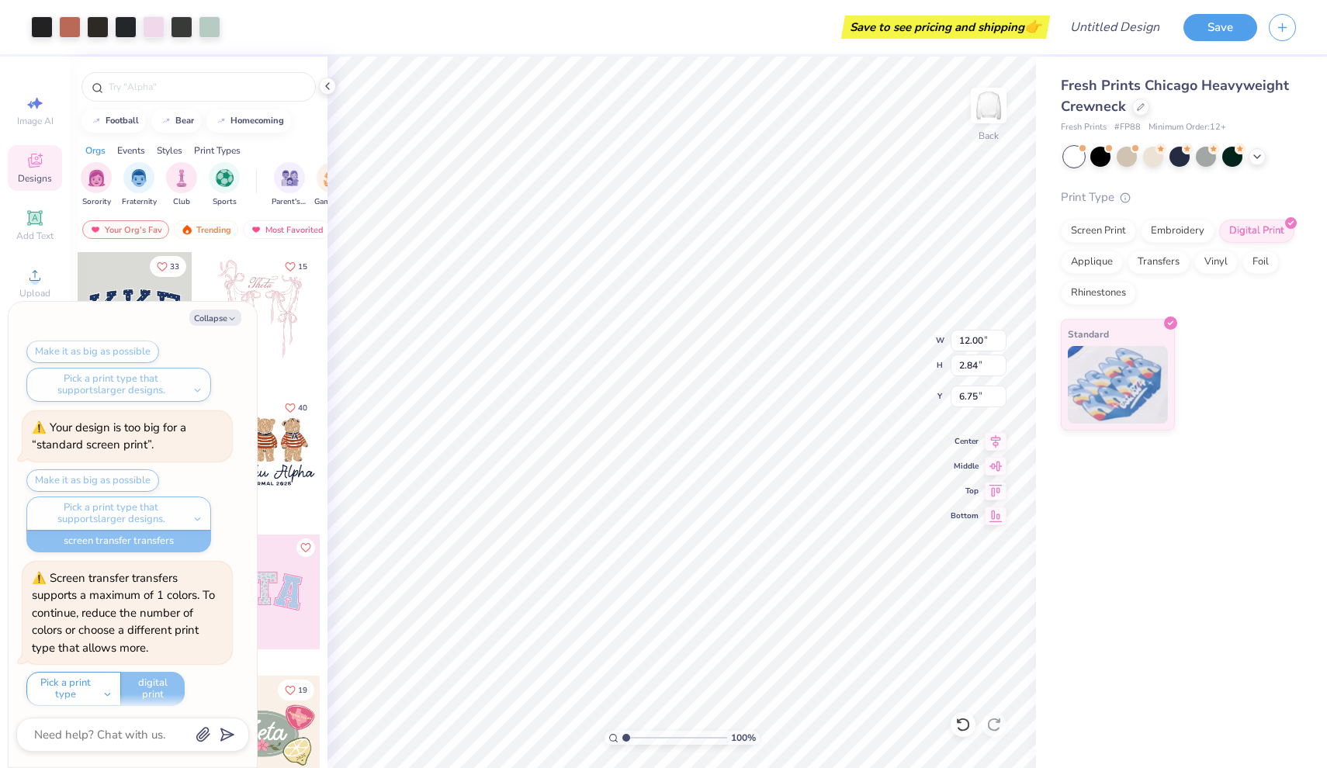
type textarea "x"
type input "14.16"
type input "3.35"
type input "6.24"
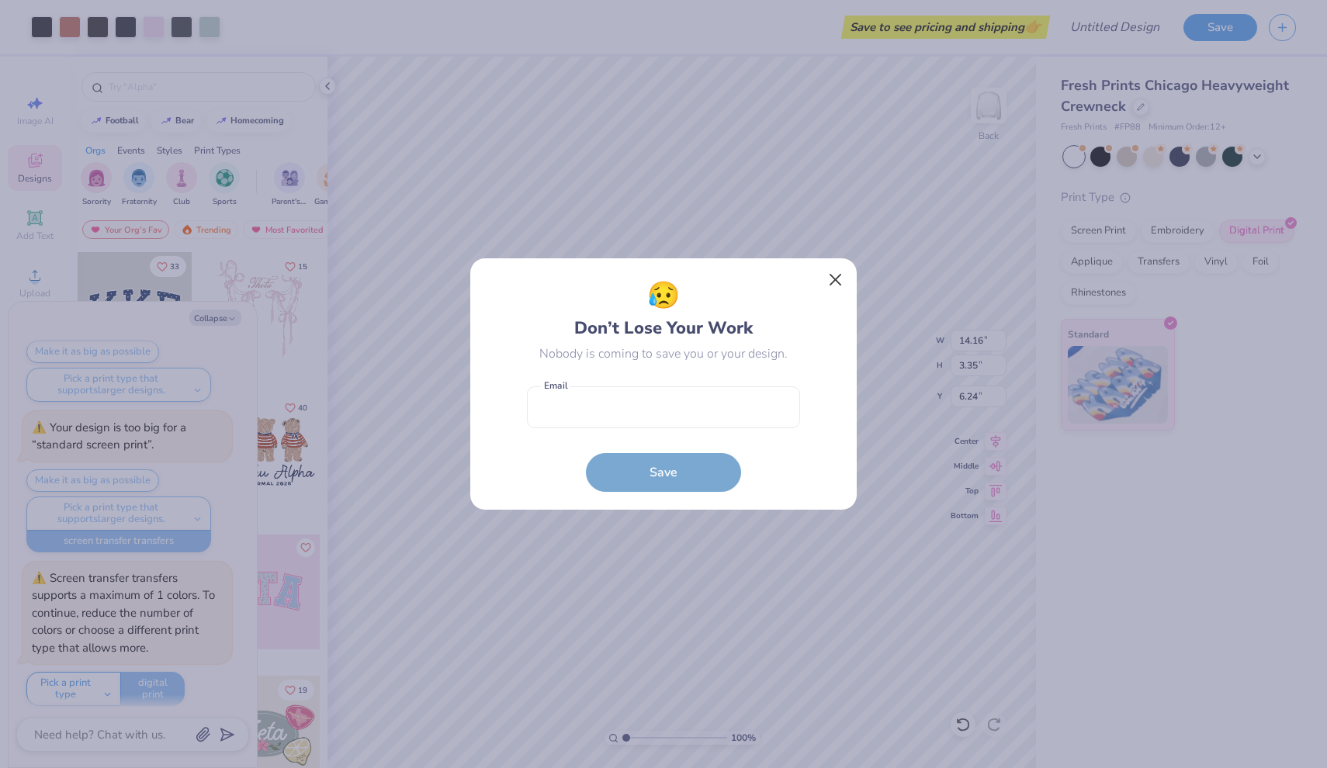
click at [832, 273] on button "Close" at bounding box center [835, 279] width 29 height 29
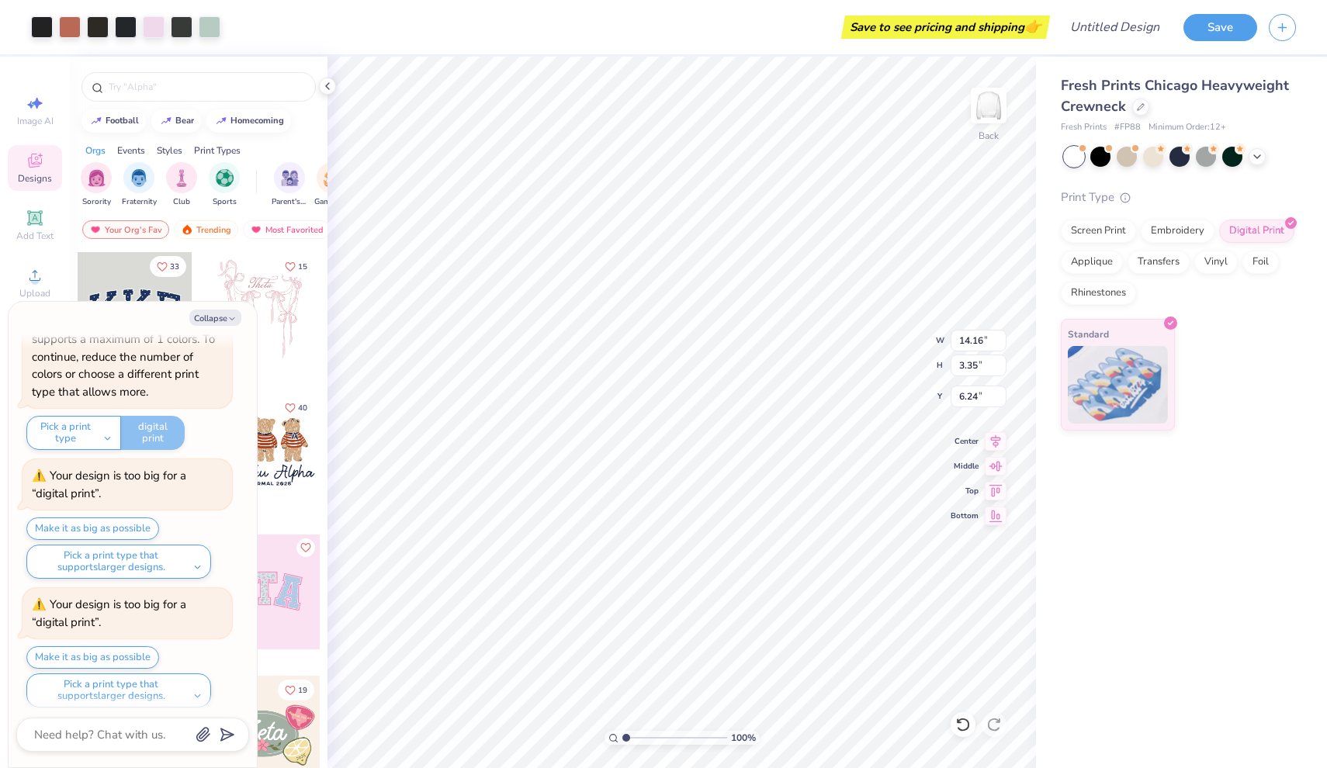
scroll to position [1178, 0]
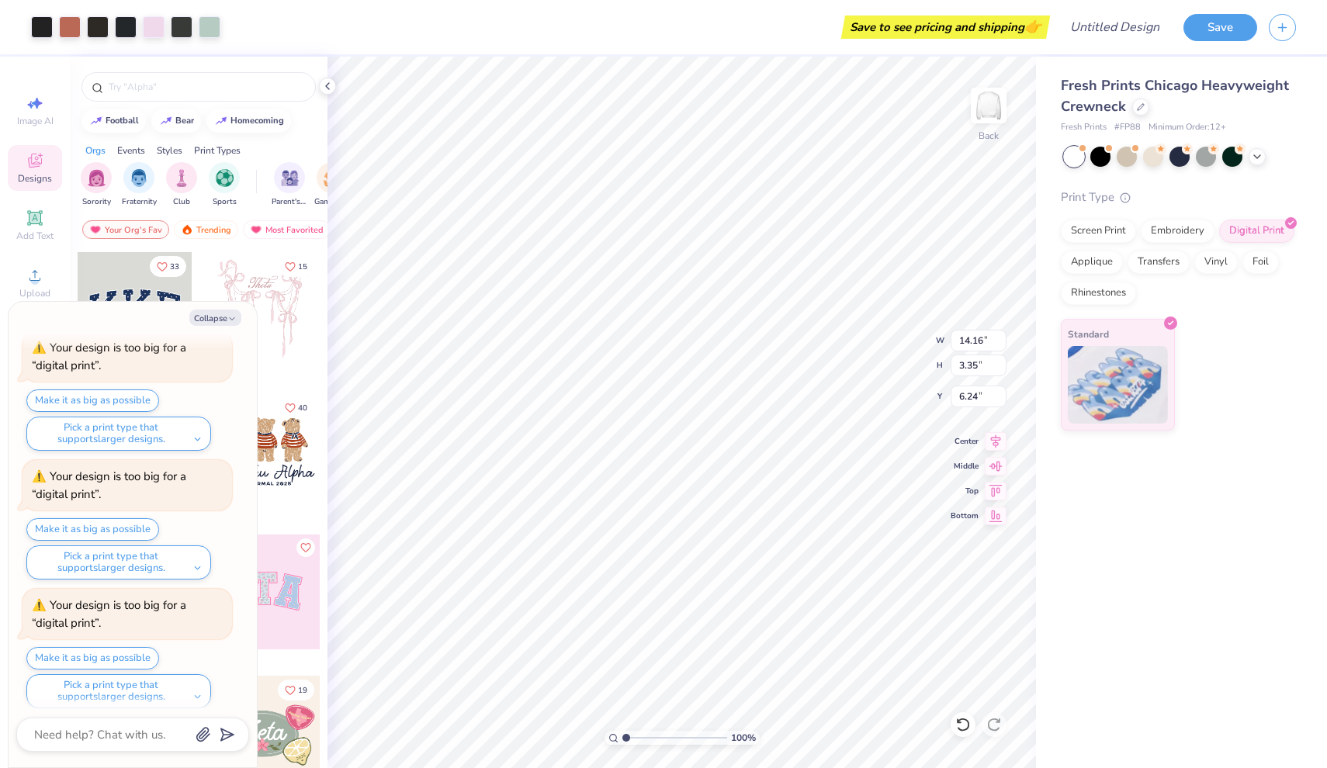
click at [1092, 584] on div "Fresh Prints Chicago Heavyweight Crewneck Fresh Prints # FP88 Minimum Order: 12…" at bounding box center [1181, 413] width 291 height 712
click at [1123, 574] on div "Fresh Prints Chicago Heavyweight Crewneck Fresh Prints # FP88 Minimum Order: 12…" at bounding box center [1181, 413] width 291 height 712
type textarea "x"
type input "6.13"
click at [1142, 637] on div "Fresh Prints Chicago Heavyweight Crewneck Fresh Prints # FP88 Minimum Order: 12…" at bounding box center [1181, 413] width 291 height 712
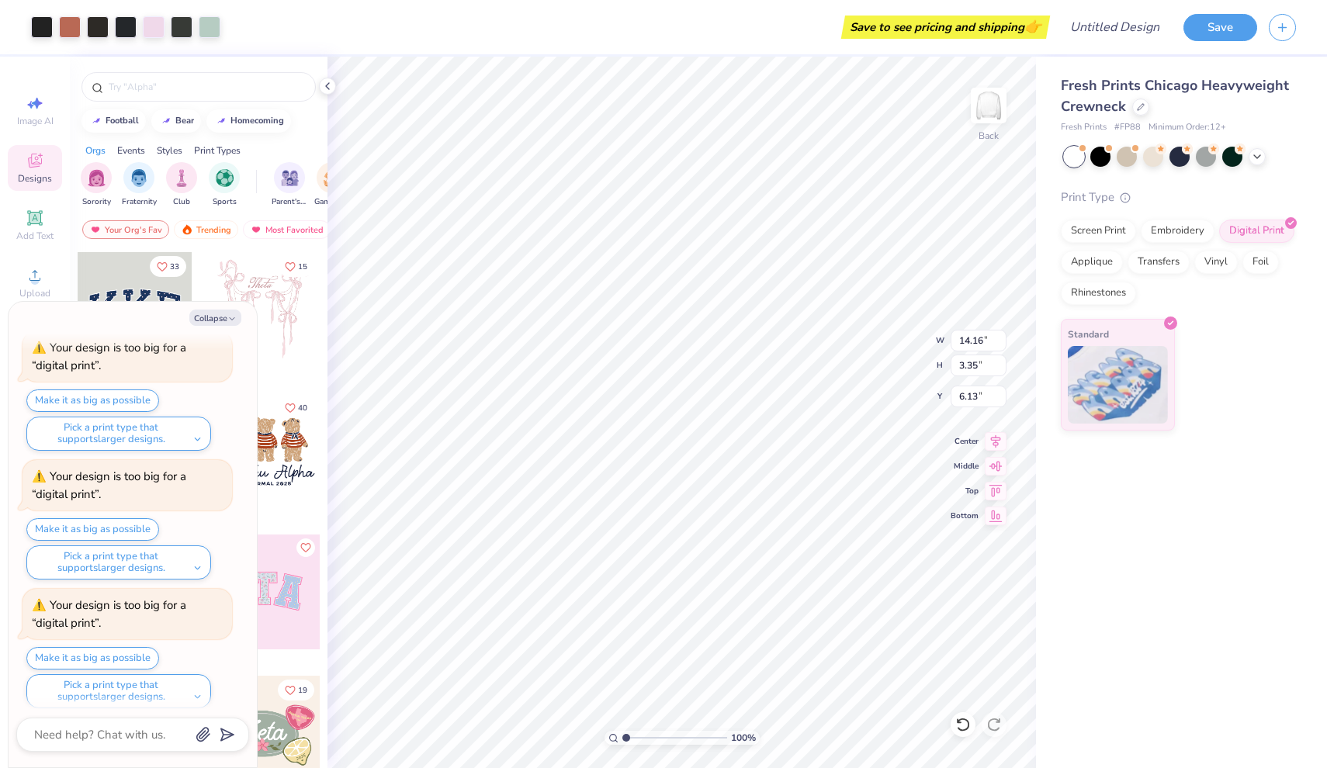
click at [1108, 599] on div "Fresh Prints Chicago Heavyweight Crewneck Fresh Prints # FP88 Minimum Order: 12…" at bounding box center [1181, 413] width 291 height 712
click at [195, 684] on button "Pick a print type that supports larger designs." at bounding box center [118, 691] width 185 height 34
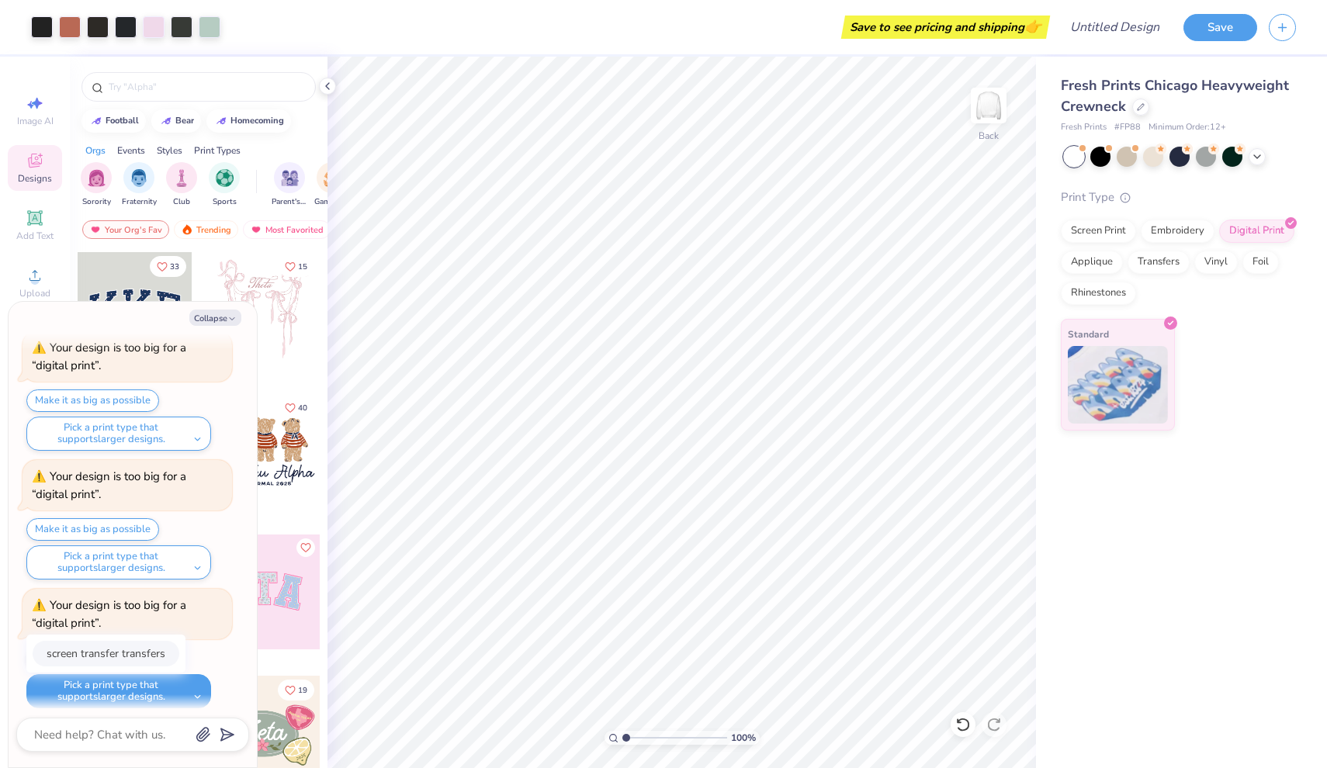
click at [159, 641] on button "screen transfer transfers" at bounding box center [106, 654] width 147 height 26
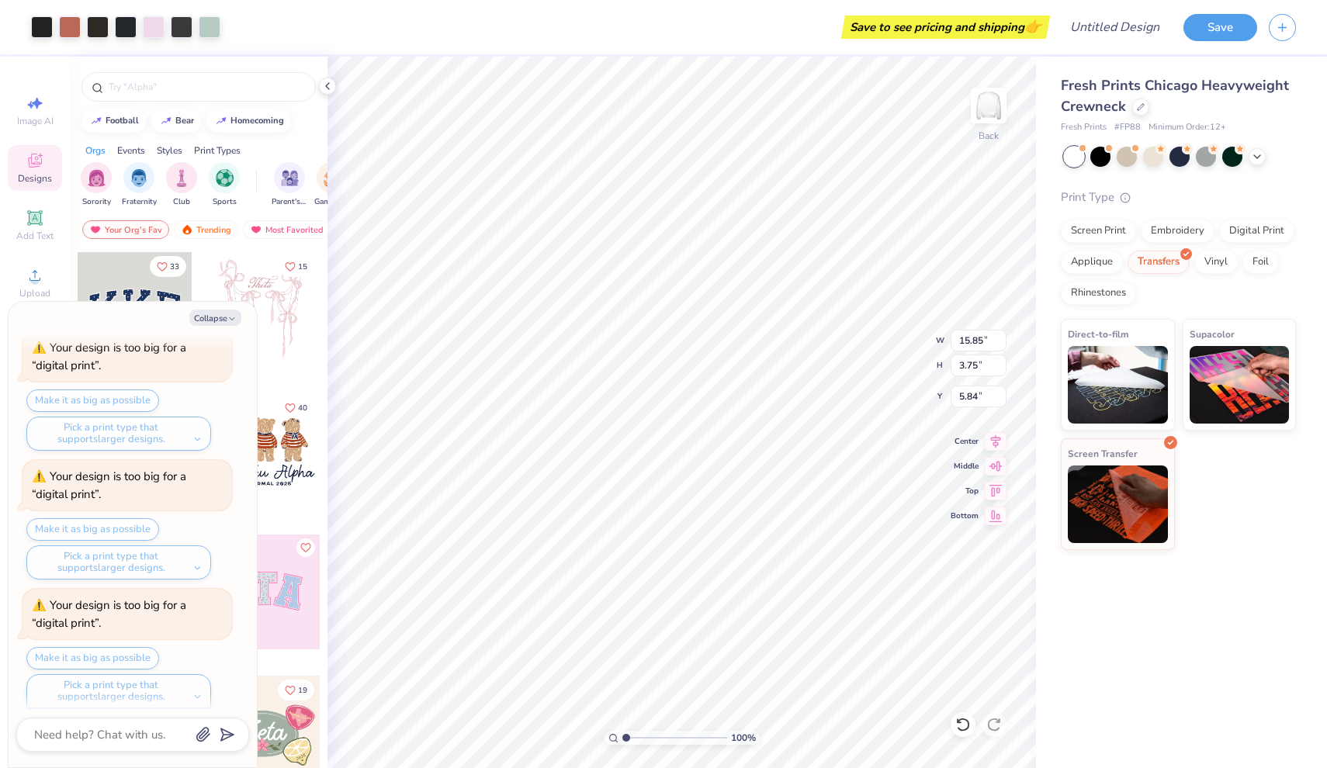
scroll to position [1352, 0]
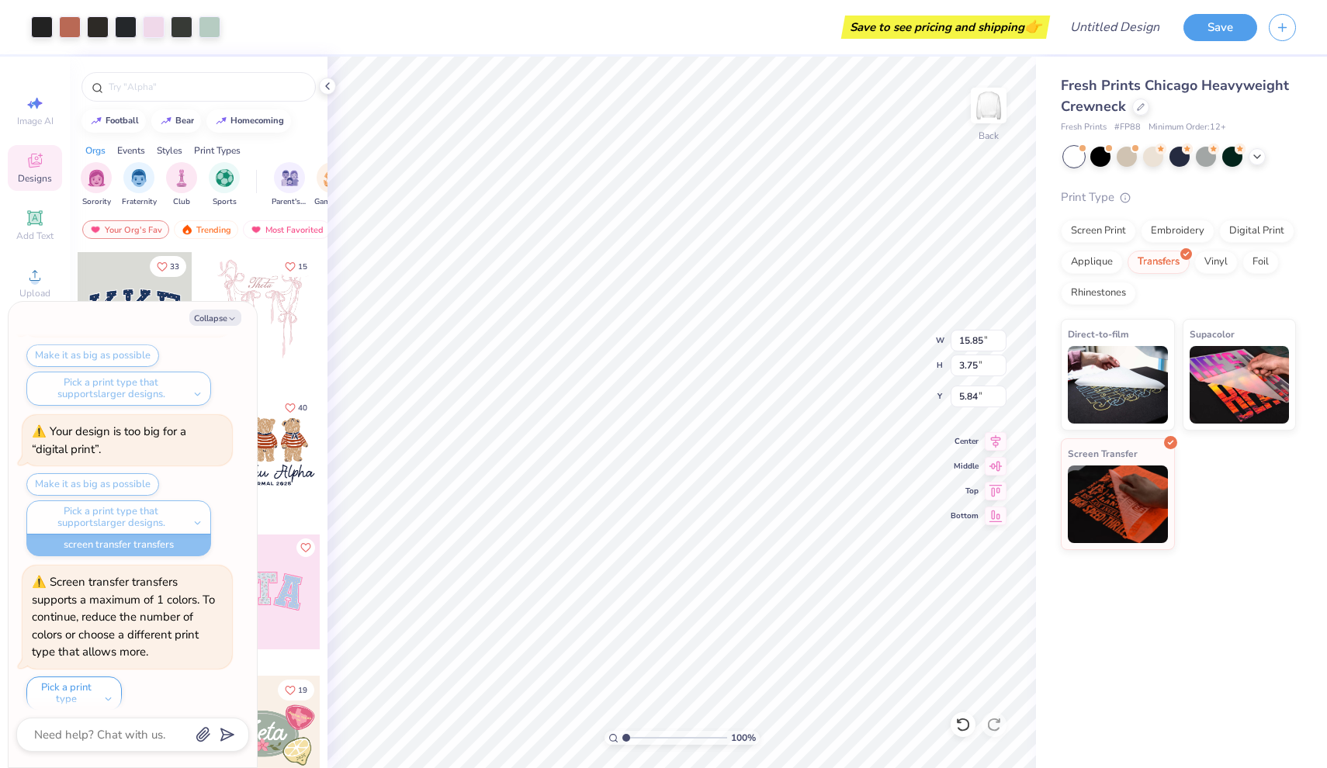
type textarea "x"
type input "16.45"
type input "3.89"
type textarea "x"
type input "6.18"
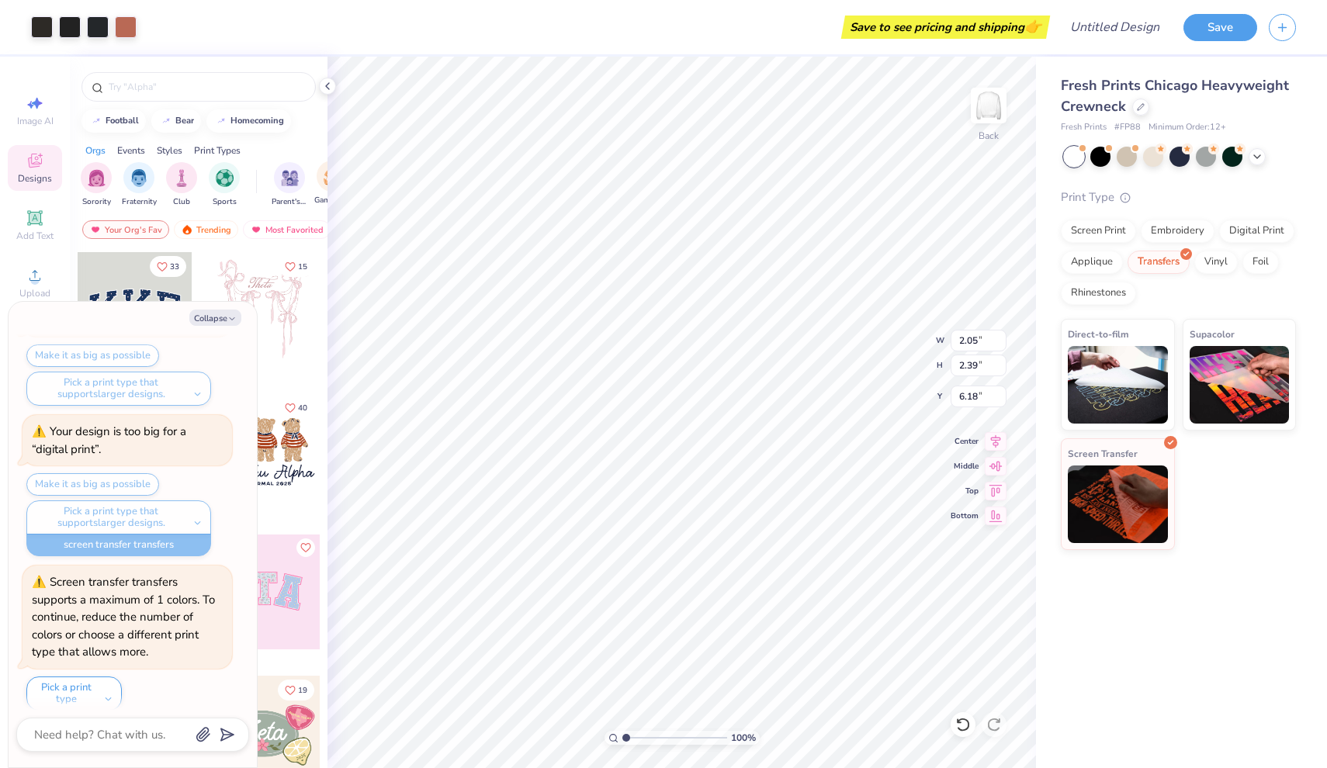
type textarea "x"
type input "6.27"
click at [958, 718] on icon at bounding box center [963, 725] width 16 height 16
click at [962, 721] on icon at bounding box center [963, 725] width 16 height 16
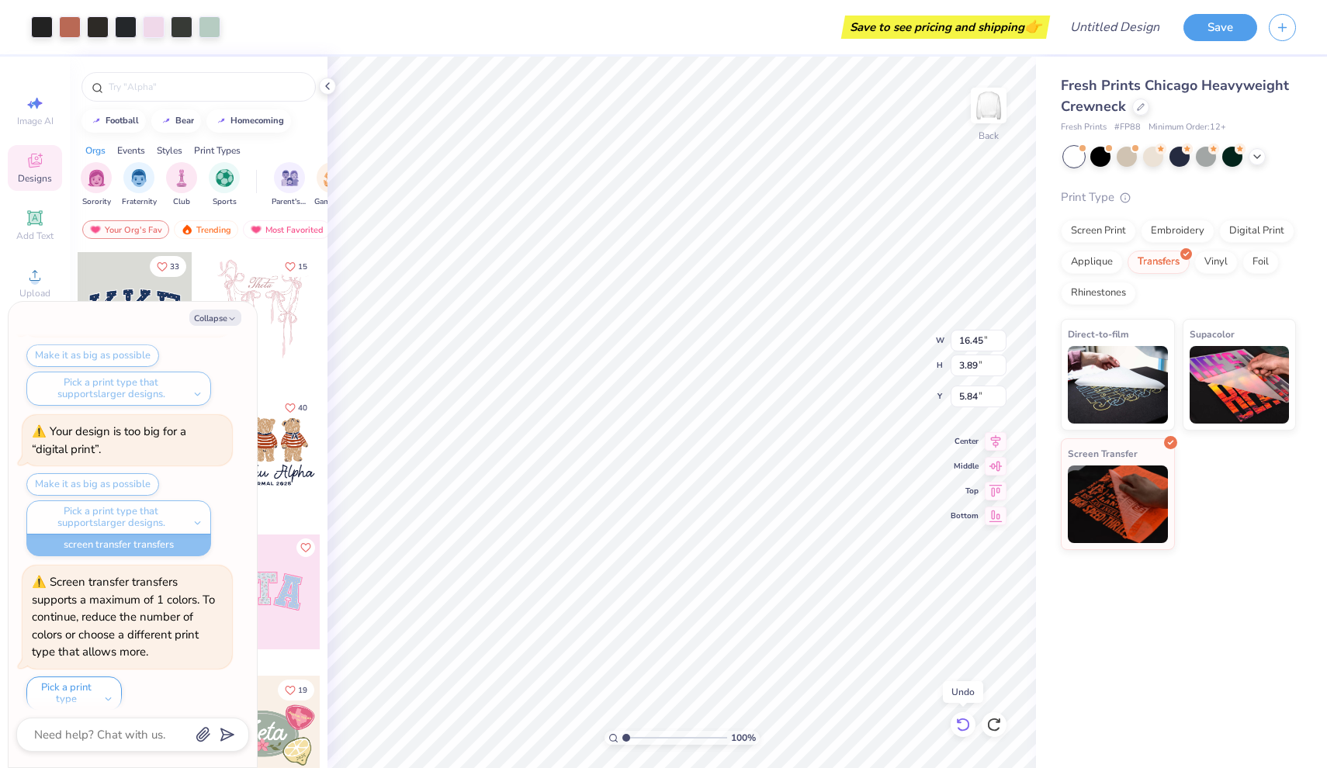
click at [962, 721] on icon at bounding box center [963, 725] width 16 height 16
type textarea "x"
type input "15.85"
type input "3.75"
click at [1121, 683] on div "Fresh Prints Chicago Heavyweight Crewneck Fresh Prints # FP88 Minimum Order: 12…" at bounding box center [1181, 413] width 291 height 712
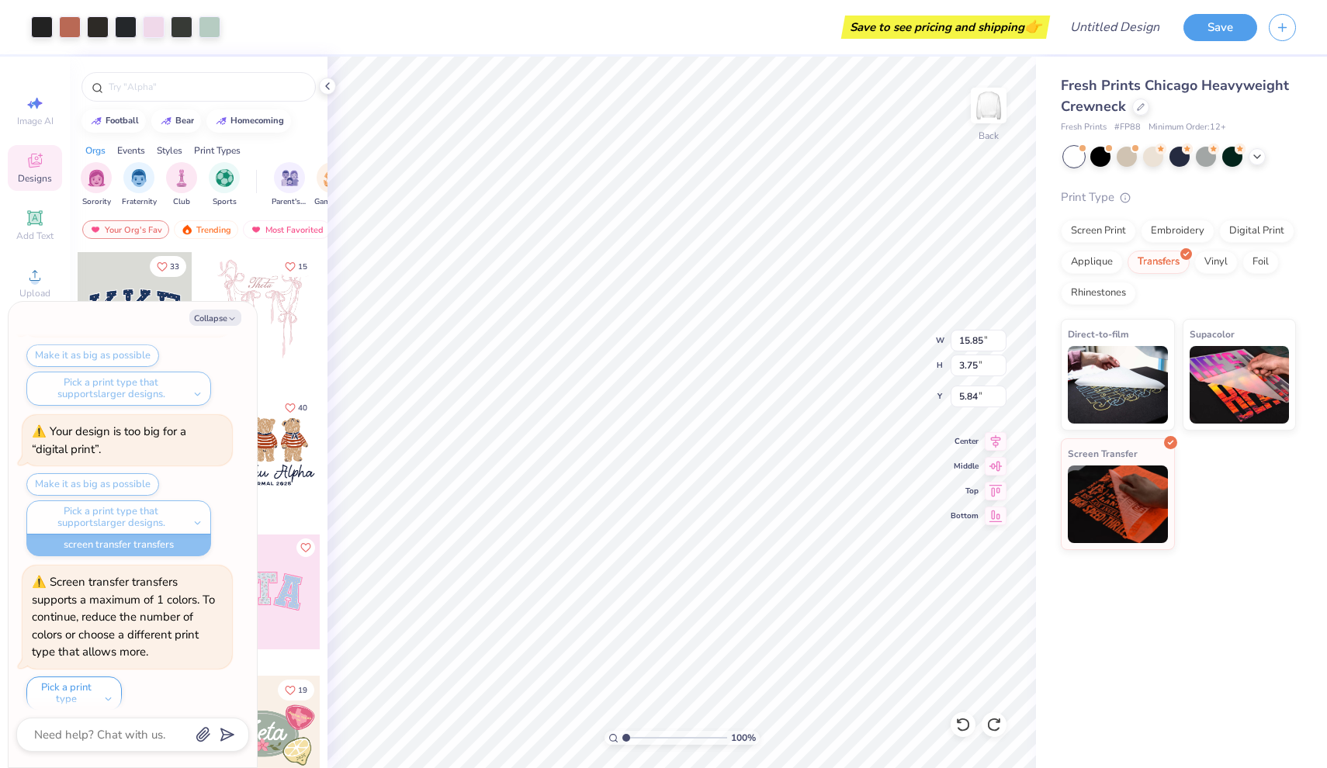
click at [1112, 683] on div "Fresh Prints Chicago Heavyweight Crewneck Fresh Prints # FP88 Minimum Order: 12…" at bounding box center [1181, 413] width 291 height 712
click at [1090, 642] on div "Fresh Prints Chicago Heavyweight Crewneck Fresh Prints # FP88 Minimum Order: 12…" at bounding box center [1181, 413] width 291 height 712
click at [1212, 155] on div at bounding box center [1206, 155] width 20 height 20
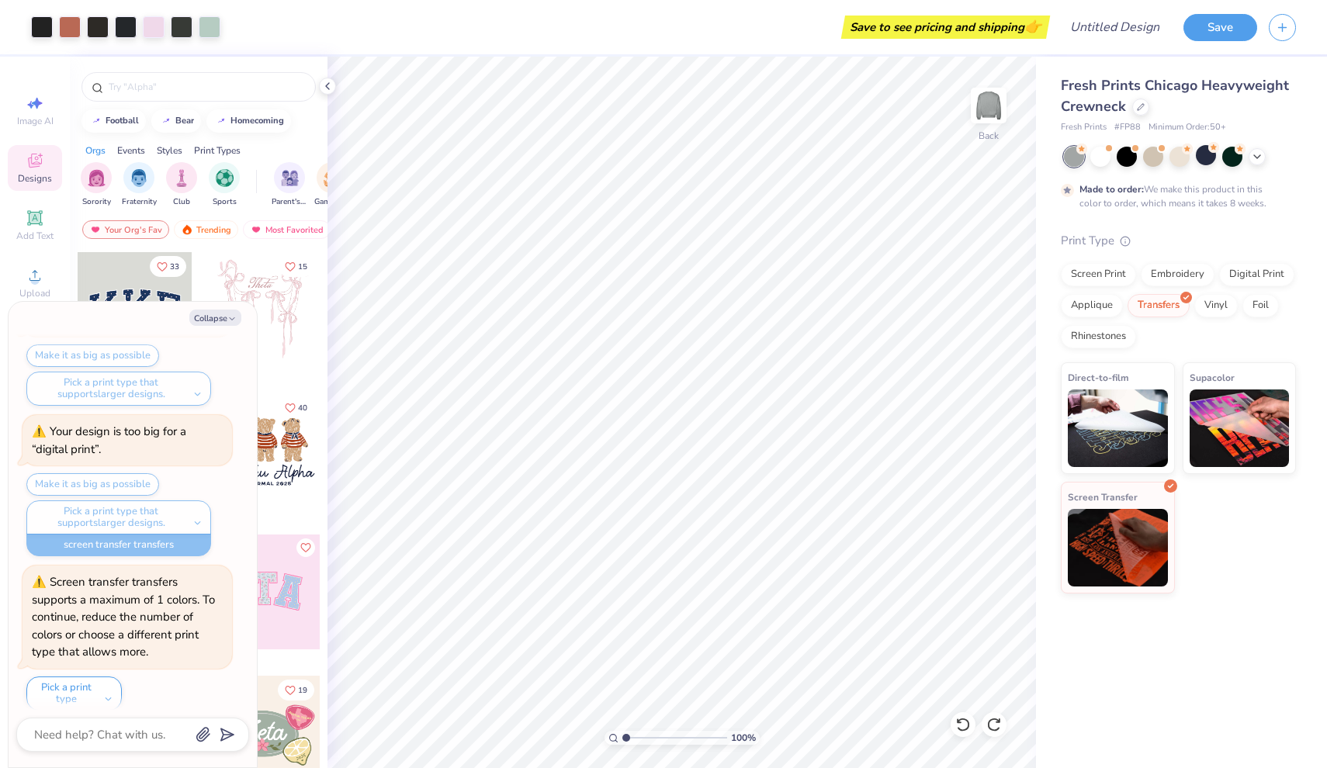
scroll to position [1480, 0]
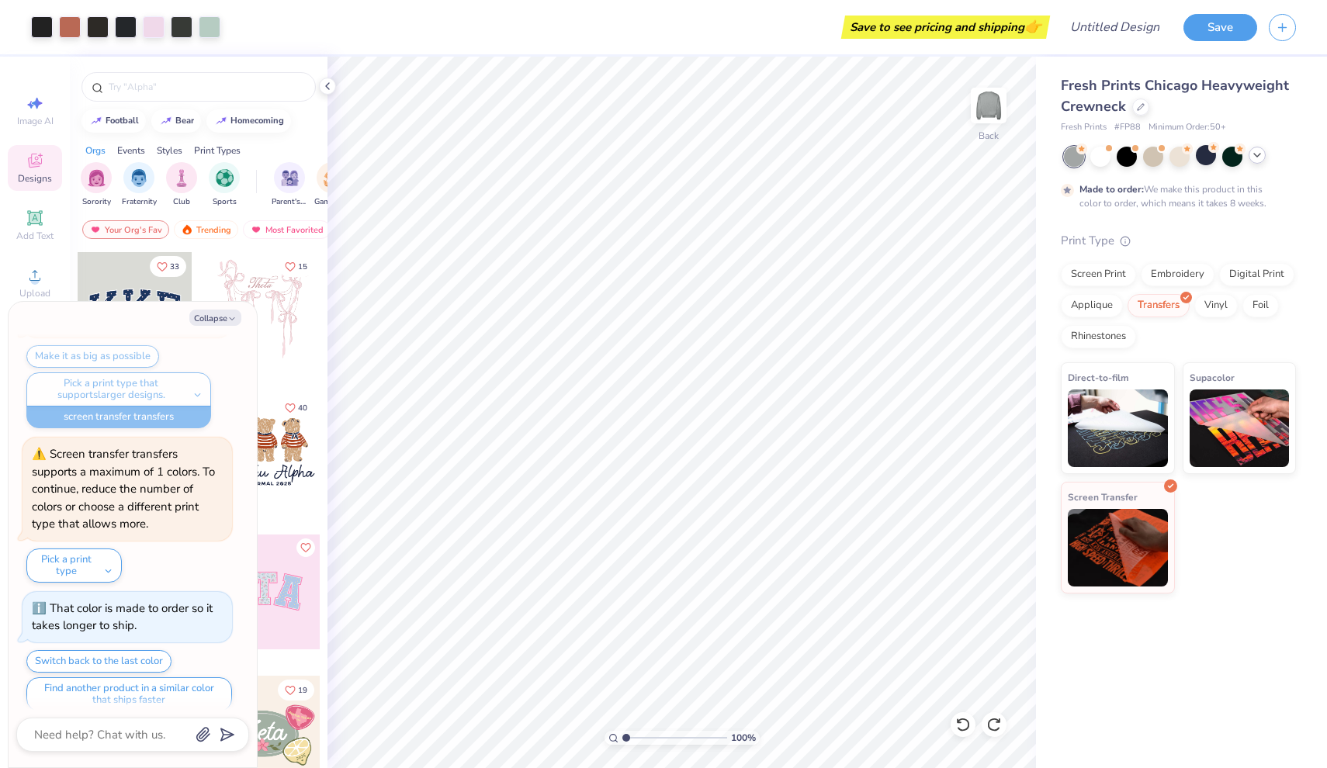
click at [1259, 157] on icon at bounding box center [1257, 155] width 12 height 12
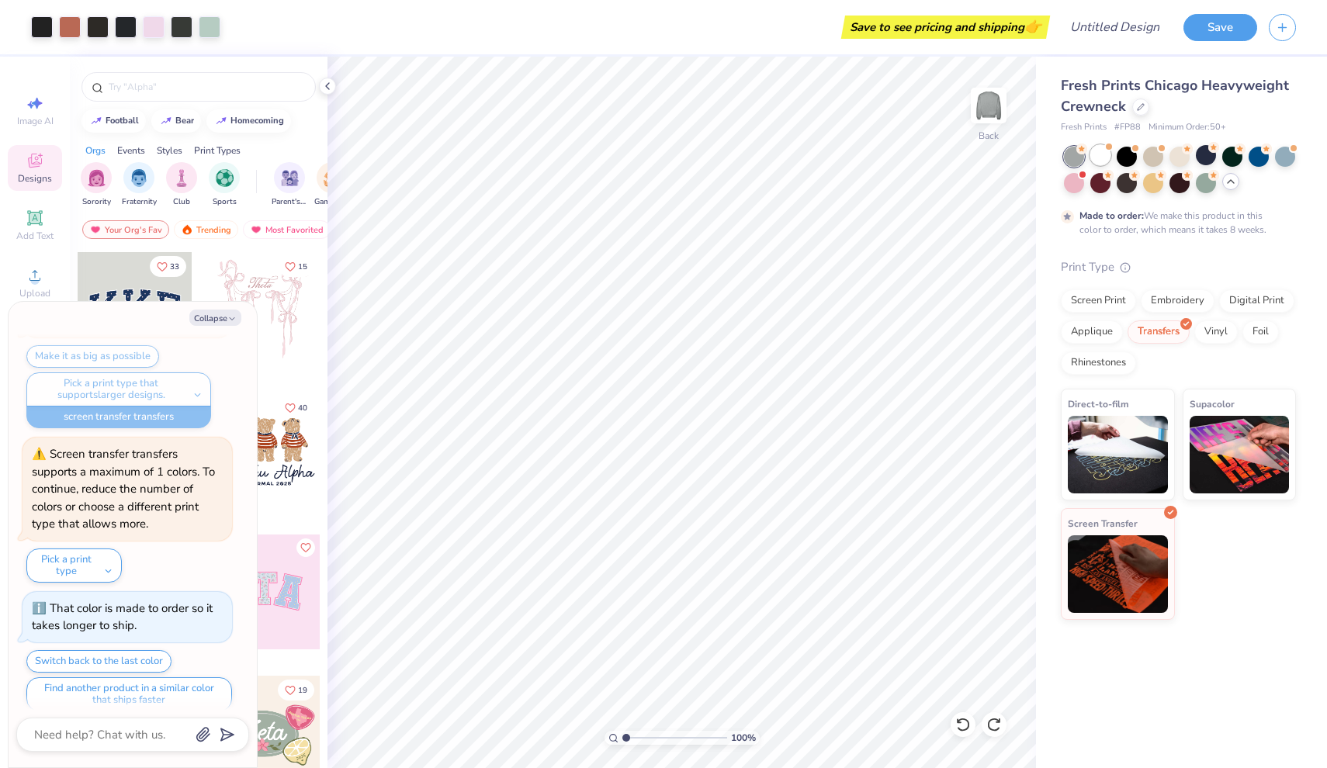
click at [1104, 159] on div at bounding box center [1100, 155] width 20 height 20
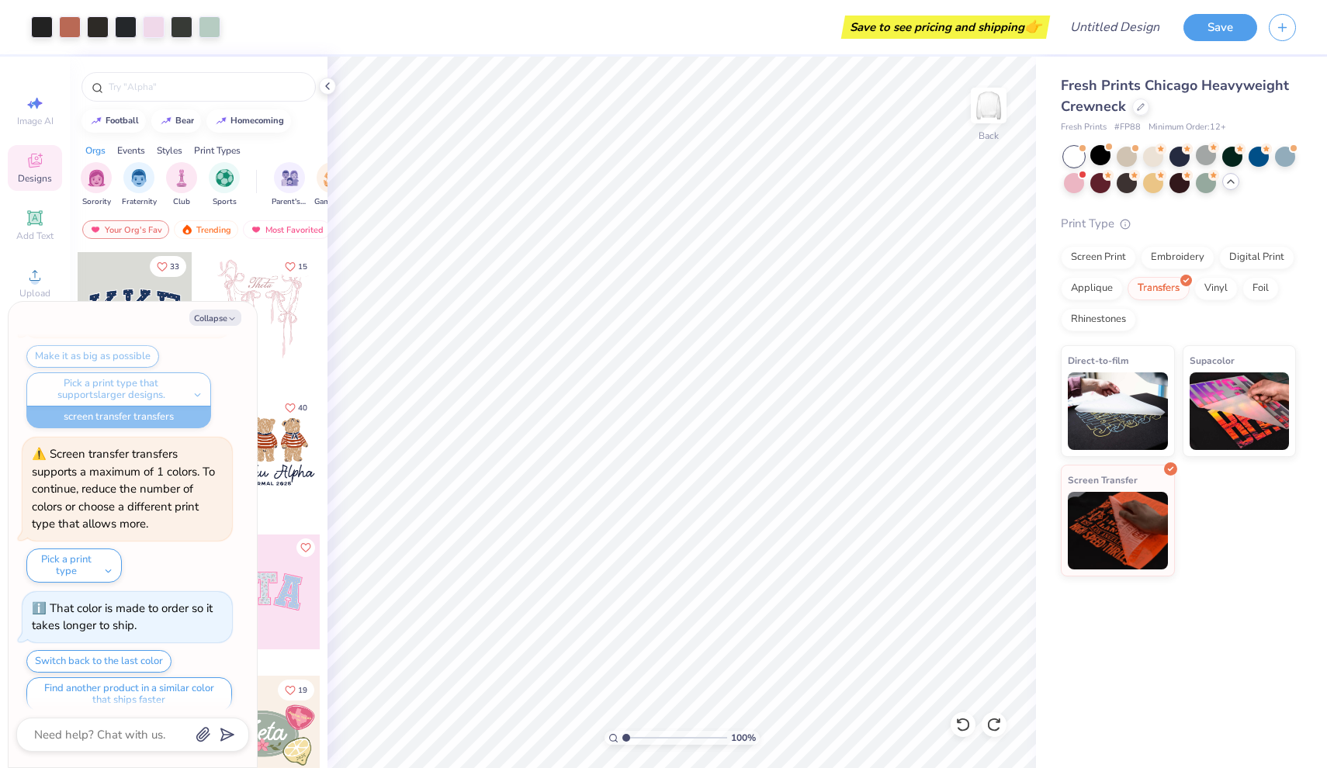
scroll to position [1727, 0]
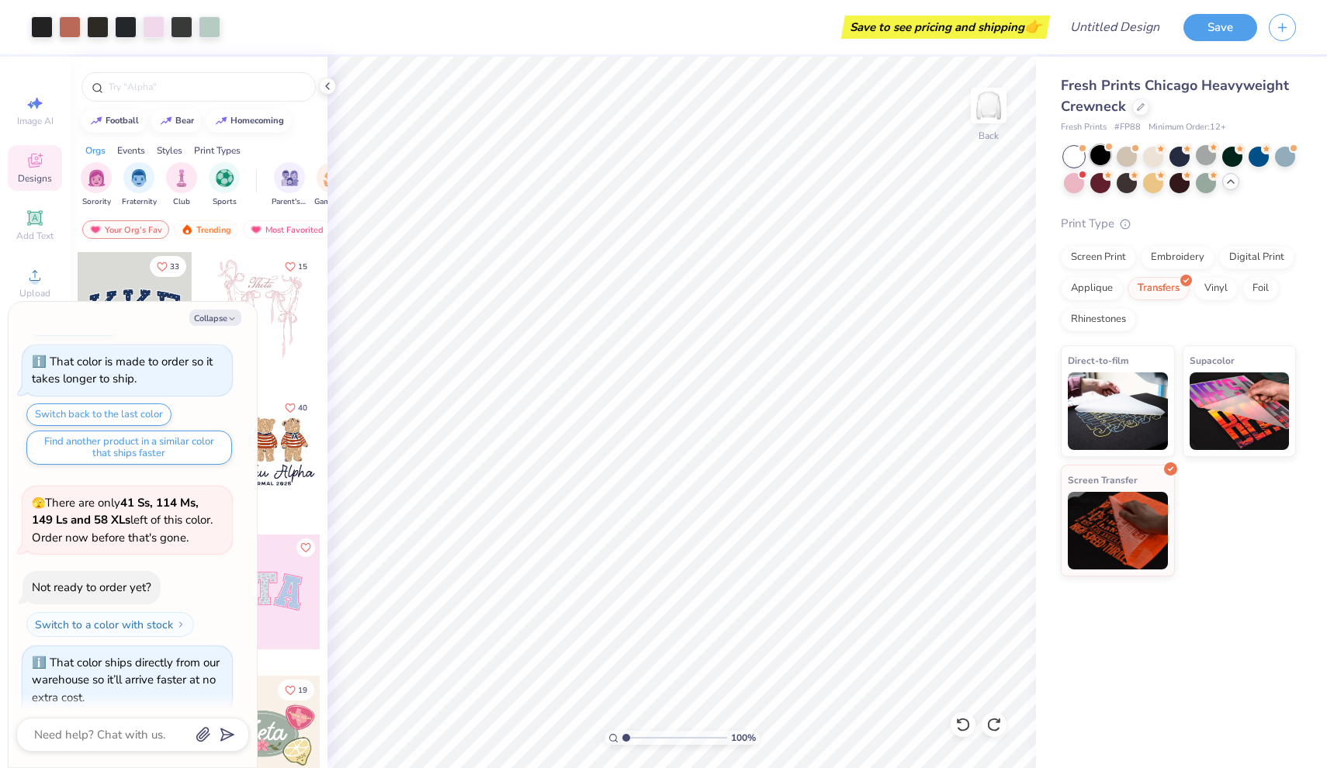
click at [1104, 163] on div at bounding box center [1100, 155] width 20 height 20
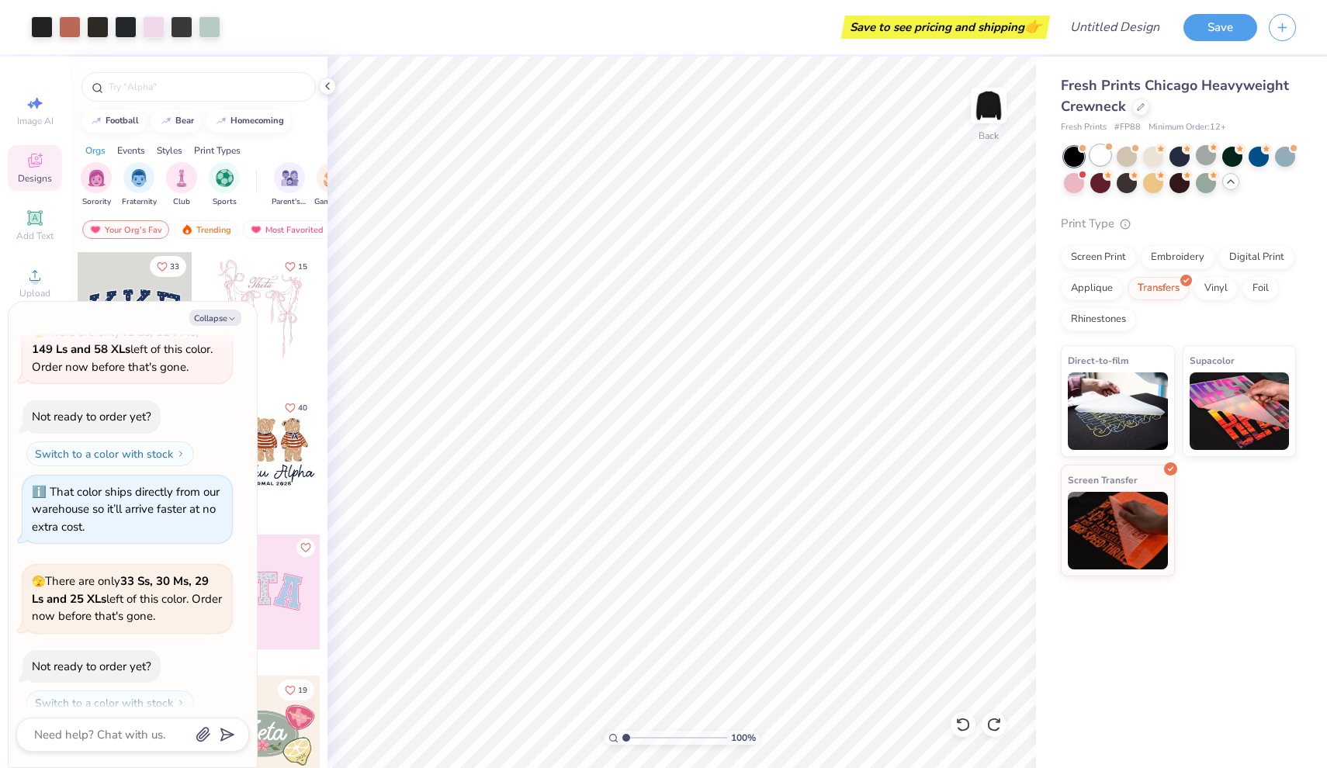
click at [1093, 156] on div at bounding box center [1100, 155] width 20 height 20
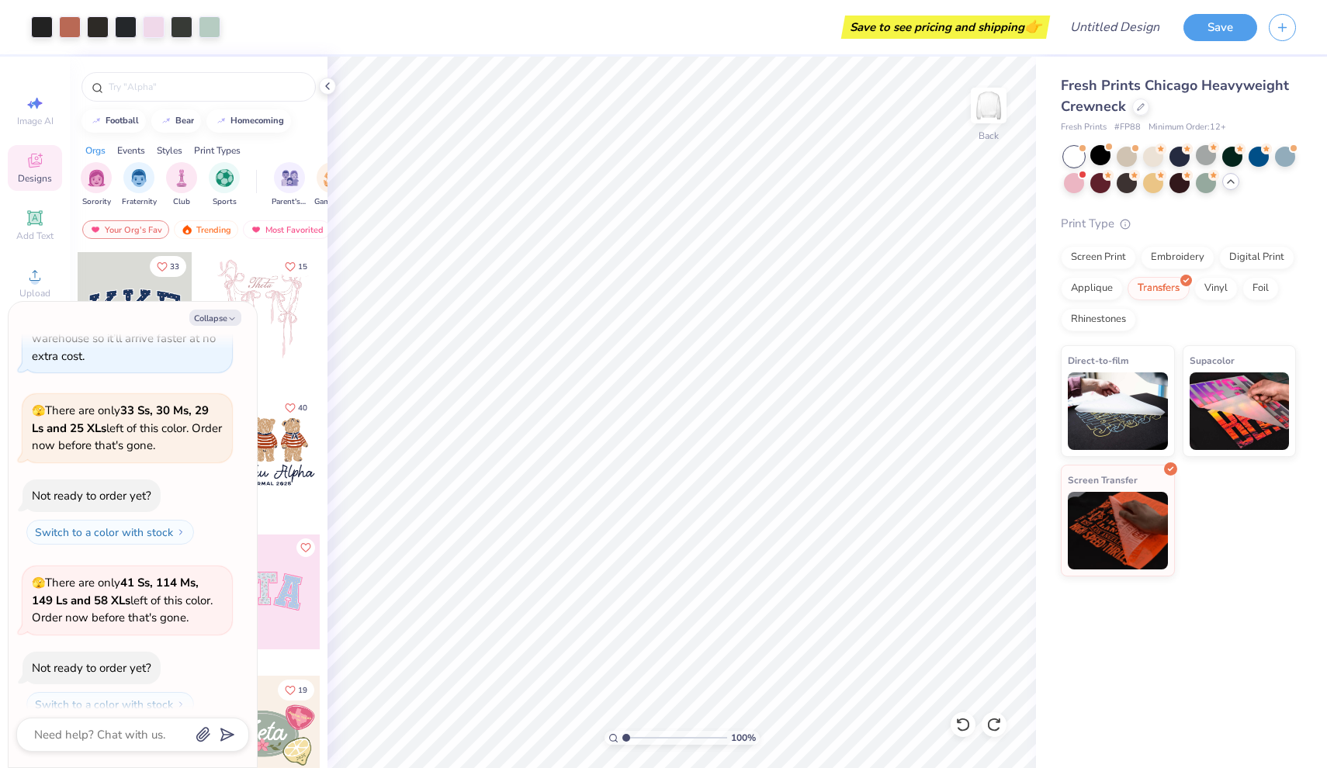
type textarea "x"
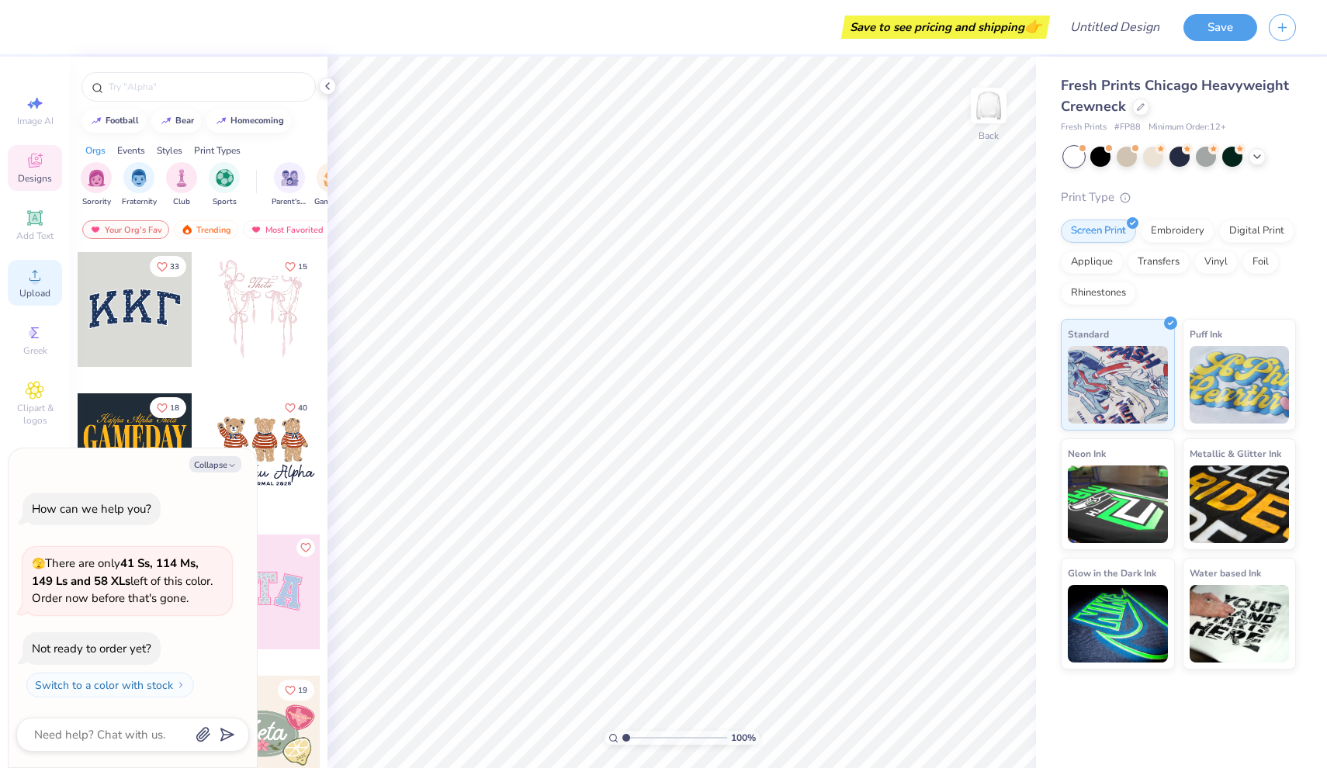
click at [45, 273] on div "Upload" at bounding box center [35, 283] width 54 height 46
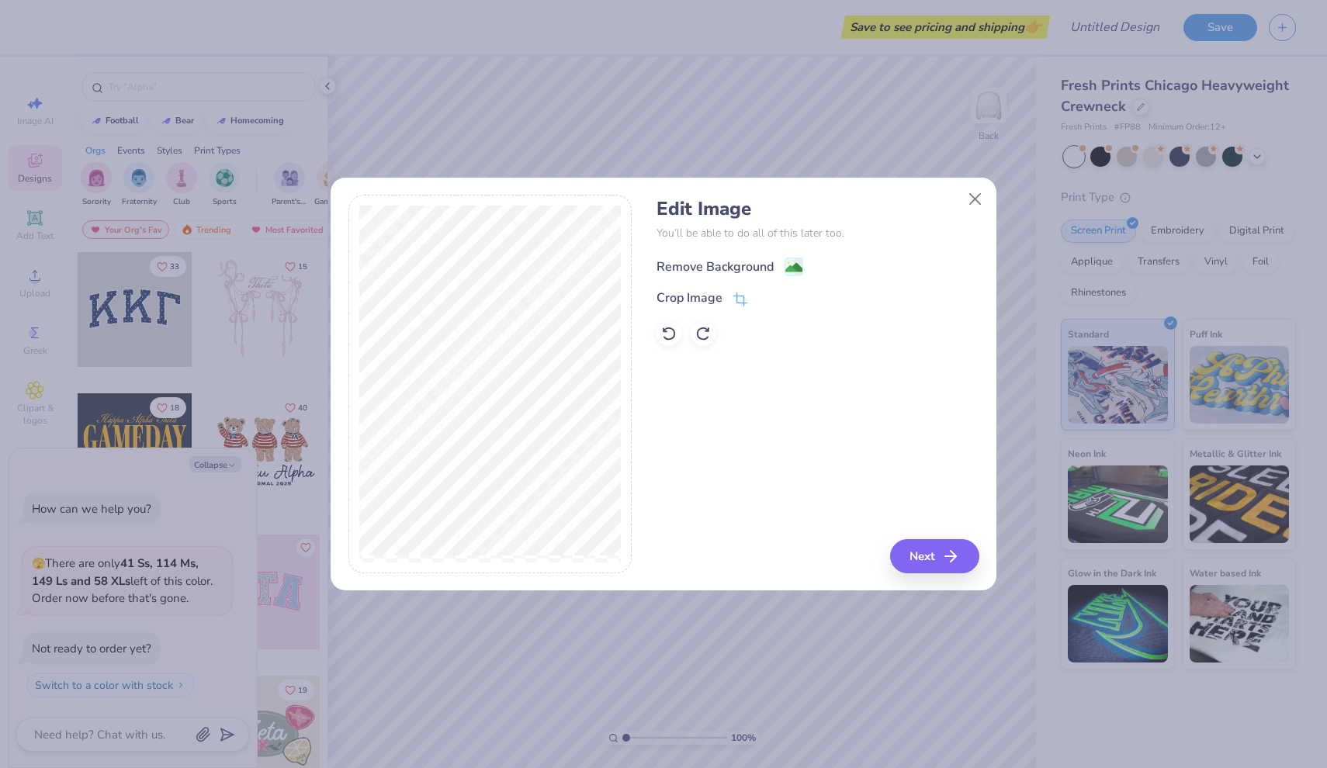
click at [688, 258] on div "Remove Background" at bounding box center [715, 267] width 117 height 19
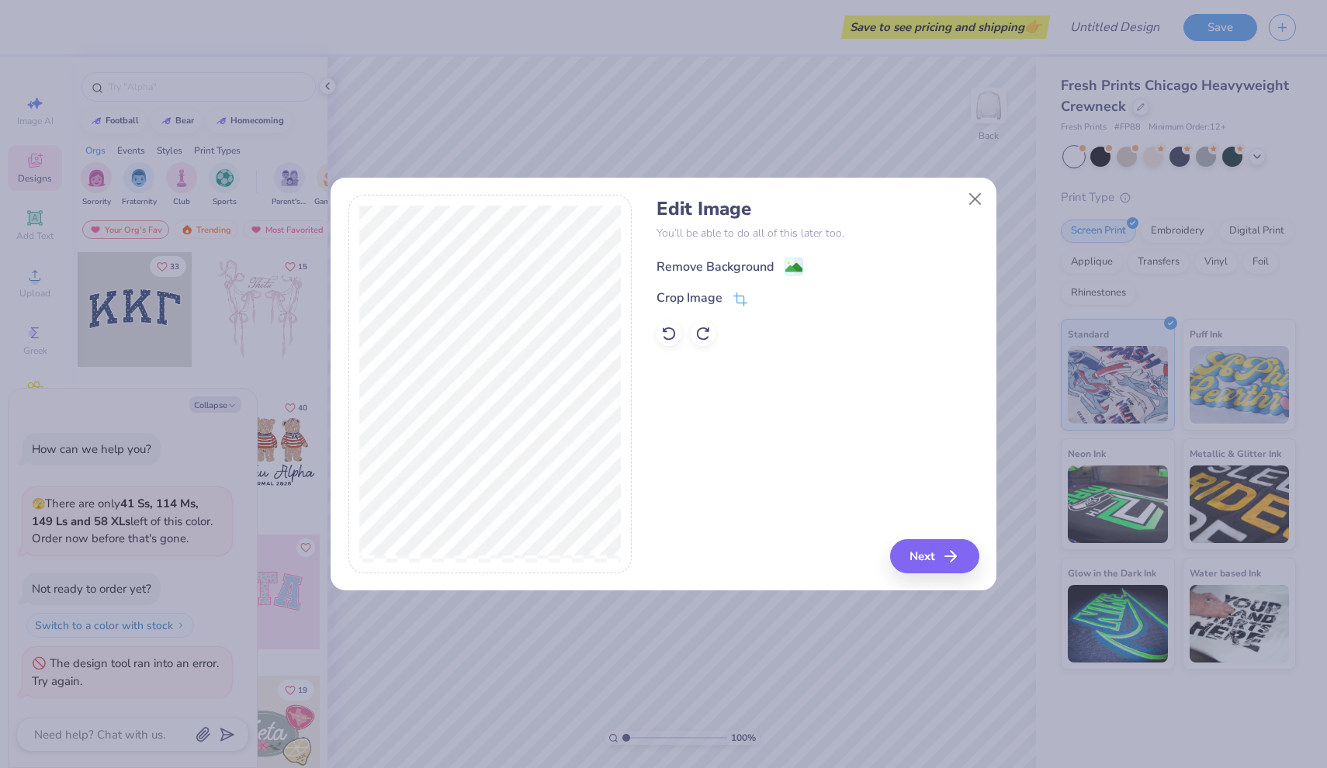
click at [691, 265] on div "Remove Background" at bounding box center [715, 267] width 117 height 19
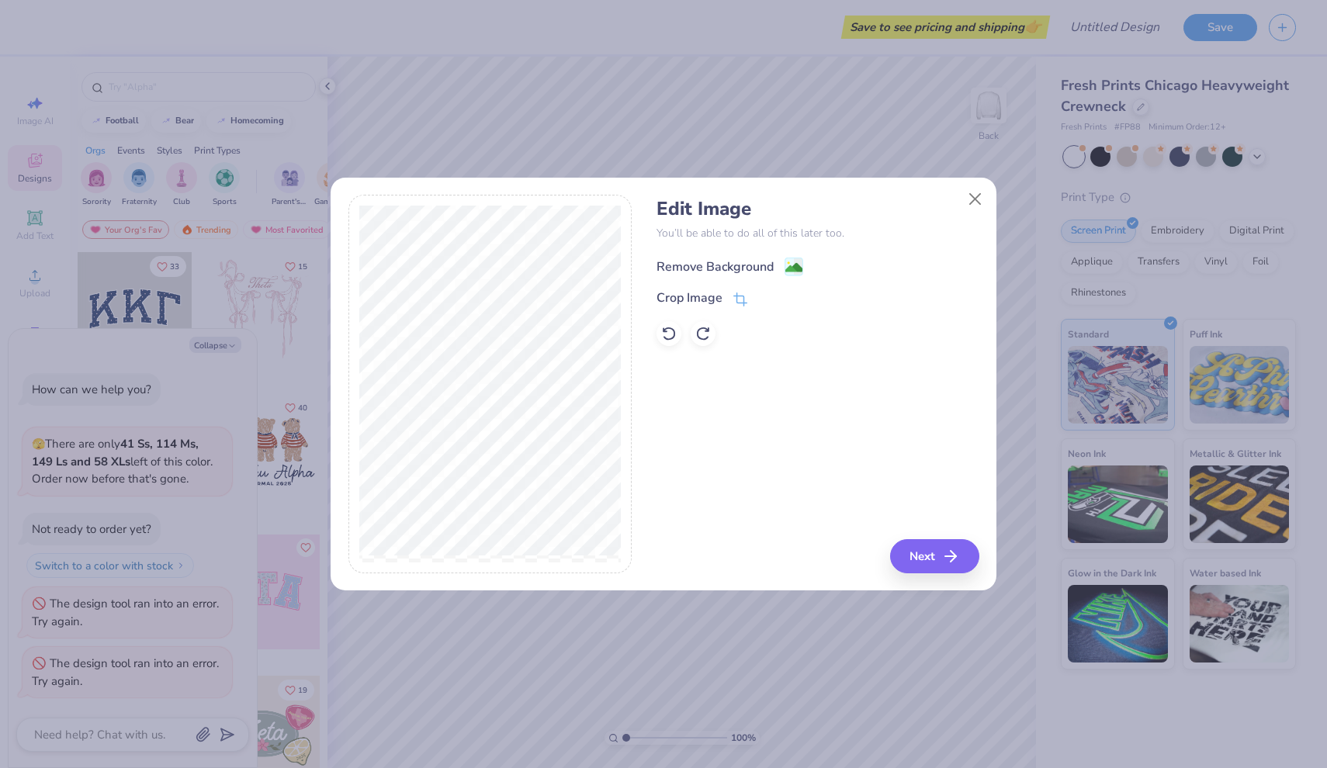
click at [755, 266] on div "Remove Background" at bounding box center [715, 267] width 117 height 19
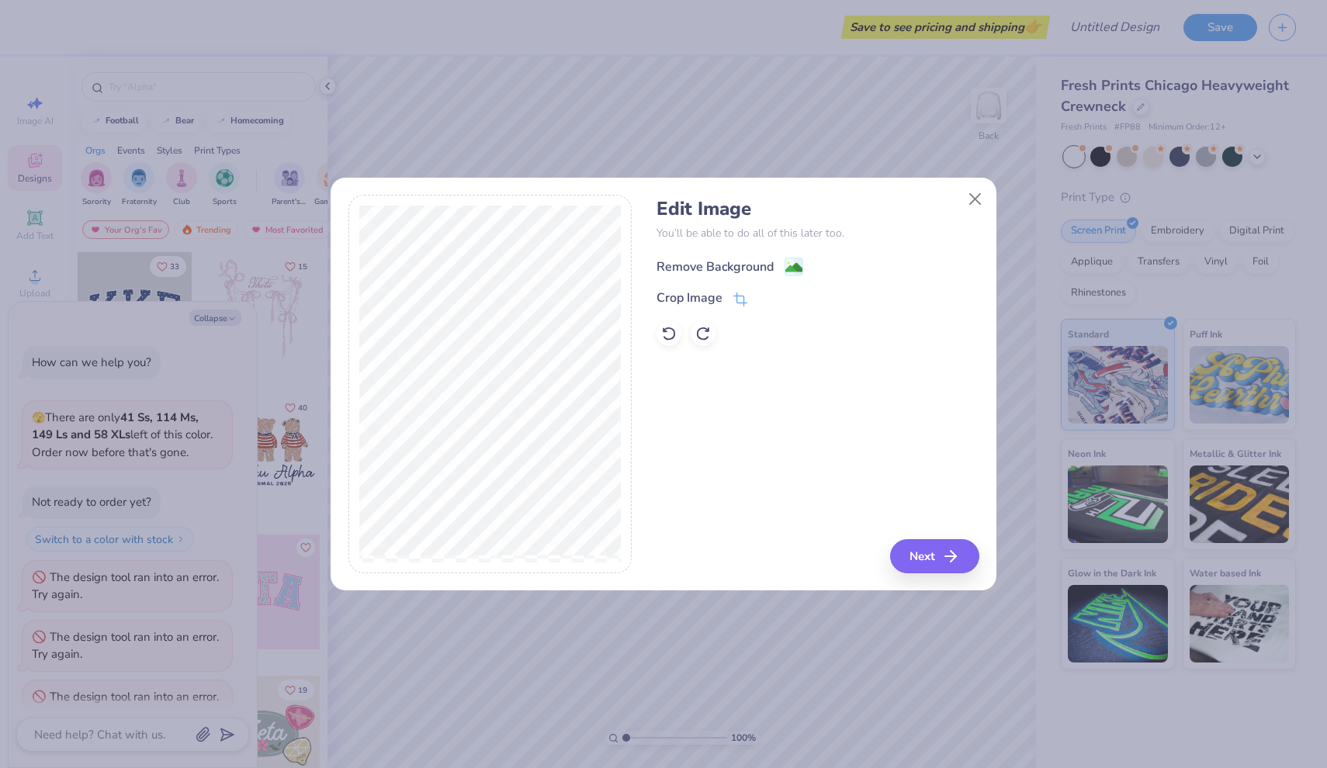
scroll to position [29, 0]
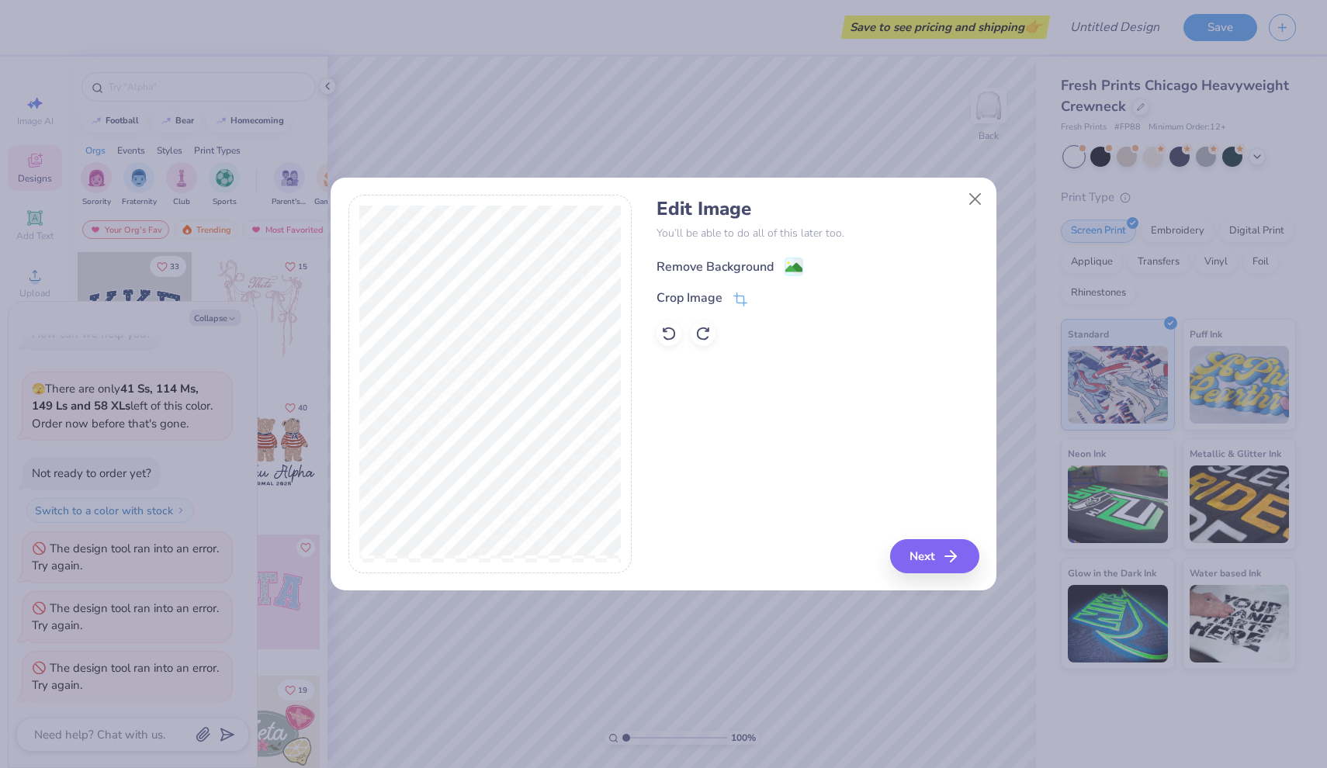
click at [755, 266] on div "Remove Background" at bounding box center [715, 267] width 117 height 19
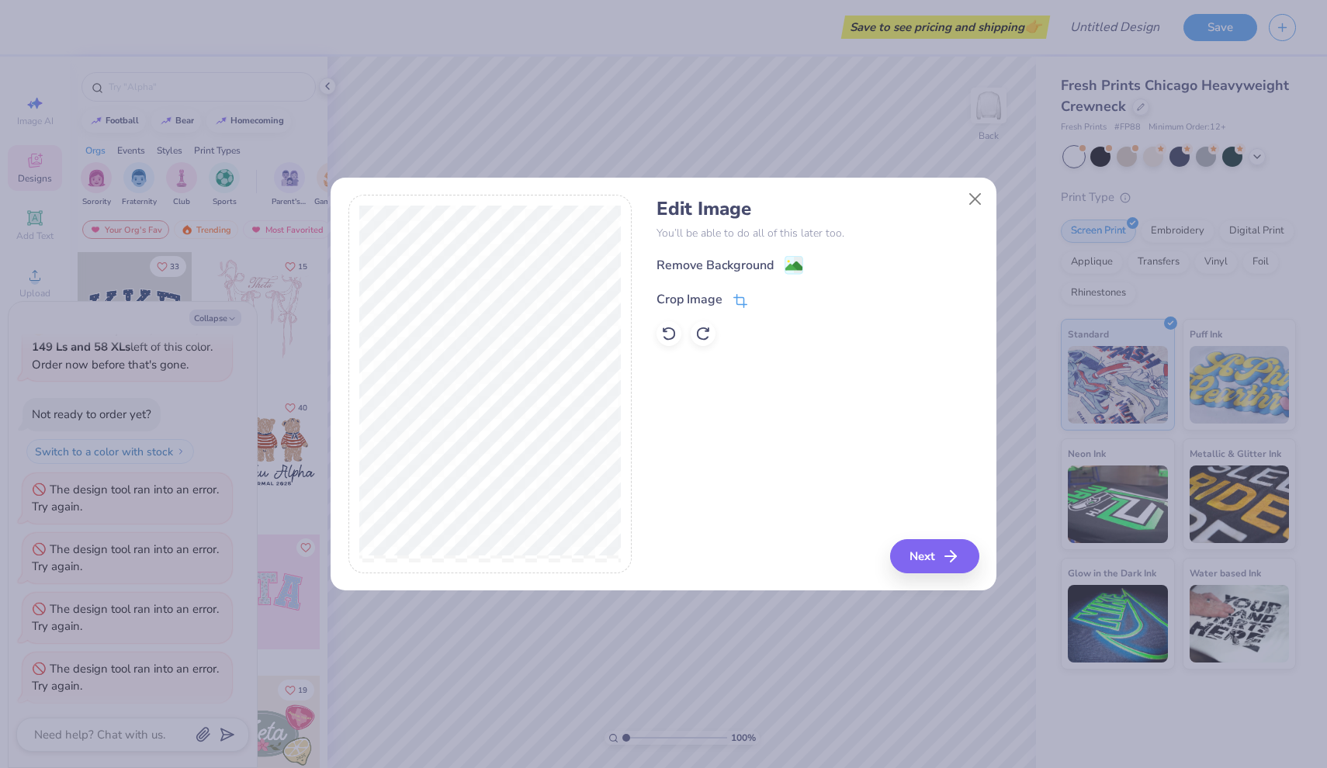
click at [743, 294] on span at bounding box center [740, 299] width 14 height 19
click at [768, 338] on div "Remove Background Crop Image" at bounding box center [818, 300] width 322 height 91
click at [747, 385] on div "Edit Image You’ll be able to do all of this later too. Remove Background Crop I…" at bounding box center [818, 384] width 322 height 379
click at [763, 294] on icon at bounding box center [766, 297] width 9 height 9
click at [791, 270] on image at bounding box center [793, 267] width 17 height 17
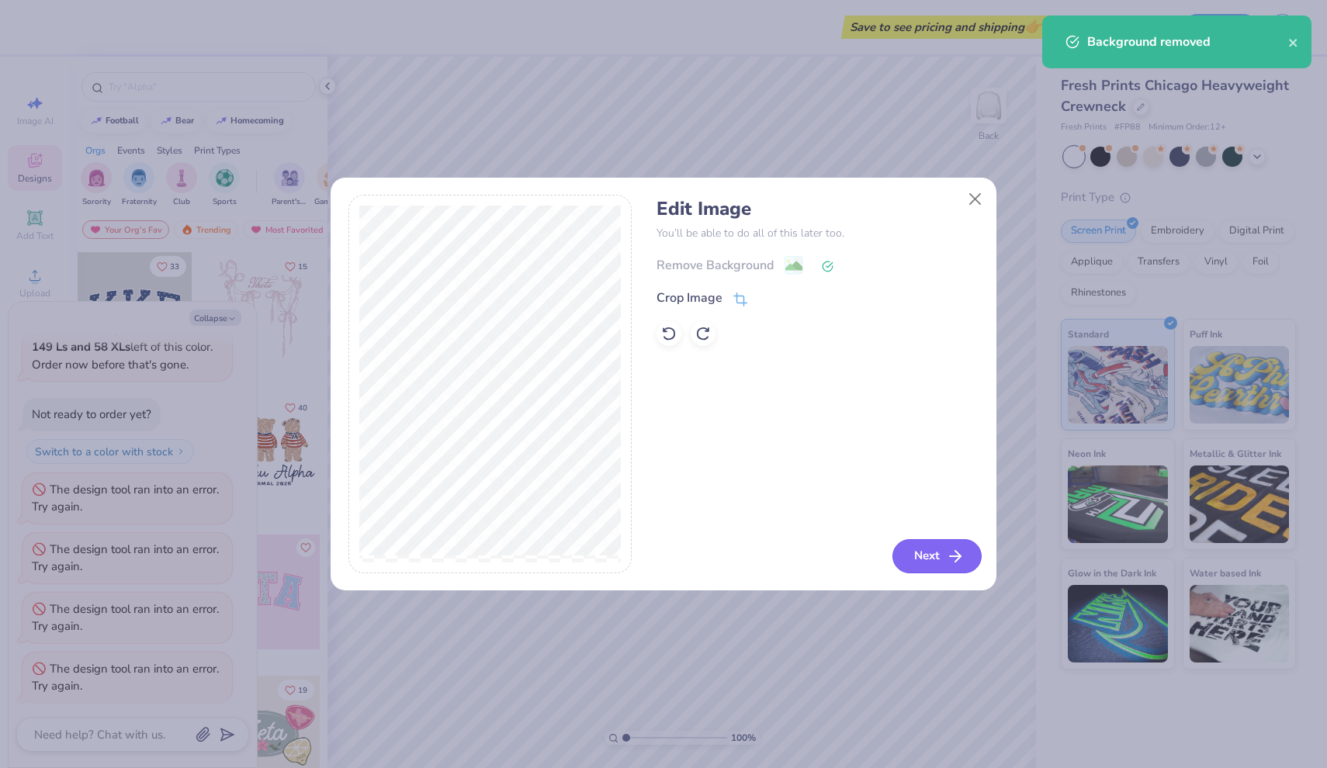
click at [924, 556] on button "Next" at bounding box center [936, 556] width 89 height 34
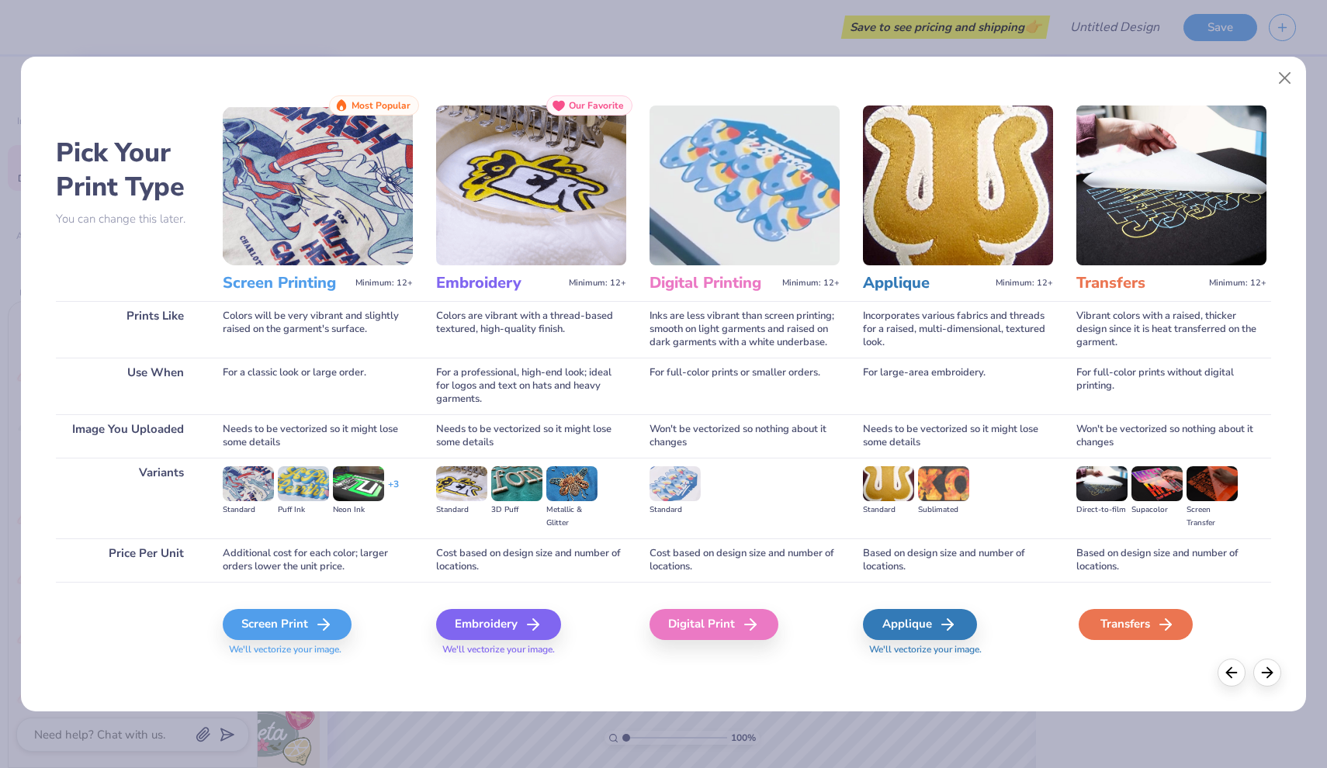
click at [1139, 622] on div "Transfers" at bounding box center [1136, 624] width 114 height 31
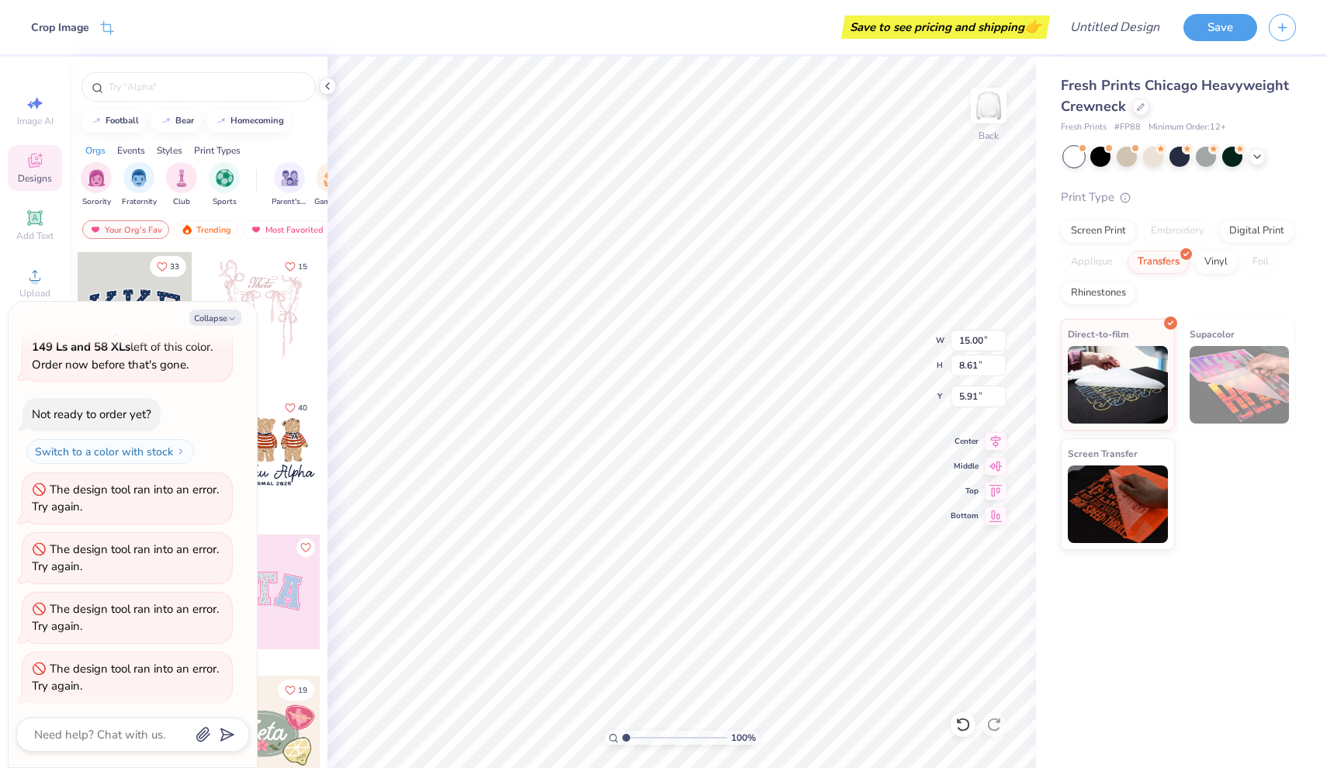
type textarea "x"
type input "5.91"
click at [1212, 156] on div at bounding box center [1206, 155] width 20 height 20
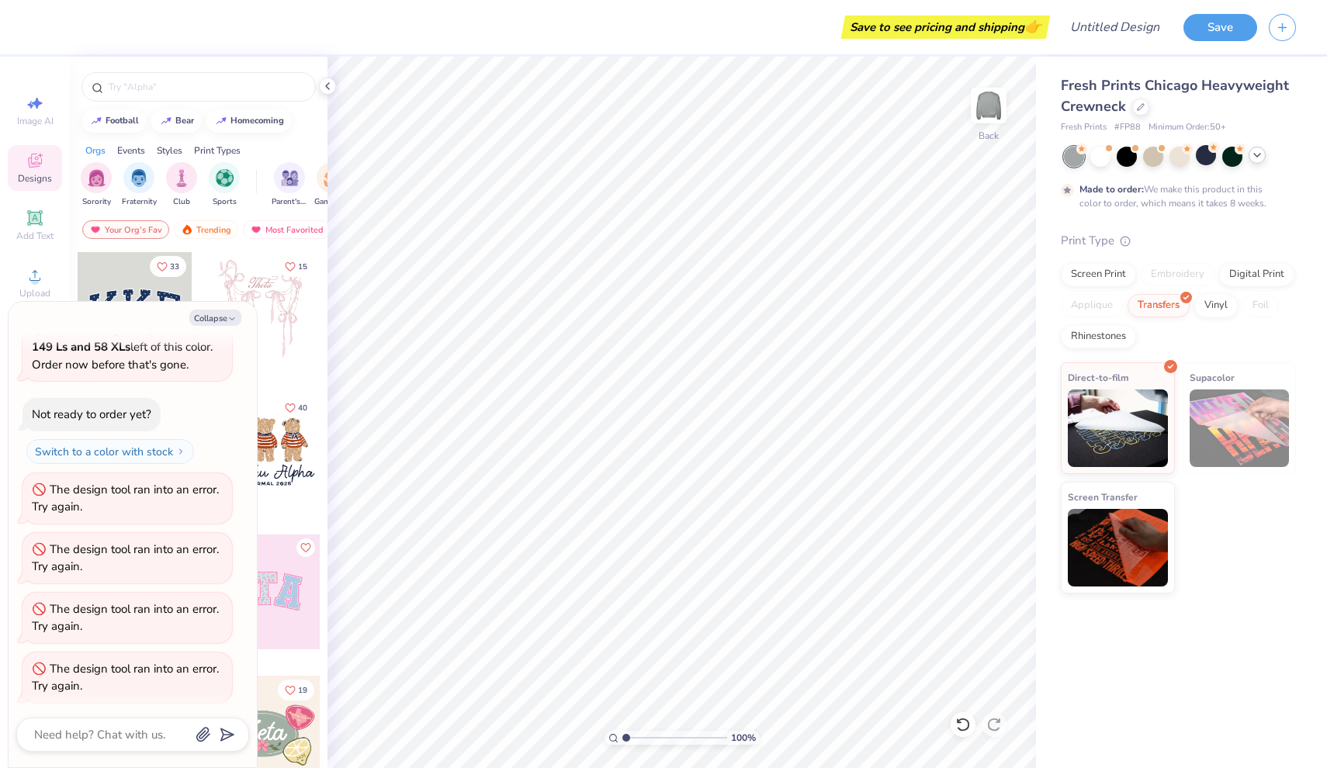
scroll to position [216, 0]
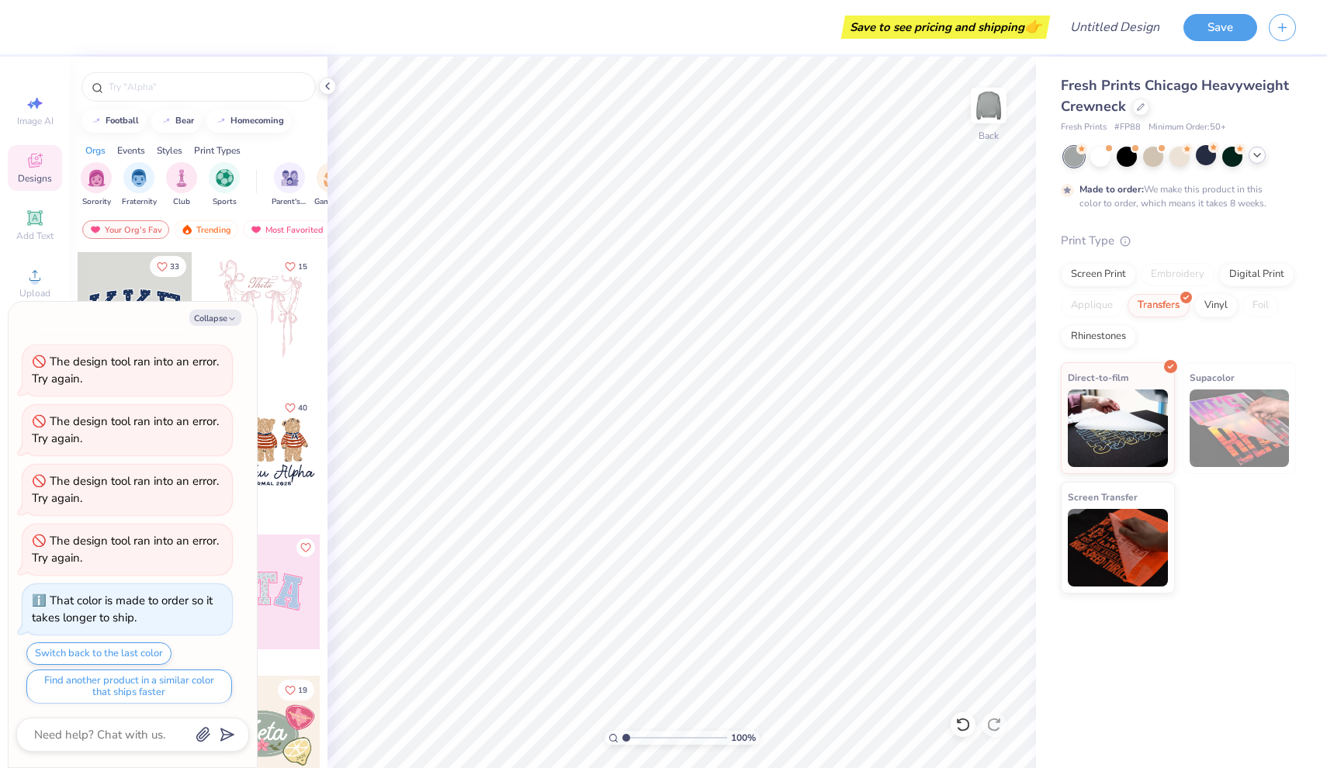
click at [1257, 158] on icon at bounding box center [1257, 155] width 12 height 12
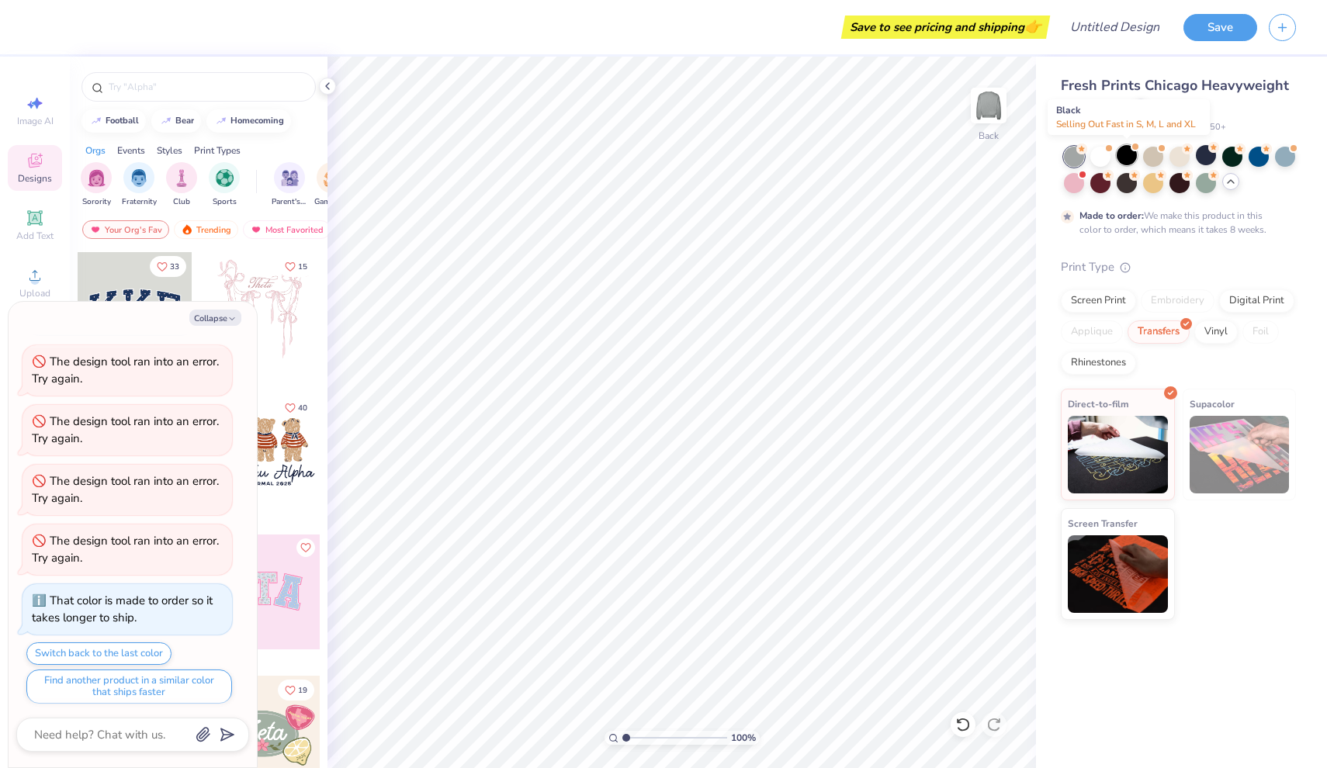
click at [1127, 154] on div at bounding box center [1127, 155] width 20 height 20
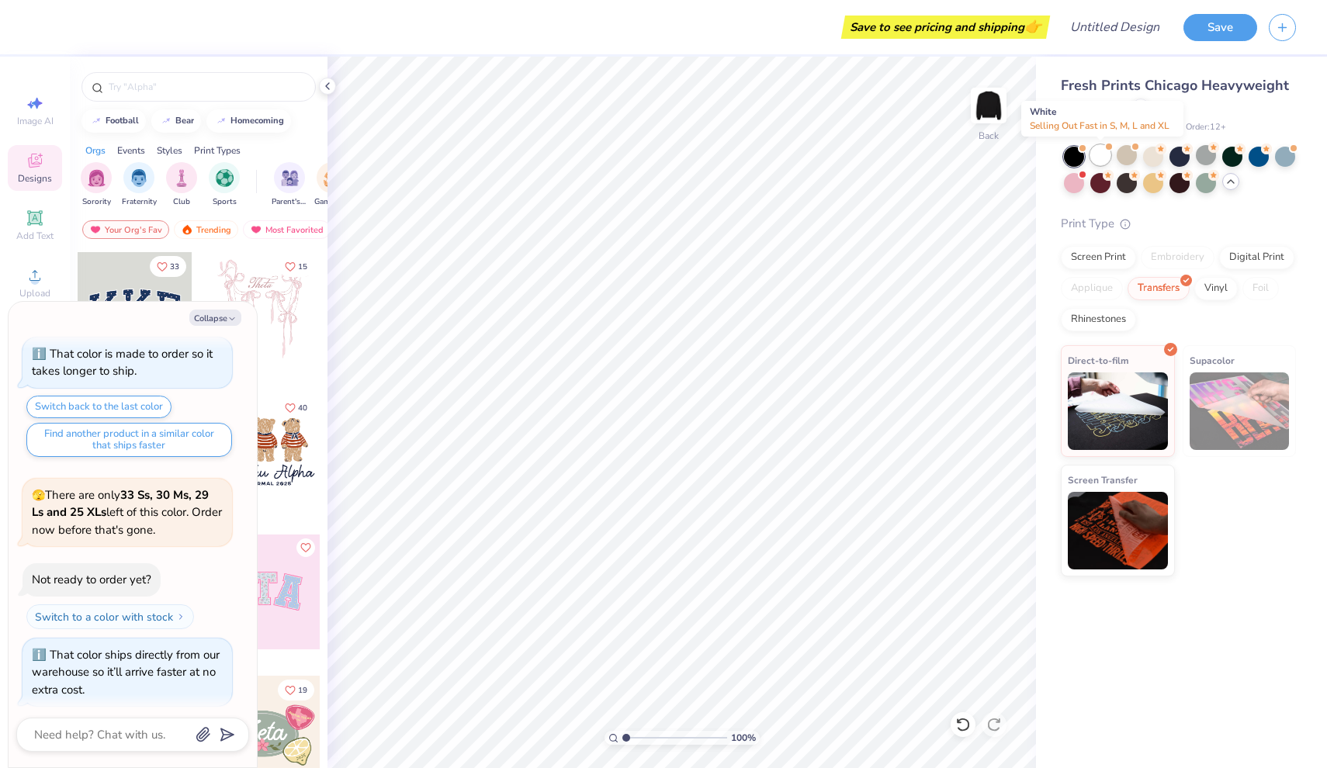
click at [1100, 154] on div at bounding box center [1100, 155] width 20 height 20
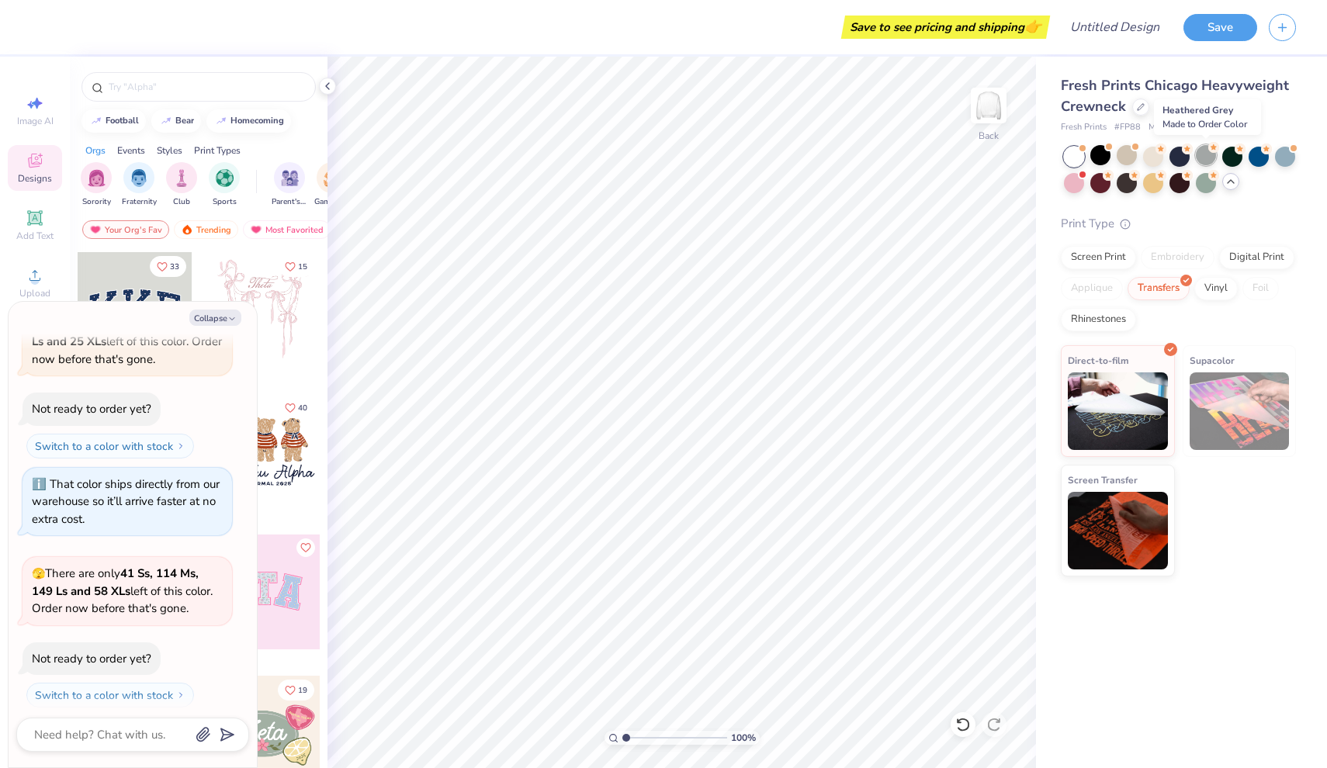
click at [1204, 156] on div at bounding box center [1206, 155] width 20 height 20
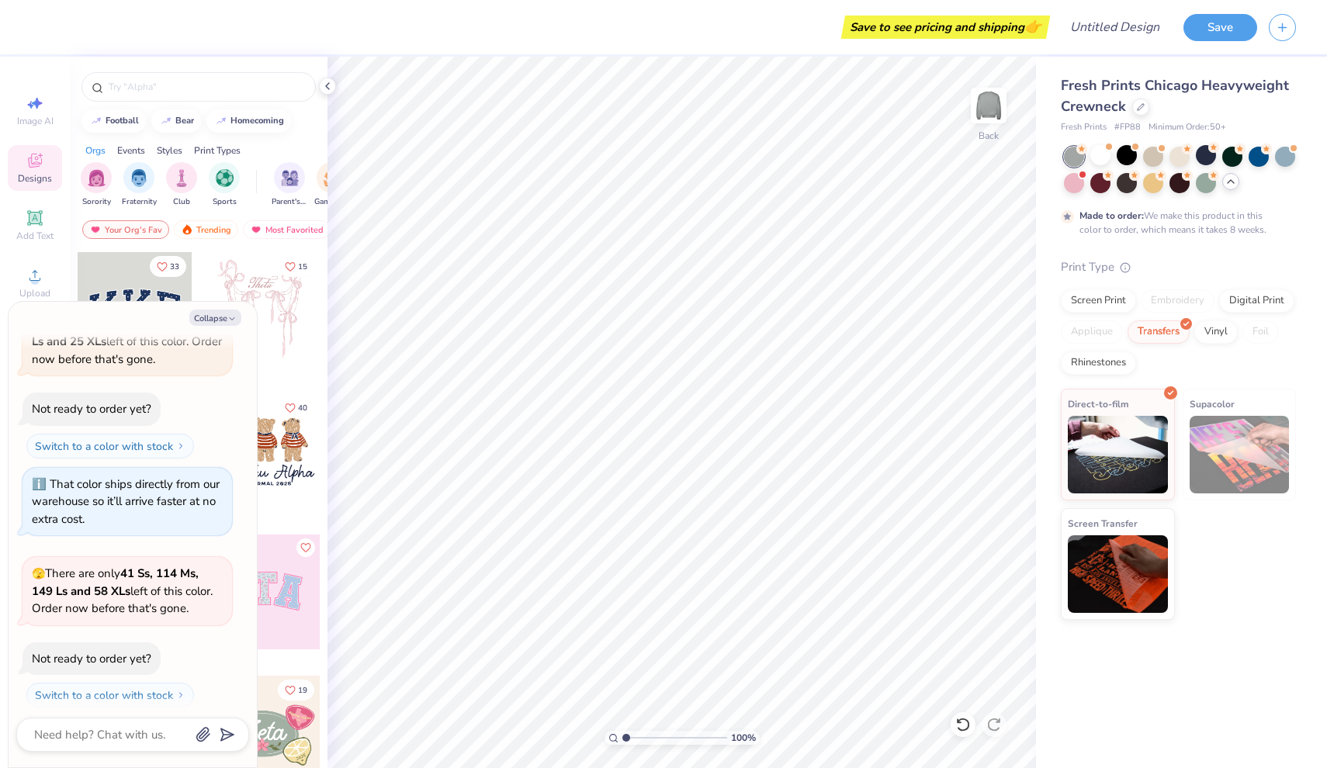
scroll to position [761, 0]
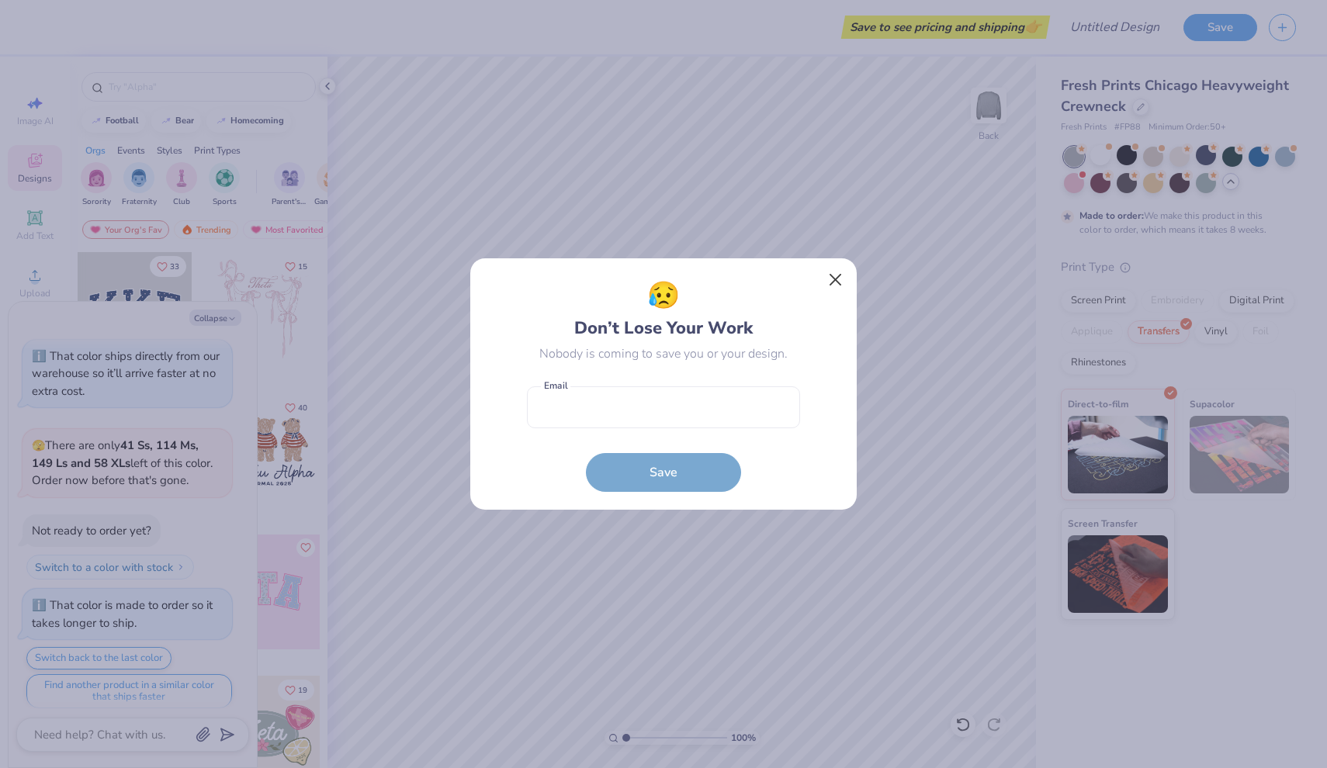
click at [838, 278] on button "Close" at bounding box center [835, 279] width 29 height 29
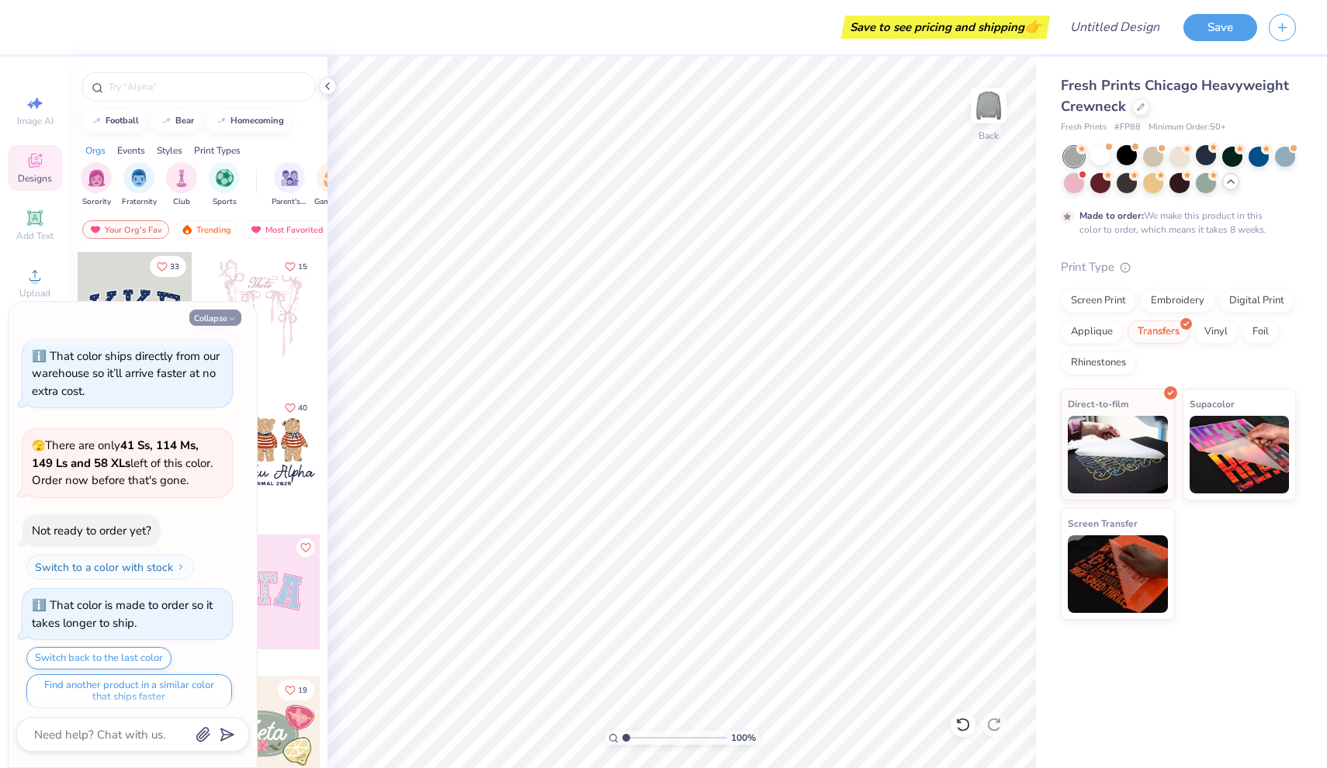
click at [206, 310] on button "Collapse" at bounding box center [215, 318] width 52 height 16
type textarea "x"
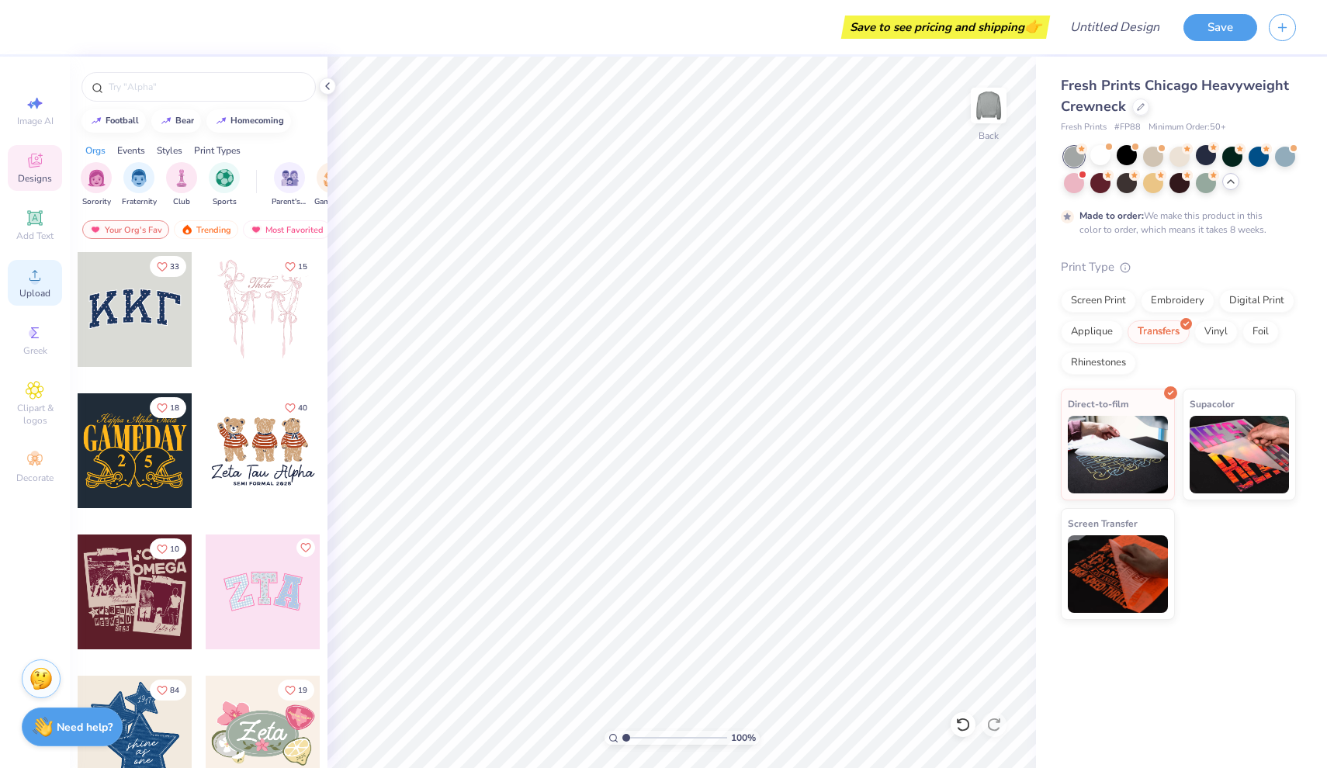
click at [43, 283] on icon at bounding box center [35, 275] width 19 height 19
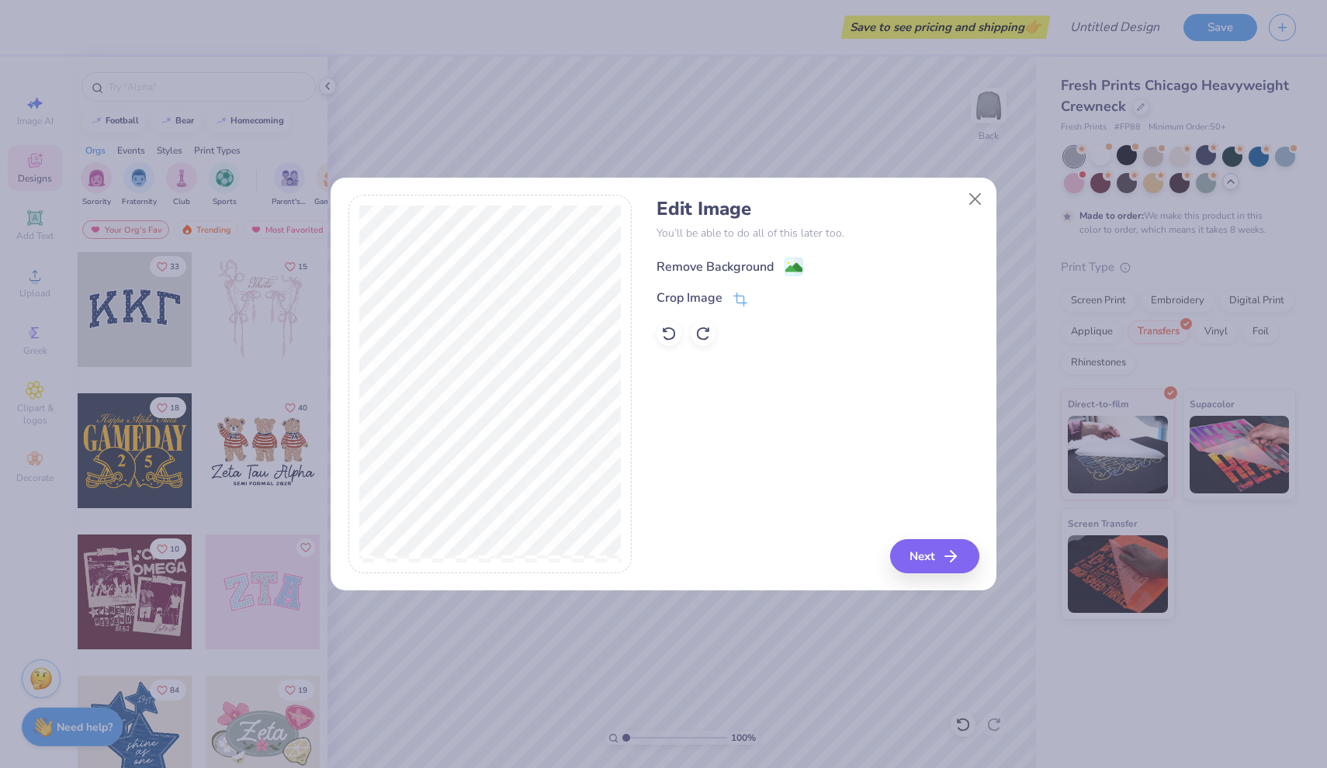
click at [716, 261] on div "Remove Background" at bounding box center [715, 267] width 117 height 19
click at [930, 564] on button "Next" at bounding box center [936, 556] width 89 height 34
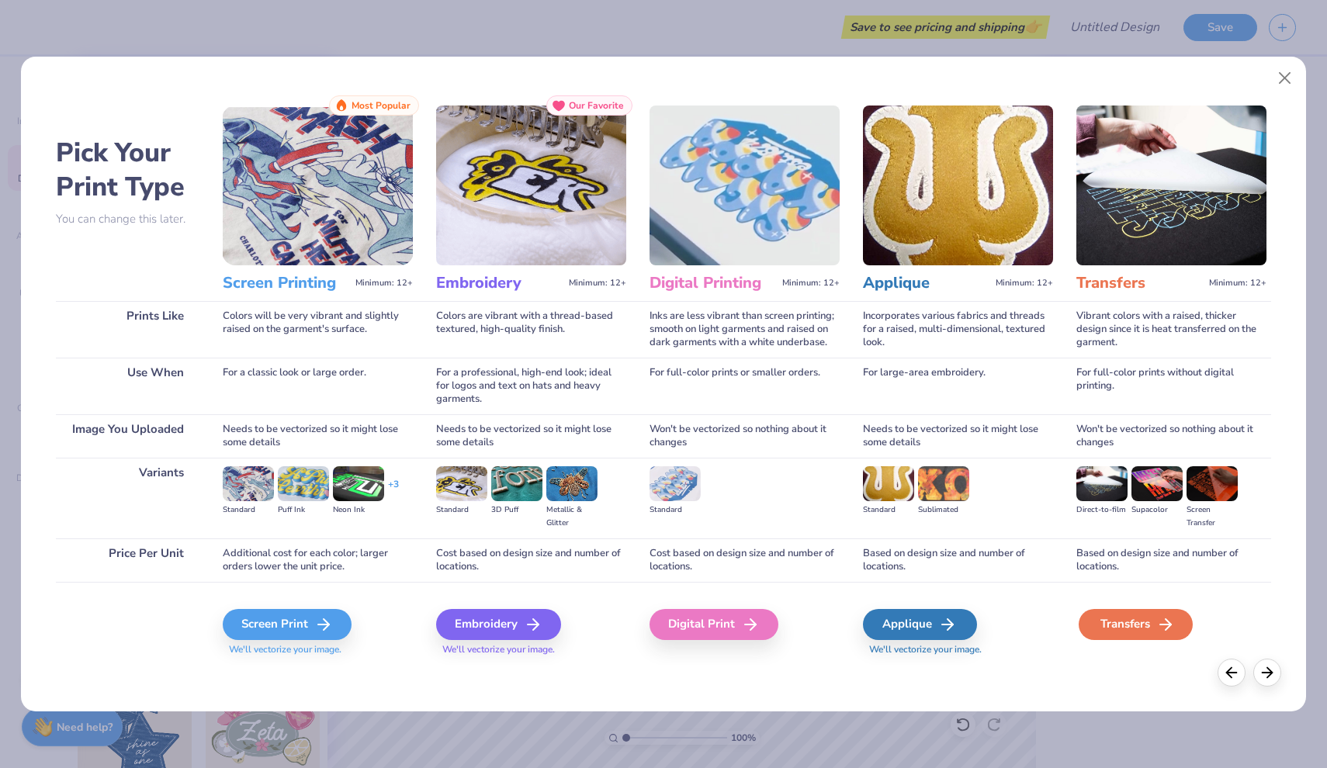
click at [1119, 615] on div "Transfers" at bounding box center [1136, 624] width 114 height 31
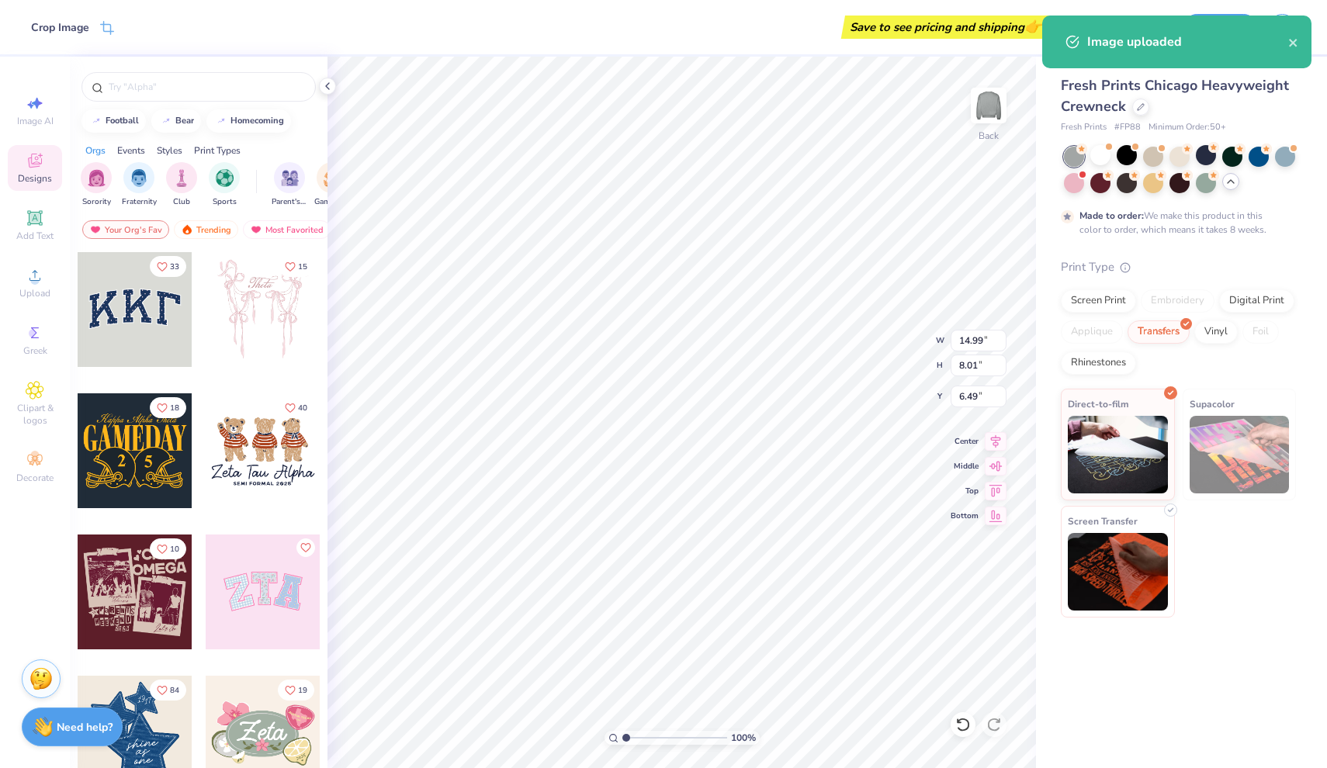
type input "6.25"
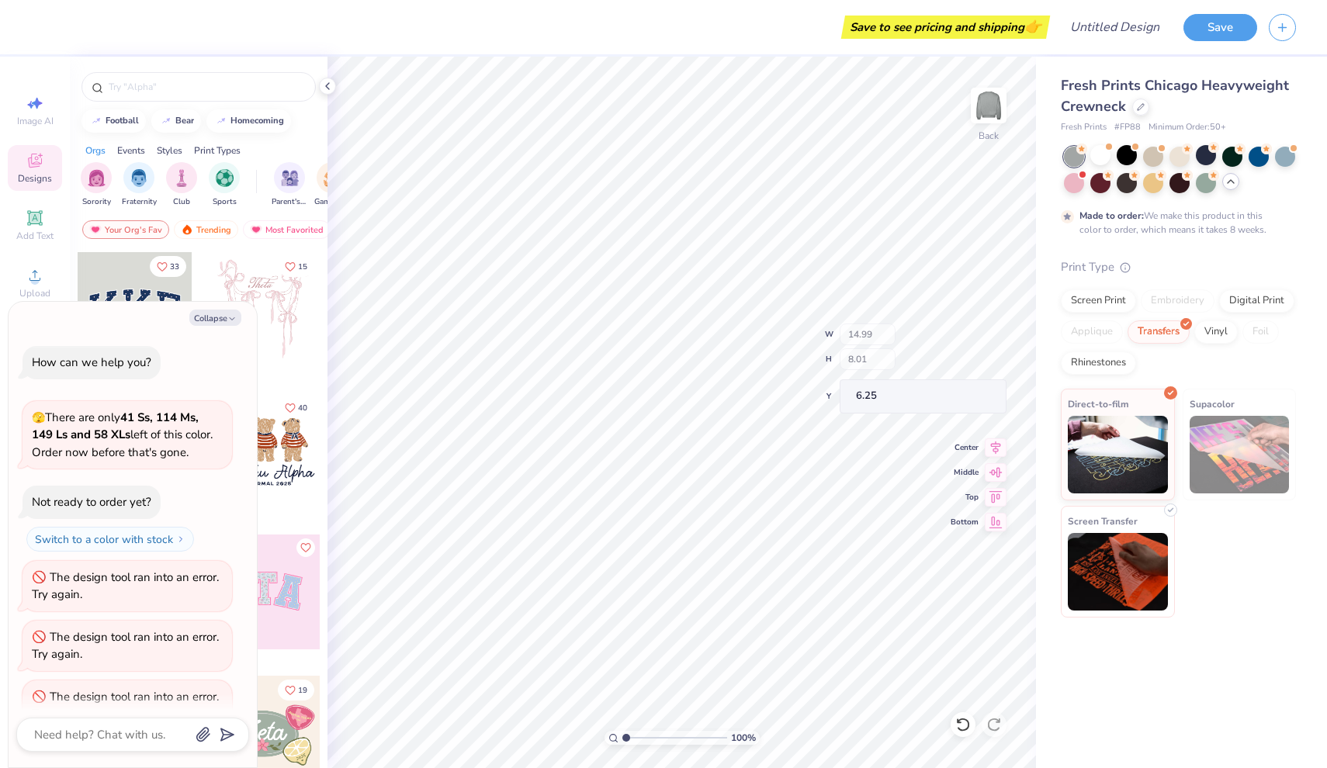
scroll to position [889, 0]
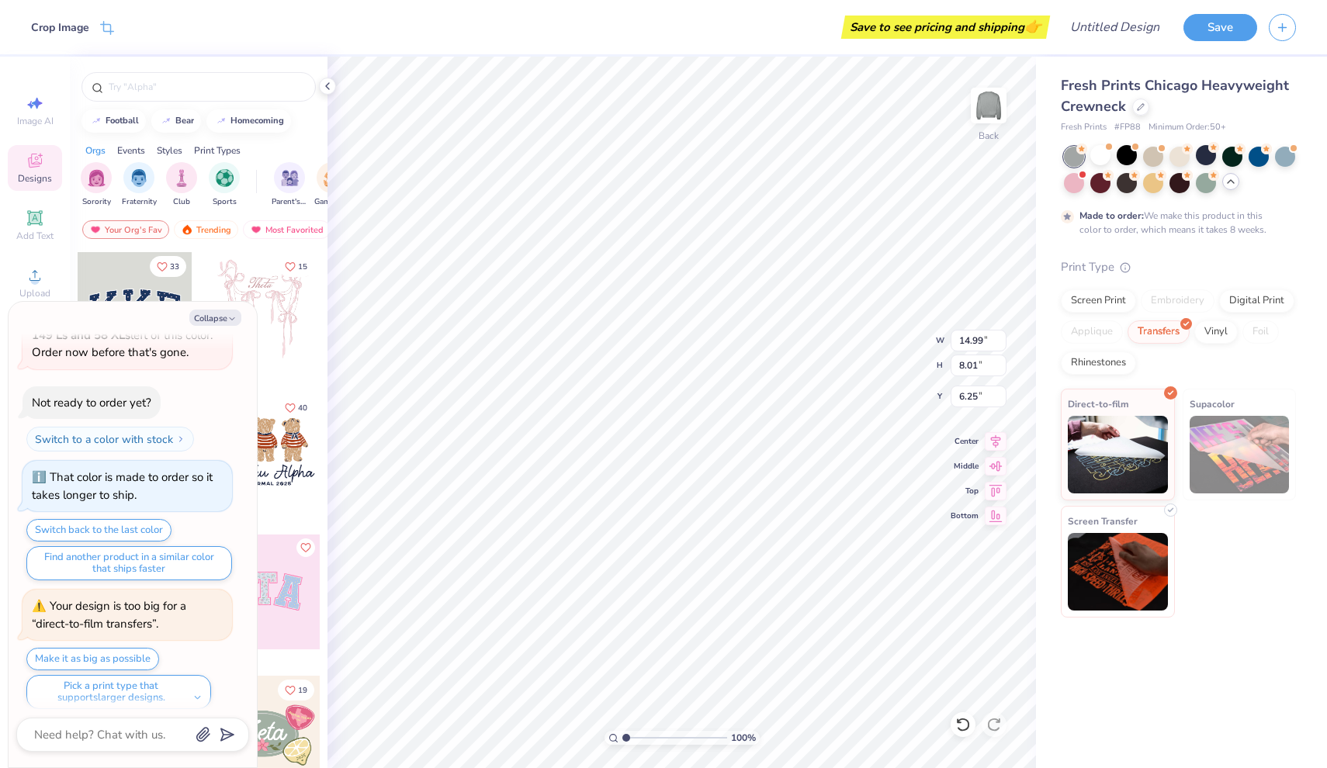
type textarea "x"
type input "6.21"
click at [1135, 154] on div at bounding box center [1127, 155] width 20 height 20
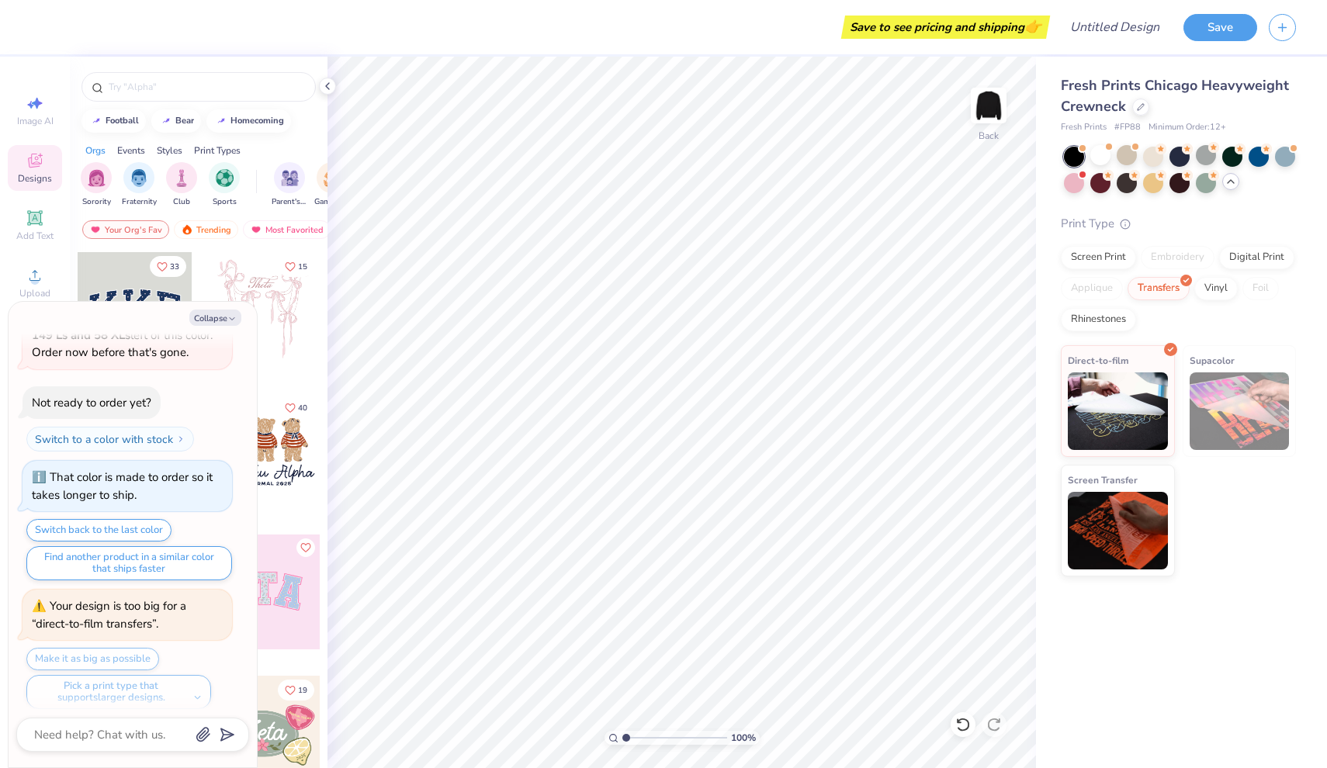
scroll to position [1136, 0]
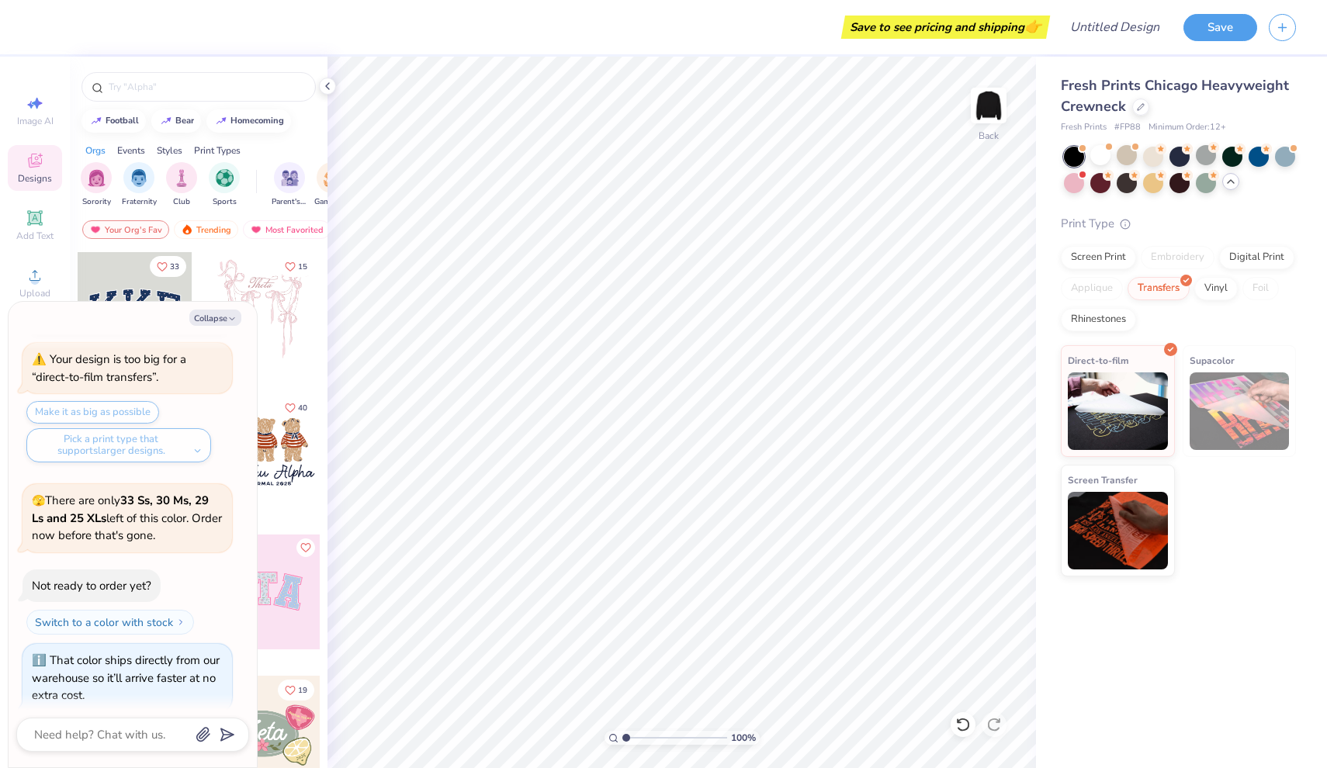
type textarea "x"
